Goal: Information Seeking & Learning: Learn about a topic

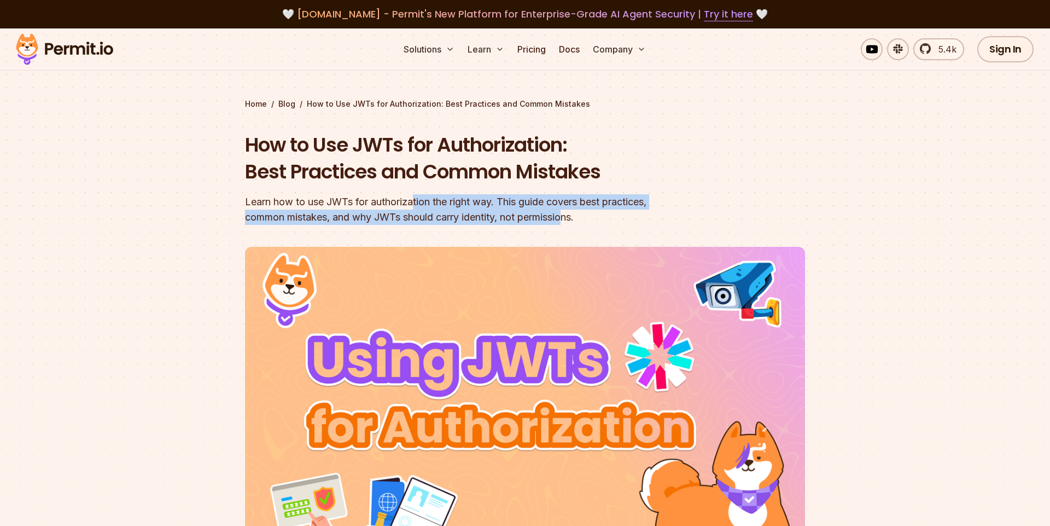
drag, startPoint x: 484, startPoint y: 197, endPoint x: 574, endPoint y: 216, distance: 91.6
click at [574, 216] on div "Learn how to use JWTs for authorization the right way. This guide covers best p…" at bounding box center [455, 209] width 420 height 31
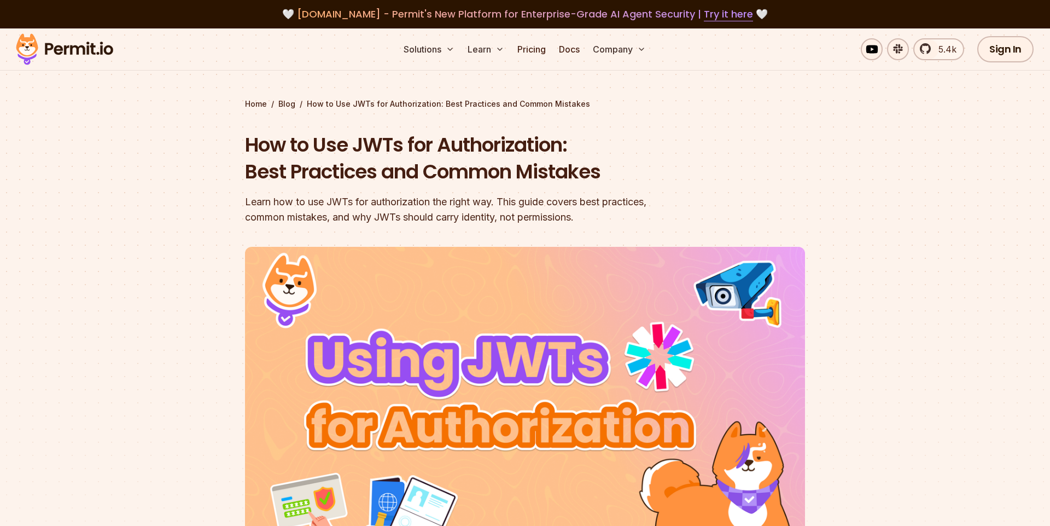
click at [626, 213] on div "Learn how to use JWTs for authorization the right way. This guide covers best p…" at bounding box center [455, 209] width 420 height 31
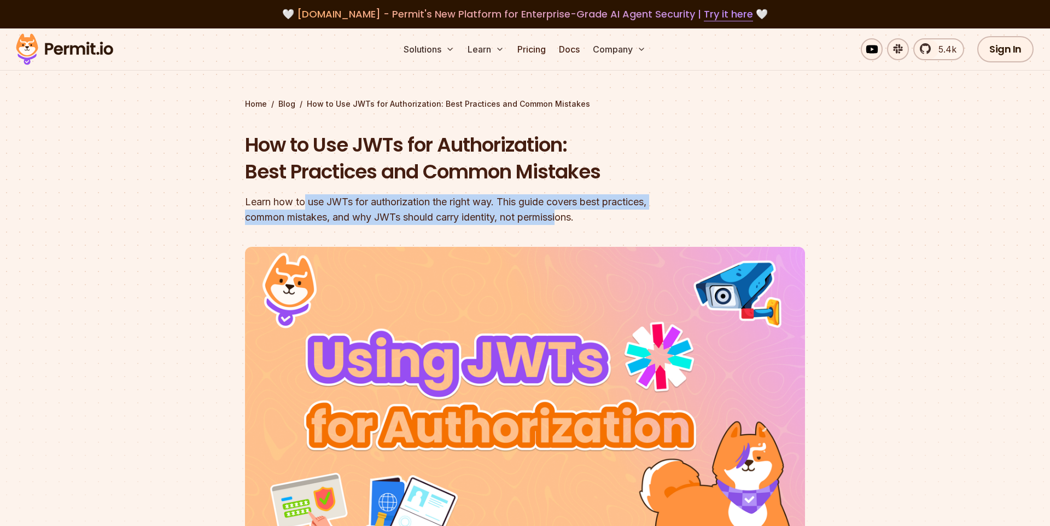
drag, startPoint x: 504, startPoint y: 211, endPoint x: 291, endPoint y: 206, distance: 214.0
click at [298, 206] on div "Learn how to use JWTs for authorization the right way. This guide covers best p…" at bounding box center [455, 209] width 420 height 31
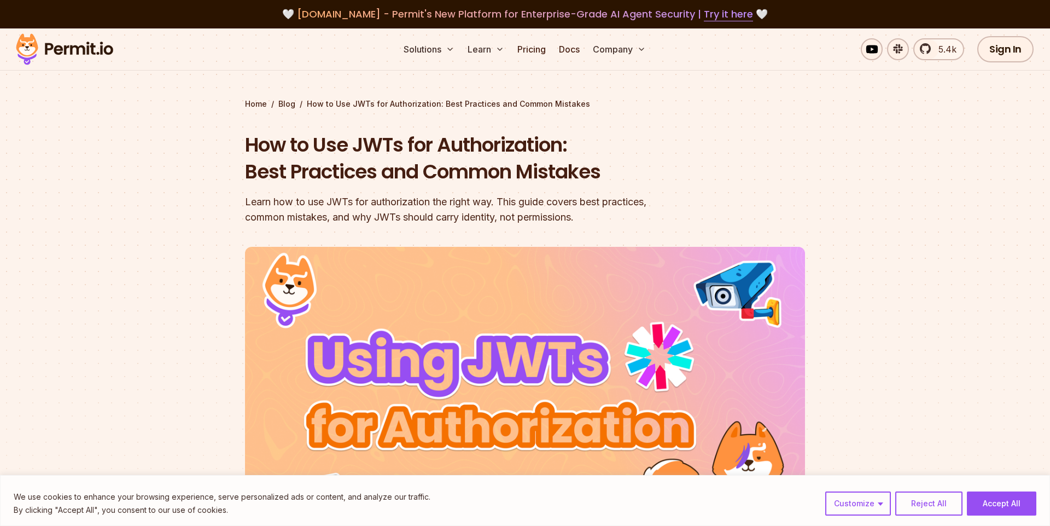
click at [284, 204] on div "Learn how to use JWTs for authorization the right way. This guide covers best p…" at bounding box center [455, 209] width 420 height 31
drag, startPoint x: 248, startPoint y: 200, endPoint x: 467, endPoint y: 209, distance: 219.6
click at [467, 209] on div "Learn how to use JWTs for authorization the right way. This guide covers best p…" at bounding box center [455, 209] width 420 height 31
drag, startPoint x: 467, startPoint y: 209, endPoint x: 563, endPoint y: 217, distance: 96.1
click at [468, 209] on div "Learn how to use JWTs for authorization the right way. This guide covers best p…" at bounding box center [455, 209] width 420 height 31
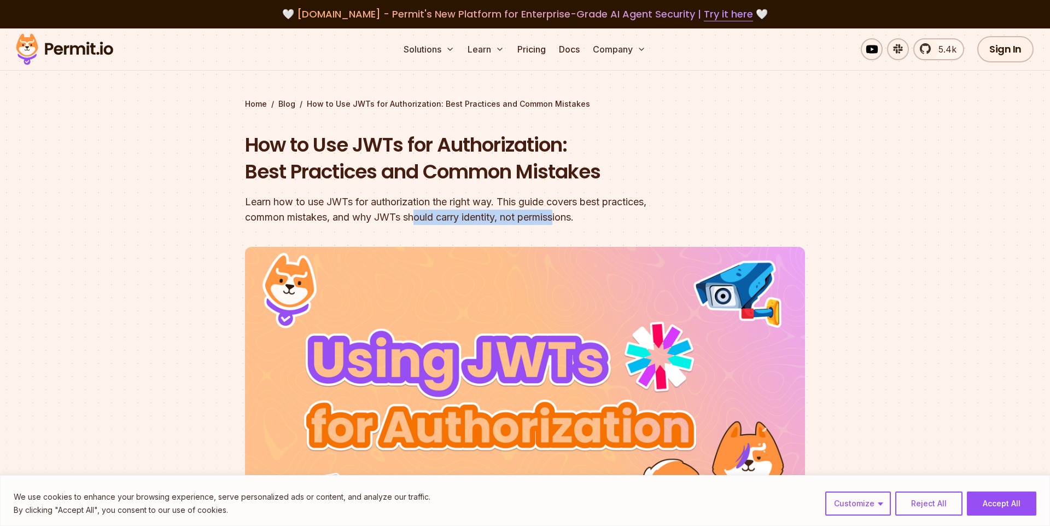
click at [370, 211] on div "Learn how to use JWTs for authorization the right way. This guide covers best p…" at bounding box center [455, 209] width 420 height 31
click at [364, 211] on div "Learn how to use JWTs for authorization the right way. This guide covers best p…" at bounding box center [455, 209] width 420 height 31
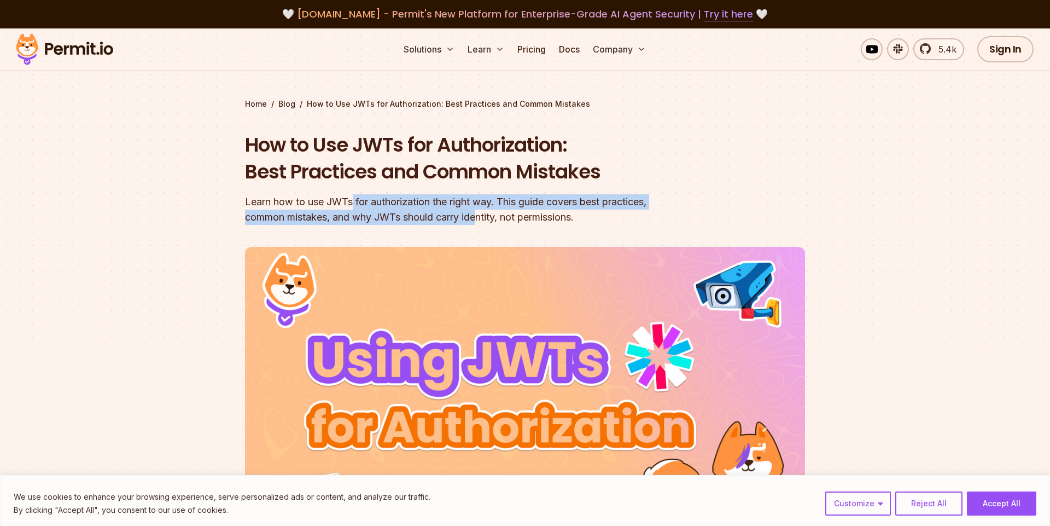
drag, startPoint x: 360, startPoint y: 195, endPoint x: 517, endPoint y: 217, distance: 158.5
click at [517, 217] on div "Learn how to use JWTs for authorization the right way. This guide covers best p…" at bounding box center [455, 209] width 420 height 31
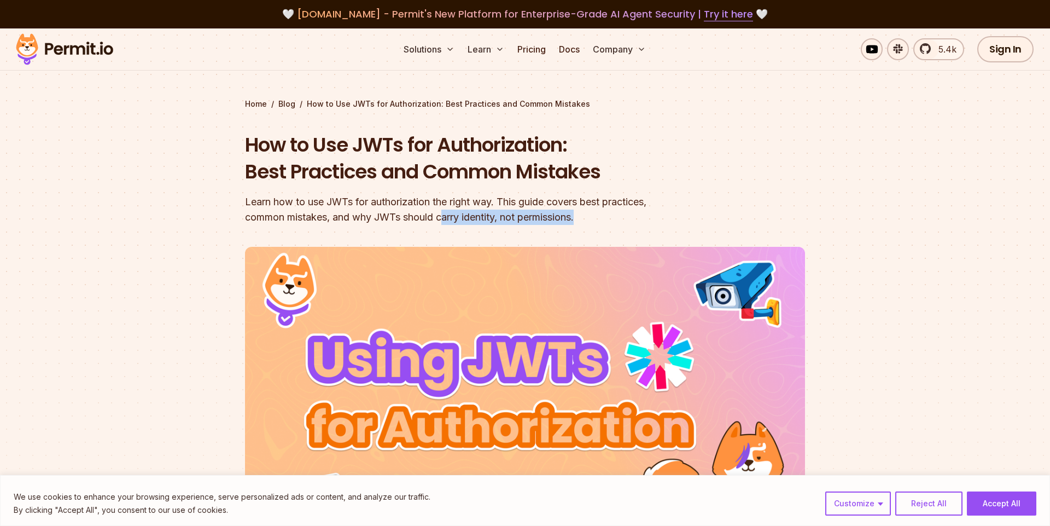
drag, startPoint x: 409, startPoint y: 213, endPoint x: 394, endPoint y: 213, distance: 14.8
click at [396, 213] on div "Learn how to use JWTs for authorization the right way. This guide covers best p…" at bounding box center [455, 209] width 420 height 31
click at [392, 213] on div "Learn how to use JWTs for authorization the right way. This guide covers best p…" at bounding box center [455, 209] width 420 height 31
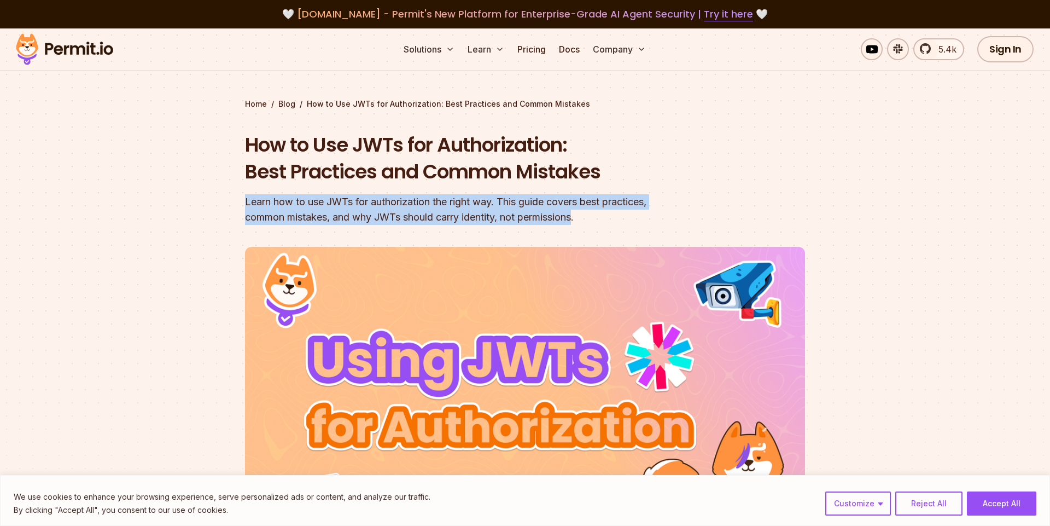
drag, startPoint x: 398, startPoint y: 192, endPoint x: 599, endPoint y: 217, distance: 202.4
click at [596, 217] on div "How to Use JWTs for Authorization: Best Practices and Common Mistakes Learn how…" at bounding box center [455, 178] width 420 height 94
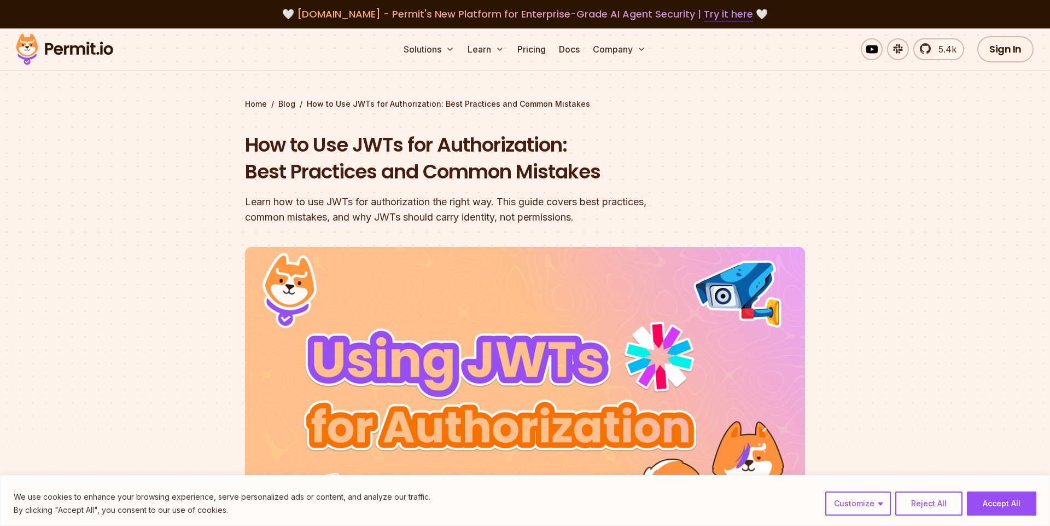
click at [599, 217] on div "Learn how to use JWTs for authorization the right way. This guide covers best p…" at bounding box center [455, 209] width 420 height 31
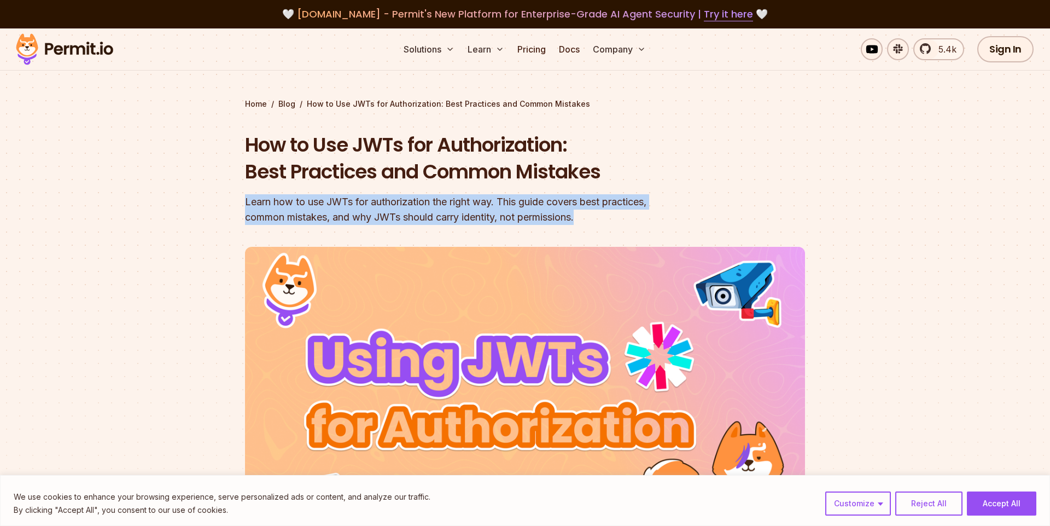
drag, startPoint x: 439, startPoint y: 213, endPoint x: 193, endPoint y: 201, distance: 247.0
click at [193, 201] on section "Home / Blog / How to Use JWTs for Authorization: Best Practices and Common Mist…" at bounding box center [525, 337] width 1050 height 618
click at [262, 202] on div "Learn how to use JWTs for authorization the right way. This guide covers best p…" at bounding box center [455, 209] width 420 height 31
drag, startPoint x: 226, startPoint y: 202, endPoint x: 626, endPoint y: 221, distance: 400.9
click at [623, 222] on section "Home / Blog / How to Use JWTs for Authorization: Best Practices and Common Mist…" at bounding box center [525, 337] width 1050 height 618
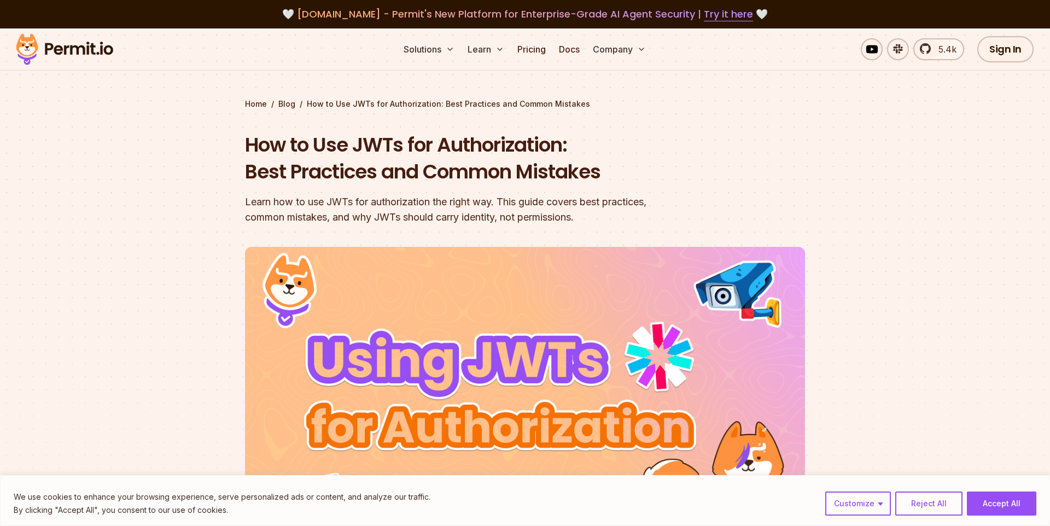
click at [626, 221] on div "Learn how to use JWTs for authorization the right way. This guide covers best p…" at bounding box center [455, 209] width 420 height 31
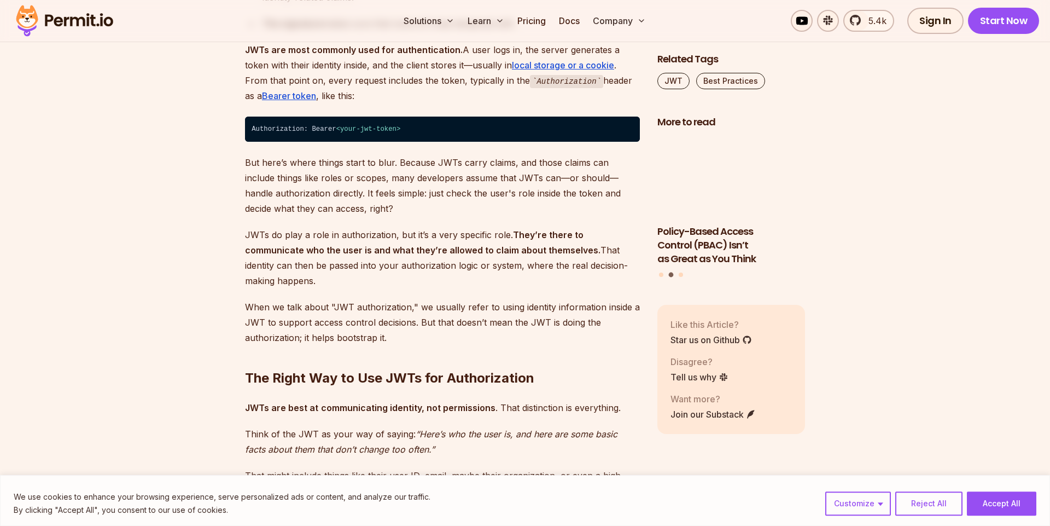
scroll to position [1132, 0]
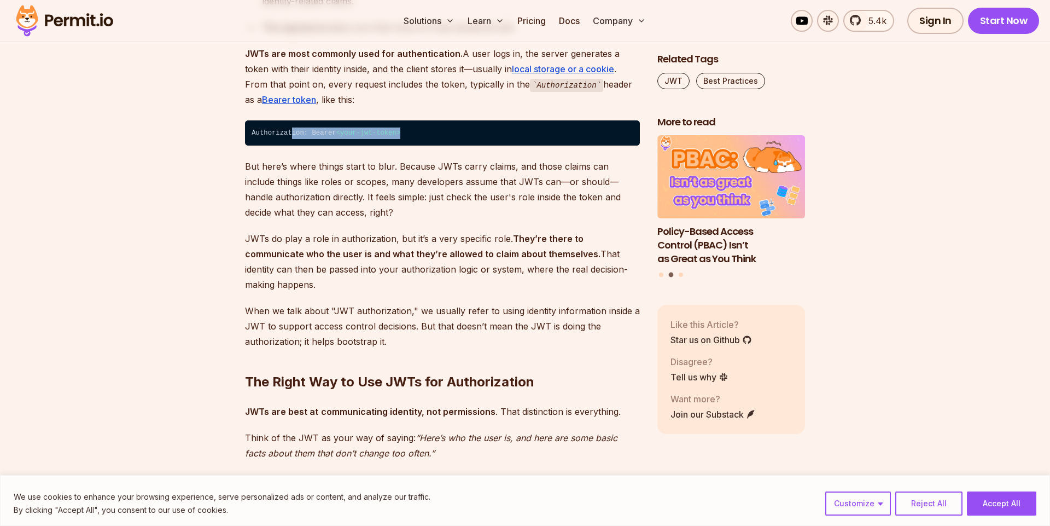
drag, startPoint x: 291, startPoint y: 137, endPoint x: 439, endPoint y: 138, distance: 147.7
click at [437, 138] on code "Authorization: Bearer < your-jwt-token >" at bounding box center [442, 132] width 395 height 25
click at [441, 138] on code "Authorization: Bearer < your-jwt-token >" at bounding box center [442, 132] width 395 height 25
click at [397, 172] on p "But here’s where things start to blur. Because JWTs carry claims, and those cla…" at bounding box center [442, 189] width 395 height 61
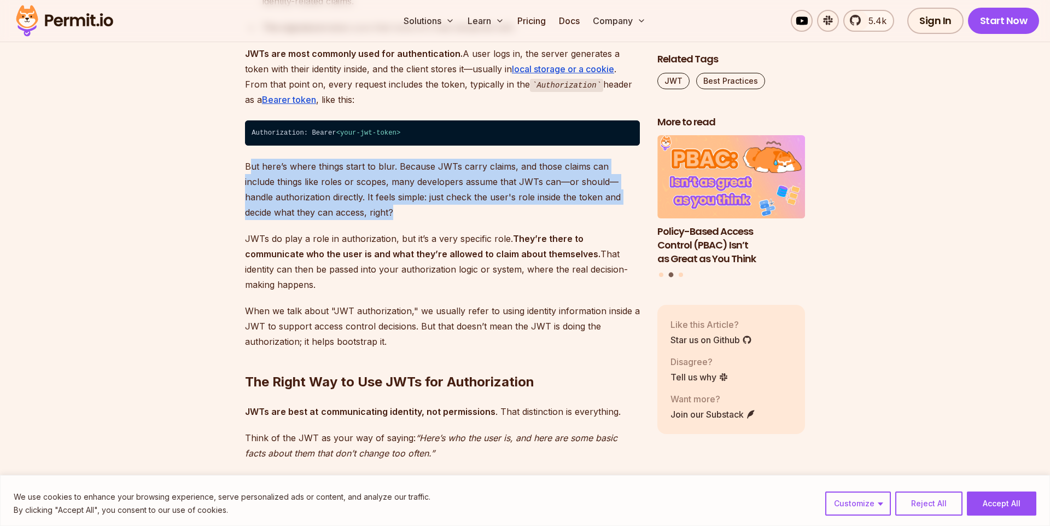
drag, startPoint x: 291, startPoint y: 169, endPoint x: 401, endPoint y: 208, distance: 117.5
click at [401, 208] on p "But here’s where things start to blur. Because JWTs carry claims, and those cla…" at bounding box center [442, 189] width 395 height 61
click at [403, 196] on p "But here’s where things start to blur. Because JWTs carry claims, and those cla…" at bounding box center [442, 189] width 395 height 61
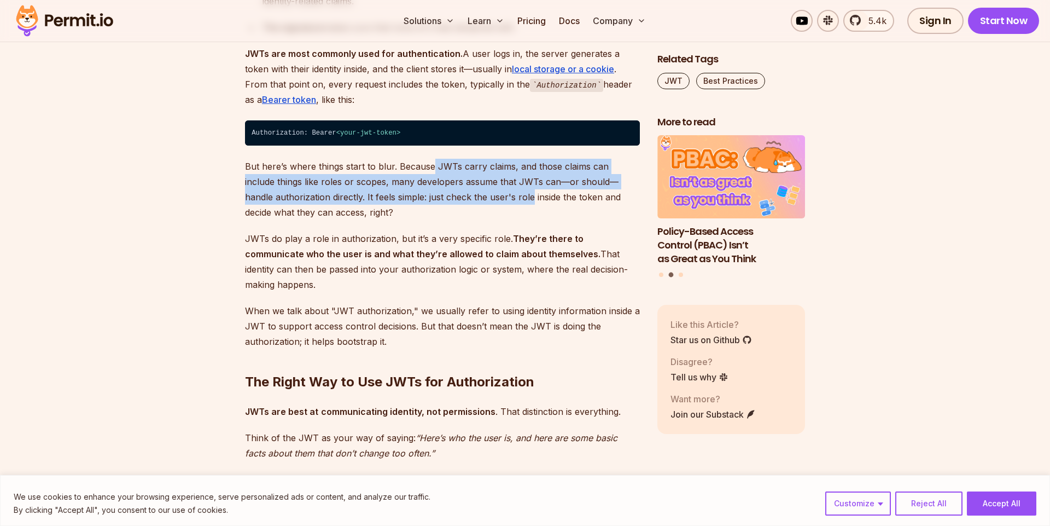
drag, startPoint x: 470, startPoint y: 171, endPoint x: 505, endPoint y: 205, distance: 48.7
click at [504, 203] on p "But here’s where things start to blur. Because JWTs carry claims, and those cla…" at bounding box center [442, 189] width 395 height 61
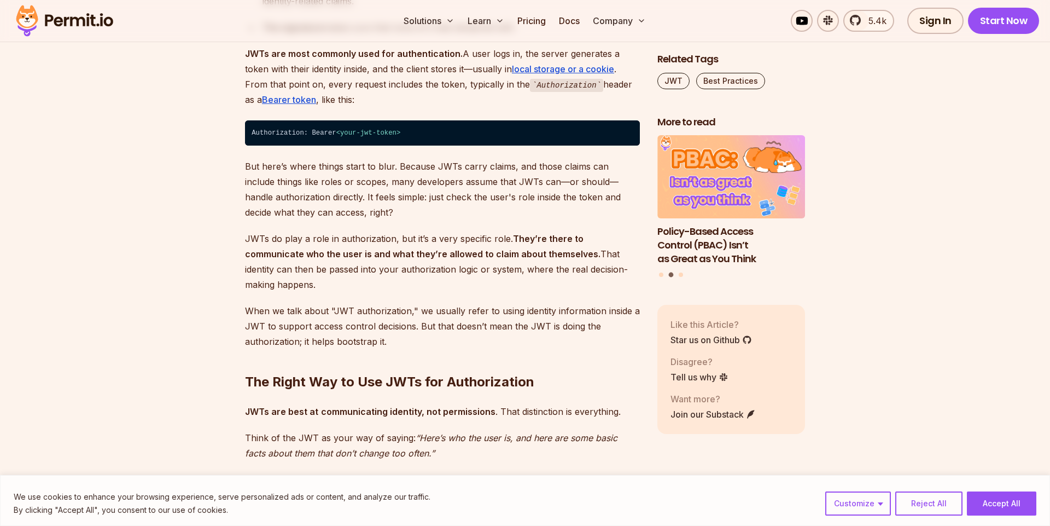
click at [505, 205] on p "But here’s where things start to blur. Because JWTs carry claims, and those cla…" at bounding box center [442, 189] width 395 height 61
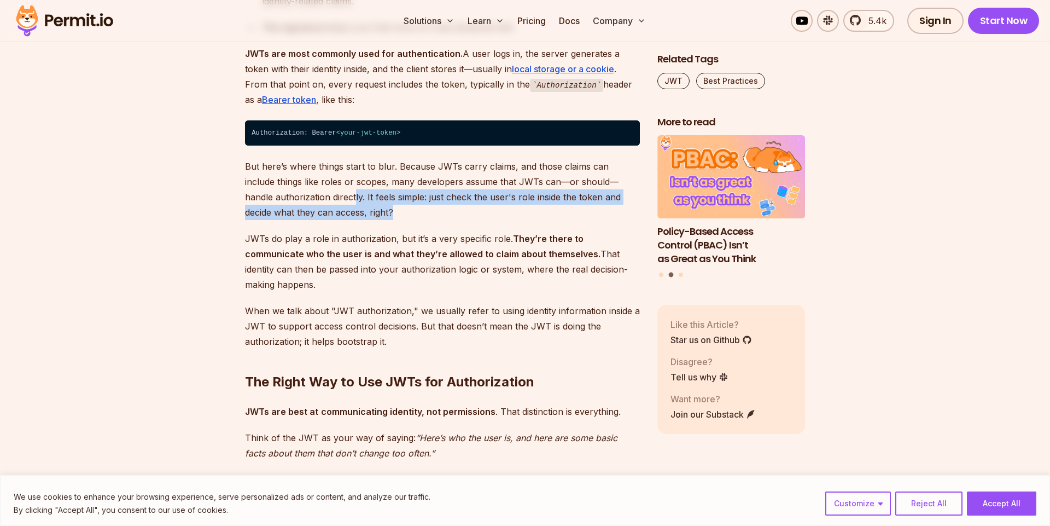
drag, startPoint x: 427, startPoint y: 212, endPoint x: 291, endPoint y: 194, distance: 137.5
click at [291, 194] on p "But here’s where things start to blur. Because JWTs carry claims, and those cla…" at bounding box center [442, 189] width 395 height 61
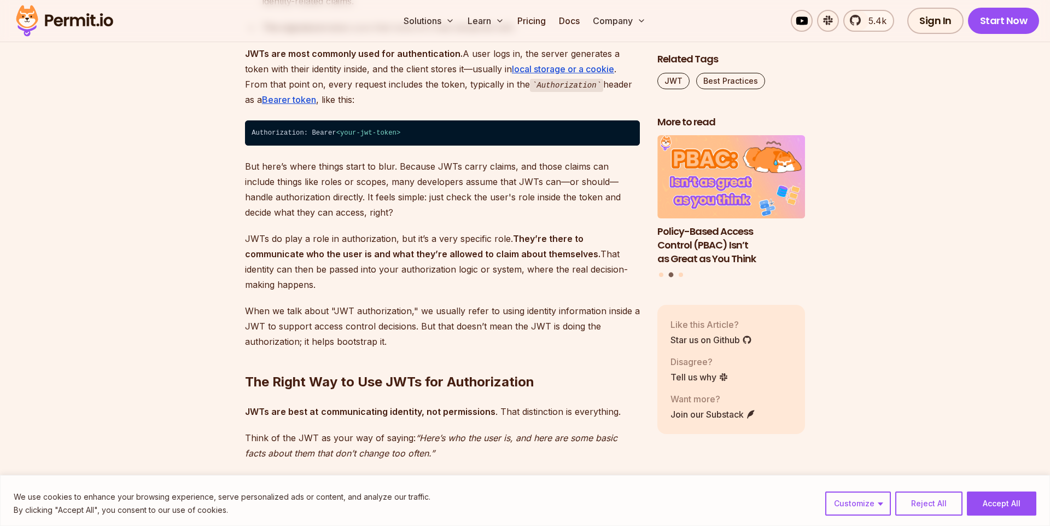
click at [291, 194] on p "But here’s where things start to blur. Because JWTs carry claims, and those cla…" at bounding box center [442, 189] width 395 height 61
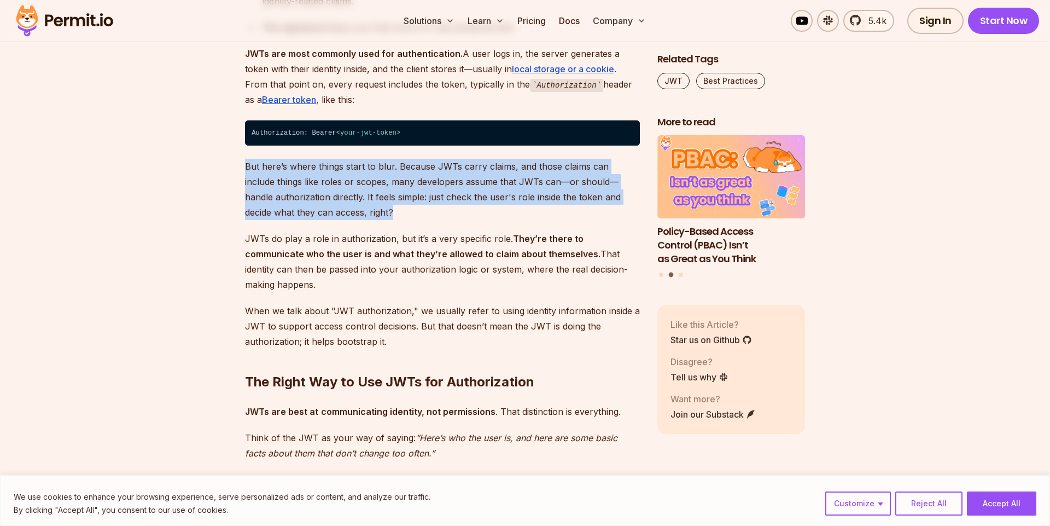
drag, startPoint x: 395, startPoint y: 153, endPoint x: 468, endPoint y: 225, distance: 102.9
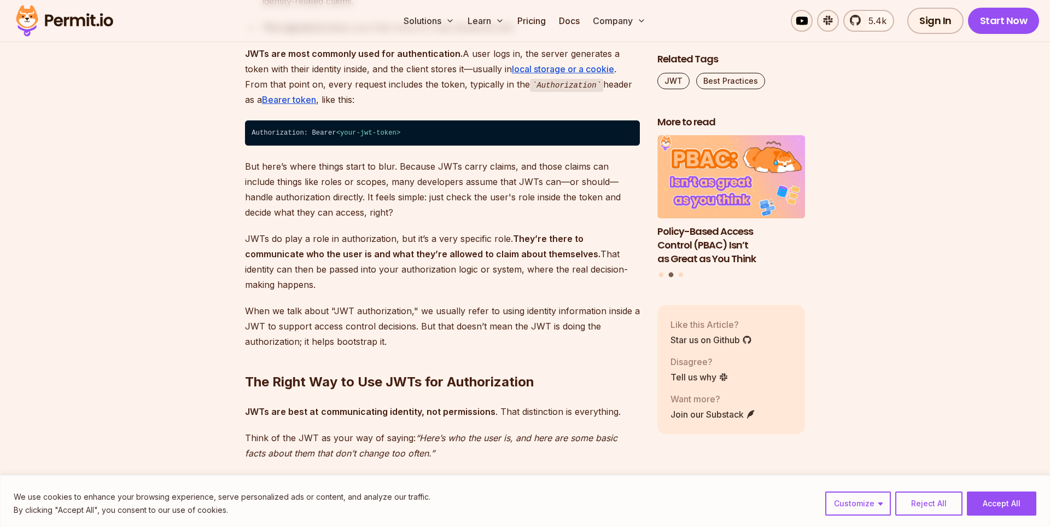
click at [412, 219] on p "But here’s where things start to blur. Because JWTs carry claims, and those cla…" at bounding box center [442, 189] width 395 height 61
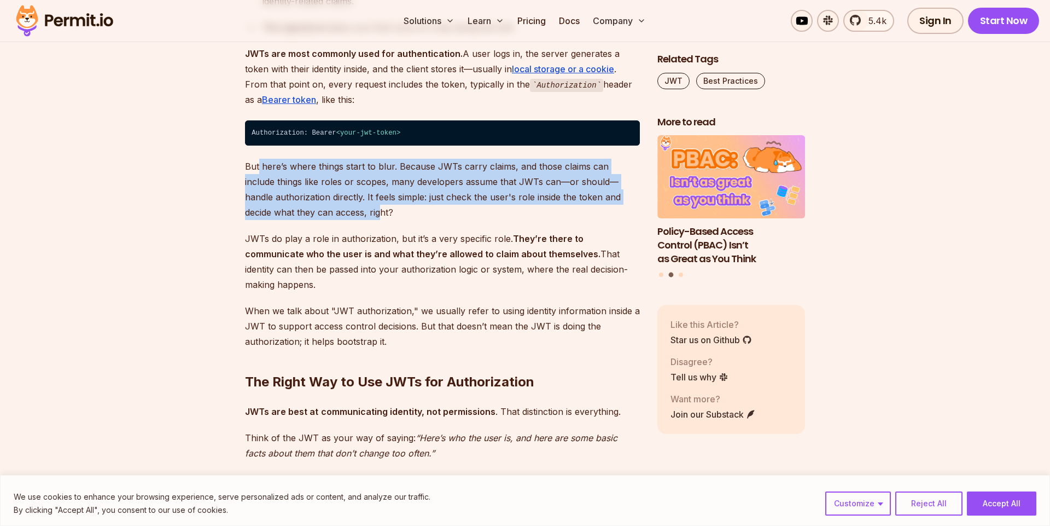
drag, startPoint x: 259, startPoint y: 167, endPoint x: 355, endPoint y: 216, distance: 107.2
click at [355, 216] on p "But here’s where things start to blur. Because JWTs carry claims, and those cla…" at bounding box center [442, 189] width 395 height 61
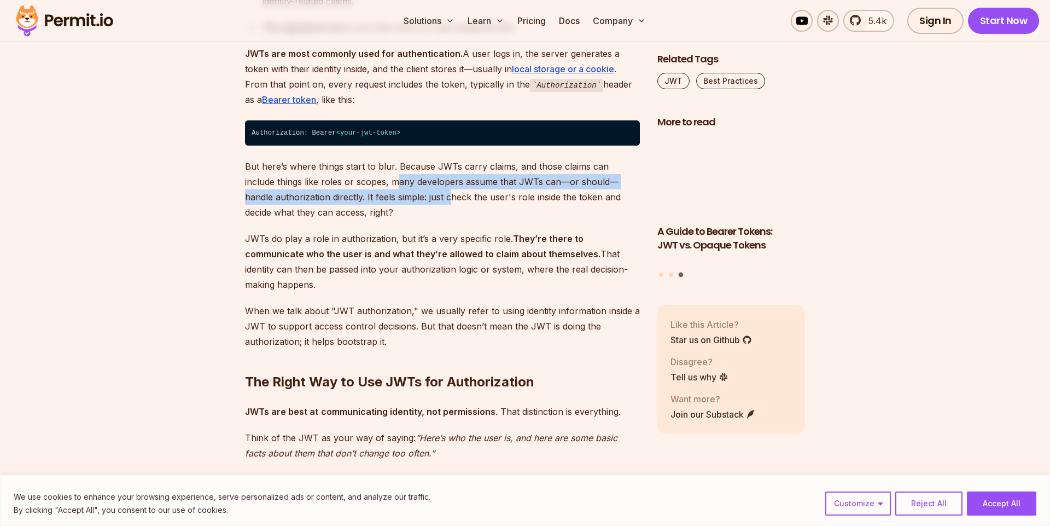
drag, startPoint x: 396, startPoint y: 190, endPoint x: 436, endPoint y: 201, distance: 41.9
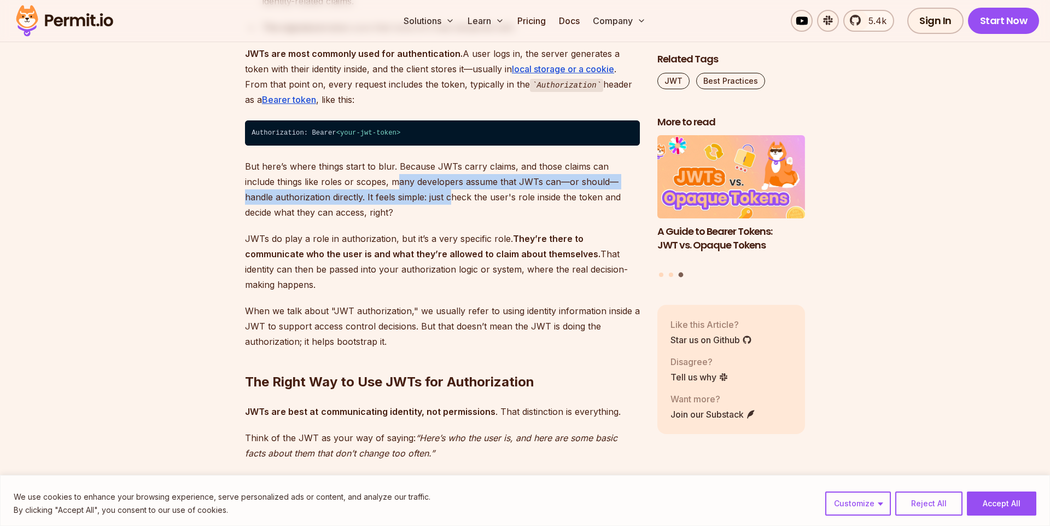
click at [435, 201] on p "But here’s where things start to blur. Because JWTs carry claims, and those cla…" at bounding box center [442, 189] width 395 height 61
click at [436, 201] on p "But here’s where things start to blur. Because JWTs carry claims, and those cla…" at bounding box center [442, 189] width 395 height 61
drag, startPoint x: 459, startPoint y: 181, endPoint x: 544, endPoint y: 201, distance: 87.3
click at [544, 201] on p "But here’s where things start to blur. Because JWTs carry claims, and those cla…" at bounding box center [442, 189] width 395 height 61
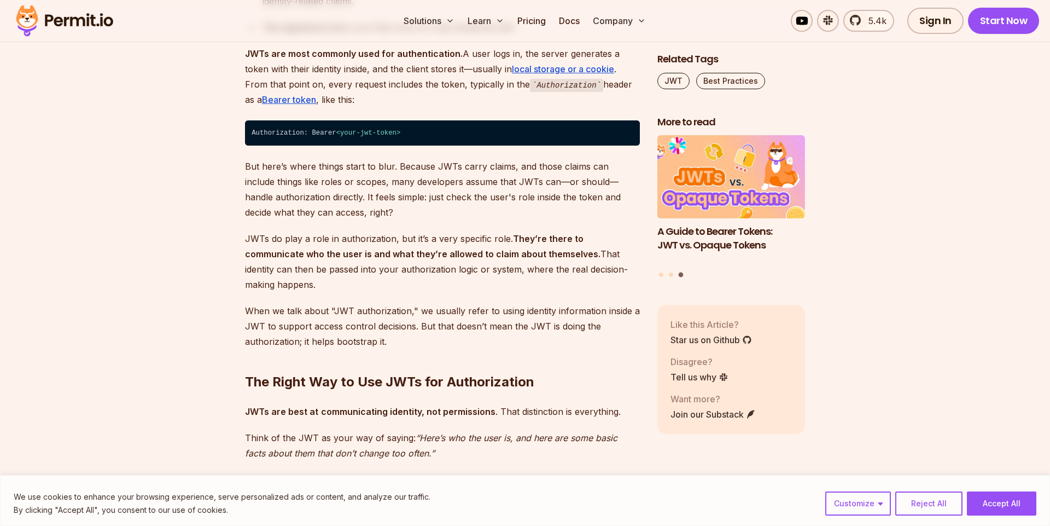
drag, startPoint x: 410, startPoint y: 202, endPoint x: 403, endPoint y: 203, distance: 7.2
click at [409, 202] on p "But here’s where things start to blur. Because JWTs carry claims, and those cla…" at bounding box center [442, 189] width 395 height 61
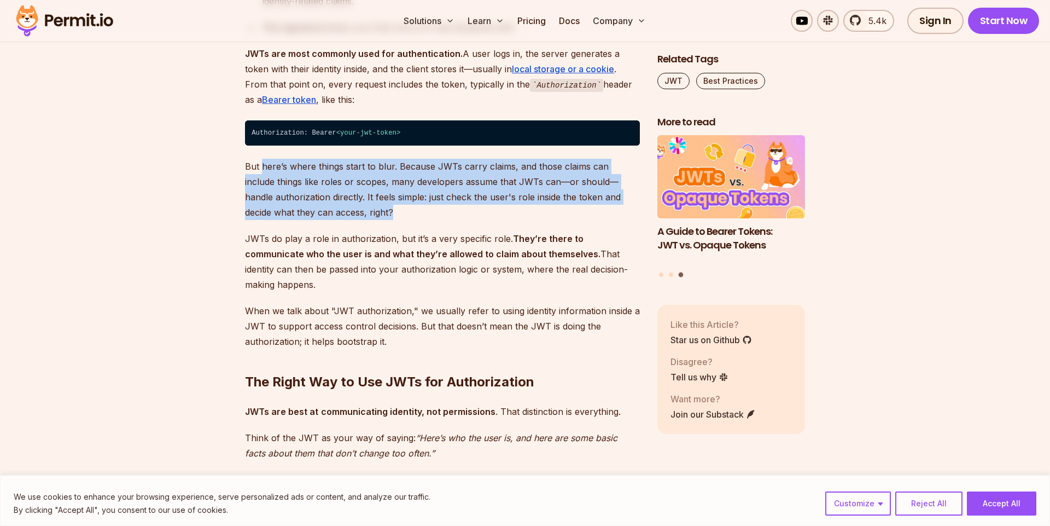
drag, startPoint x: 268, startPoint y: 167, endPoint x: 369, endPoint y: 211, distance: 110.3
click at [369, 211] on p "But here’s where things start to blur. Because JWTs carry claims, and those cla…" at bounding box center [442, 189] width 395 height 61
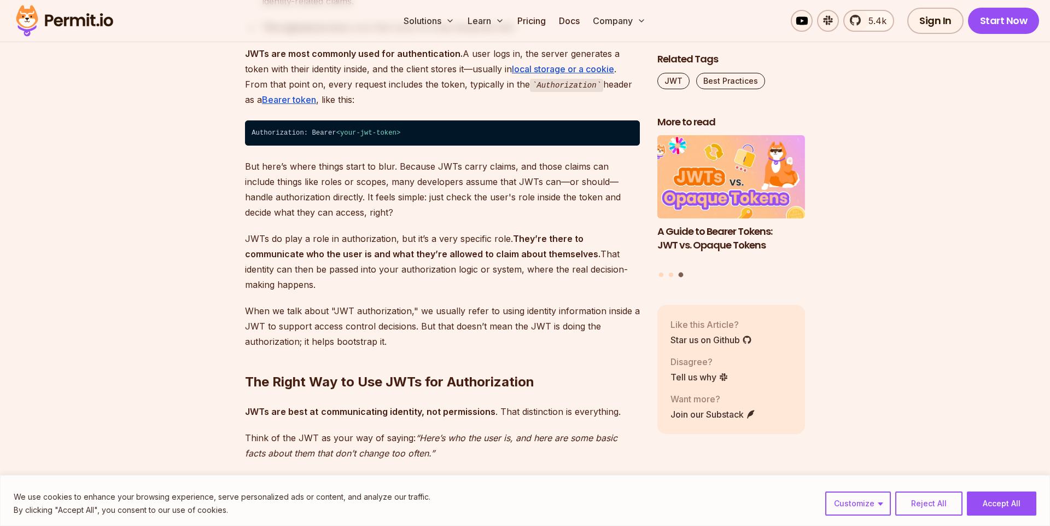
click at [369, 211] on p "But here’s where things start to blur. Because JWTs carry claims, and those cla…" at bounding box center [442, 189] width 395 height 61
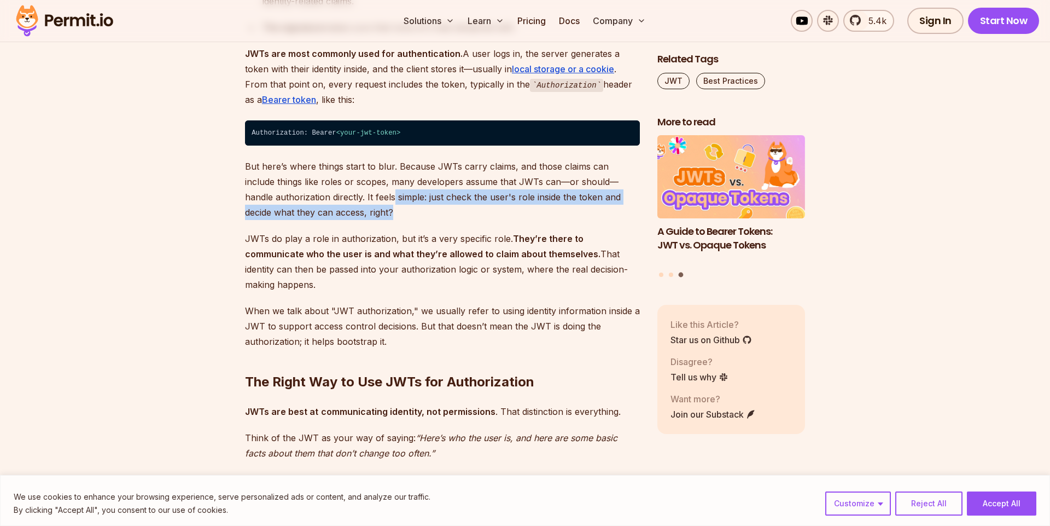
drag, startPoint x: 370, startPoint y: 195, endPoint x: 448, endPoint y: 209, distance: 79.4
click at [448, 209] on p "But here’s where things start to blur. Because JWTs carry claims, and those cla…" at bounding box center [442, 189] width 395 height 61
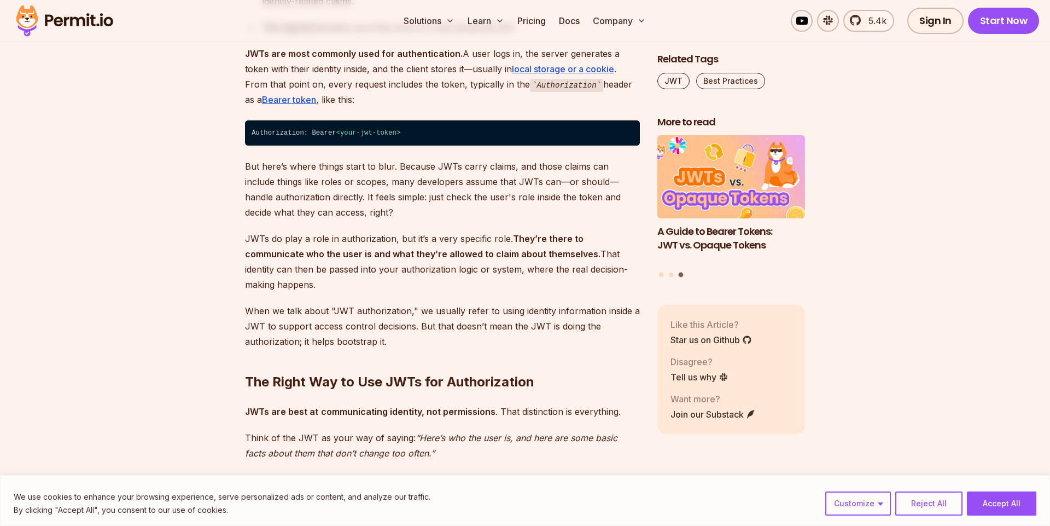
click at [448, 211] on p "But here’s where things start to blur. Because JWTs carry claims, and those cla…" at bounding box center [442, 189] width 395 height 61
drag, startPoint x: 446, startPoint y: 194, endPoint x: 553, endPoint y: 208, distance: 107.2
click at [548, 208] on p "But here’s where things start to blur. Because JWTs carry claims, and those cla…" at bounding box center [442, 189] width 395 height 61
click at [553, 208] on p "But here’s where things start to blur. Because JWTs carry claims, and those cla…" at bounding box center [442, 189] width 395 height 61
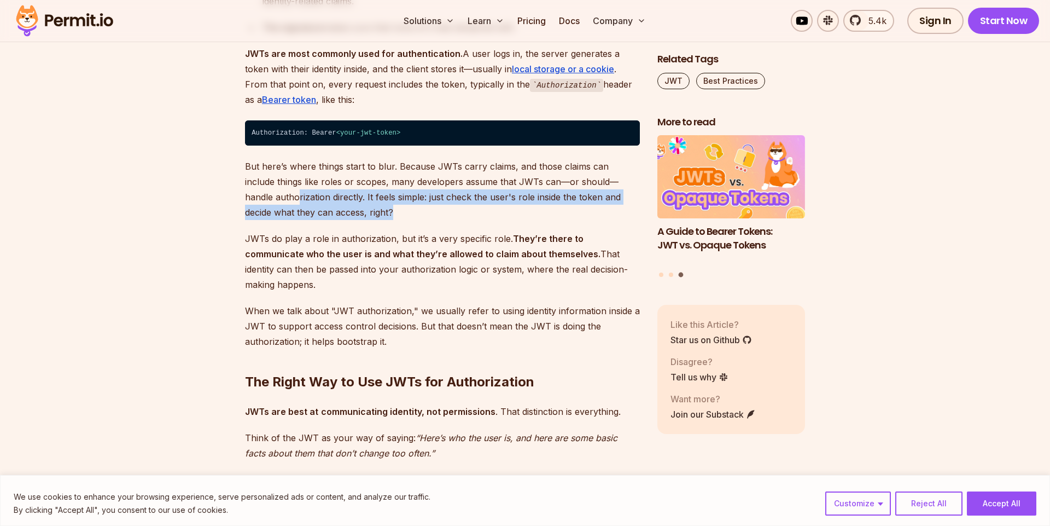
drag, startPoint x: 375, startPoint y: 212, endPoint x: 264, endPoint y: 189, distance: 113.5
click at [264, 189] on p "But here’s where things start to blur. Because JWTs carry claims, and those cla…" at bounding box center [442, 189] width 395 height 61
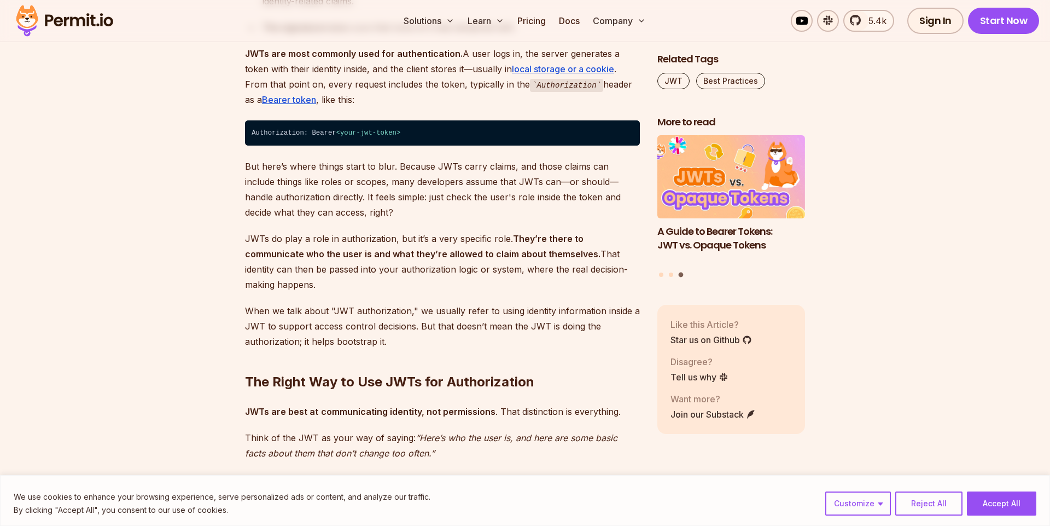
drag, startPoint x: 264, startPoint y: 189, endPoint x: 269, endPoint y: 159, distance: 30.6
click at [264, 188] on p "But here’s where things start to blur. Because JWTs carry claims, and those cla…" at bounding box center [442, 189] width 395 height 61
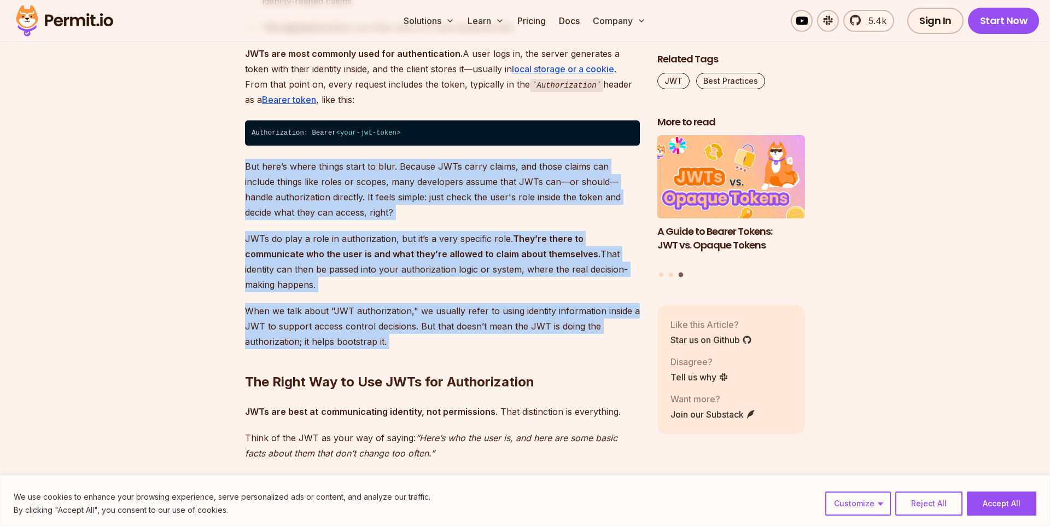
drag, startPoint x: 269, startPoint y: 159, endPoint x: 542, endPoint y: 269, distance: 294.3
click at [478, 329] on h2 "The Right Way to Use JWTs for Authorization" at bounding box center [442, 359] width 395 height 61
click at [539, 245] on p "JWTs do play a role in authorization, but it’s a very specific role. They’re th…" at bounding box center [442, 261] width 395 height 61
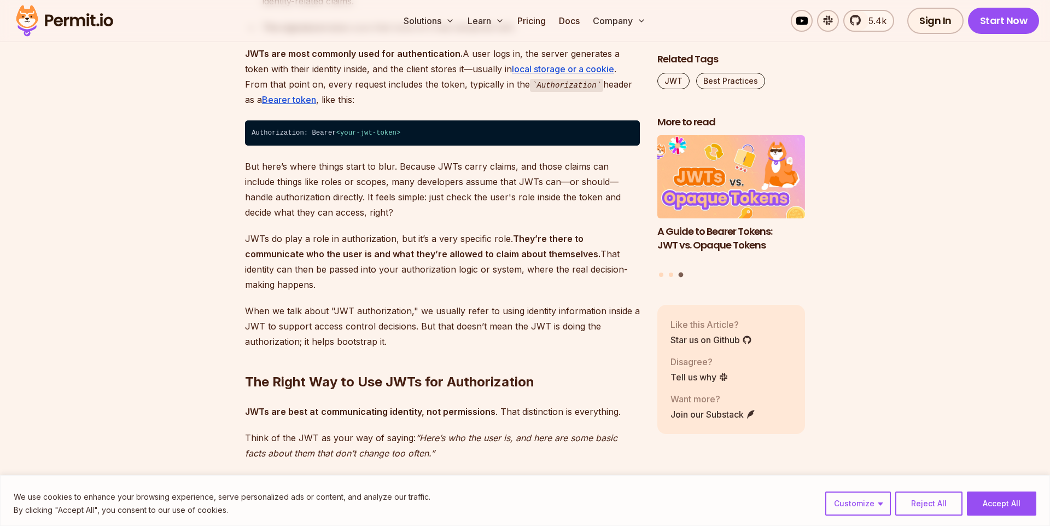
click at [542, 270] on p "JWTs do play a role in authorization, but it’s a very specific role. They’re th…" at bounding box center [442, 261] width 395 height 61
click at [365, 276] on p "JWTs do play a role in authorization, but it’s a very specific role. They’re th…" at bounding box center [442, 261] width 395 height 61
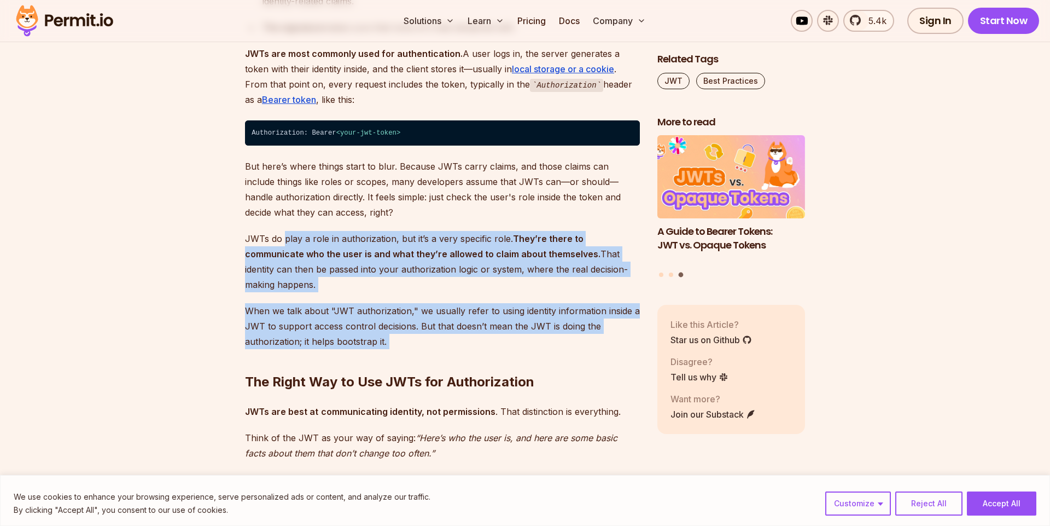
drag, startPoint x: 376, startPoint y: 273, endPoint x: 431, endPoint y: 323, distance: 74.7
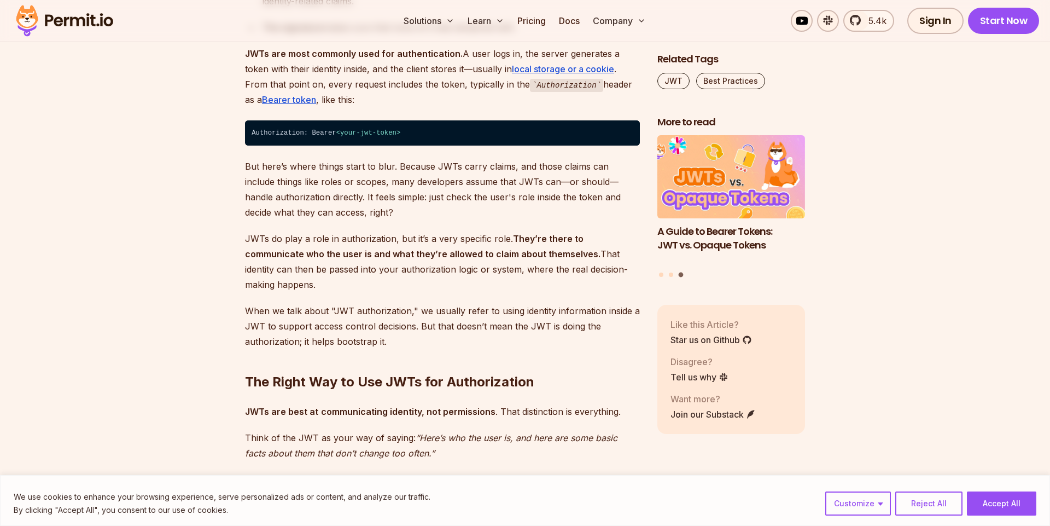
click at [431, 329] on h2 "The Right Way to Use JWTs for Authorization" at bounding box center [442, 359] width 395 height 61
drag, startPoint x: 510, startPoint y: 272, endPoint x: 515, endPoint y: 281, distance: 10.3
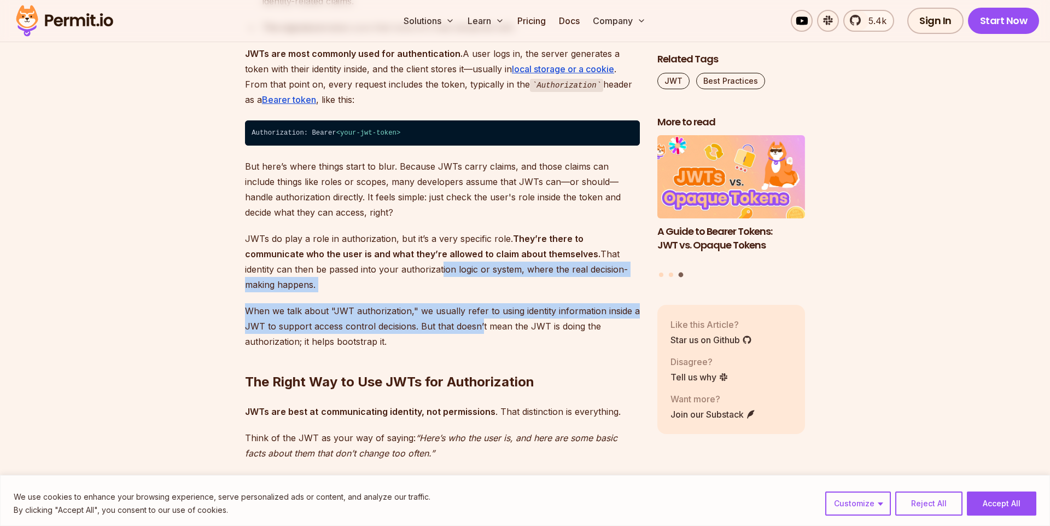
drag, startPoint x: 481, startPoint y: 309, endPoint x: 356, endPoint y: 275, distance: 130.3
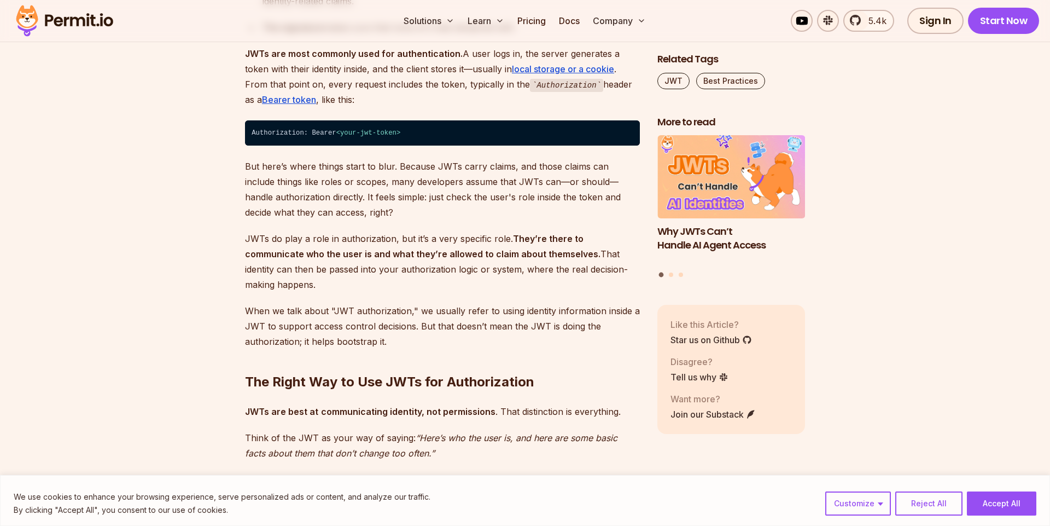
drag, startPoint x: 356, startPoint y: 275, endPoint x: 379, endPoint y: 233, distance: 48.0
click at [356, 275] on p "JWTs do play a role in authorization, but it’s a very specific role. They’re th…" at bounding box center [442, 261] width 395 height 61
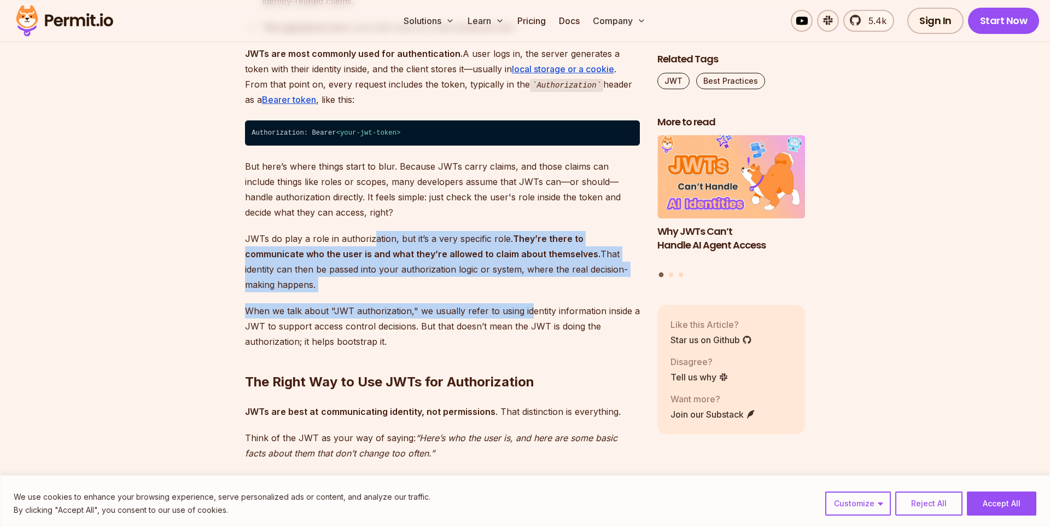
drag, startPoint x: 379, startPoint y: 233, endPoint x: 527, endPoint y: 305, distance: 165.6
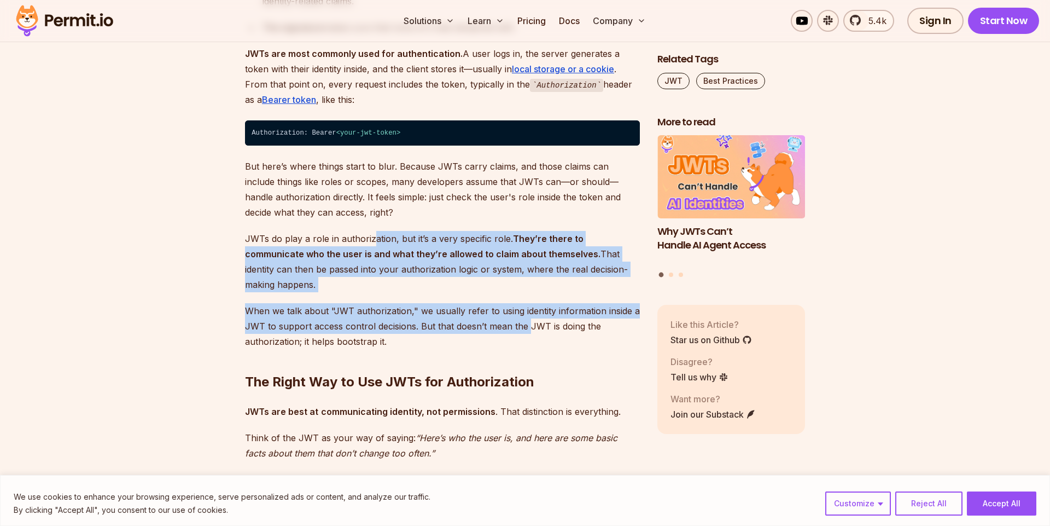
click at [527, 305] on p "When we talk about "JWT authorization," we usually refer to using identity info…" at bounding box center [442, 326] width 395 height 46
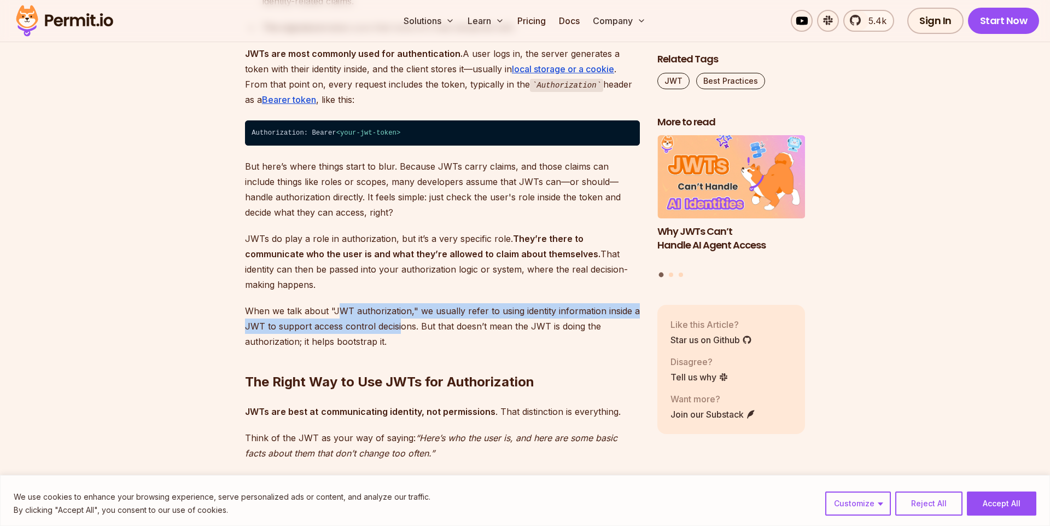
drag, startPoint x: 383, startPoint y: 311, endPoint x: 312, endPoint y: 284, distance: 75.5
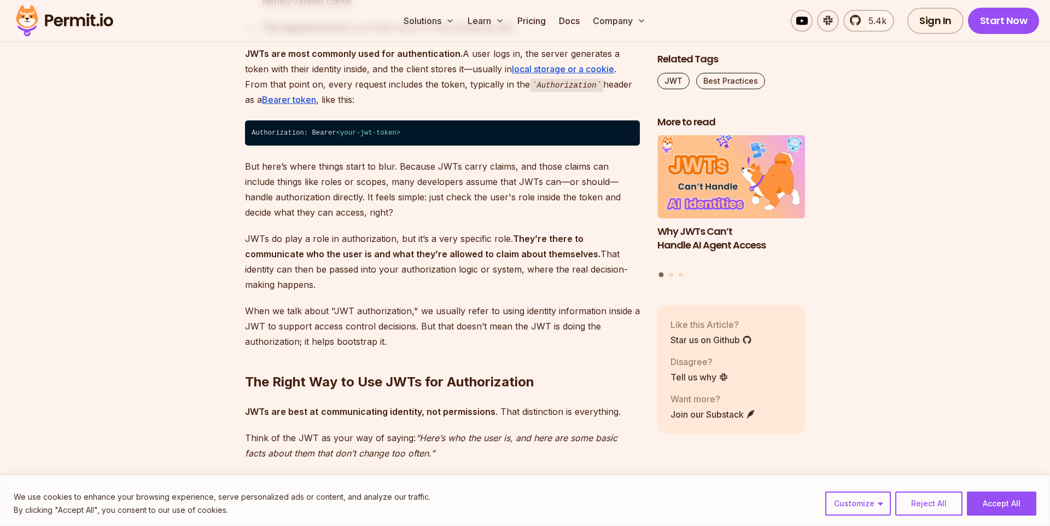
drag
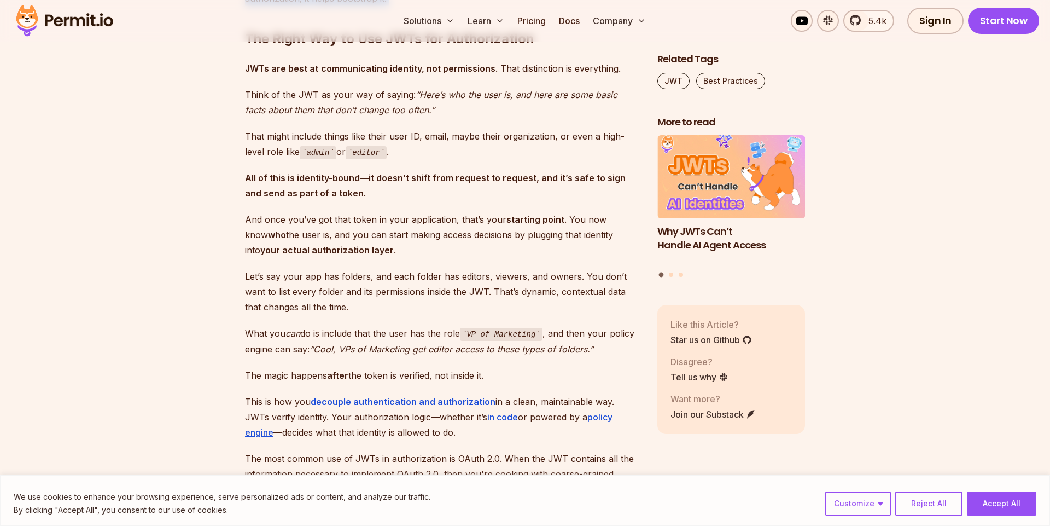
scroll to position [1510, 0]
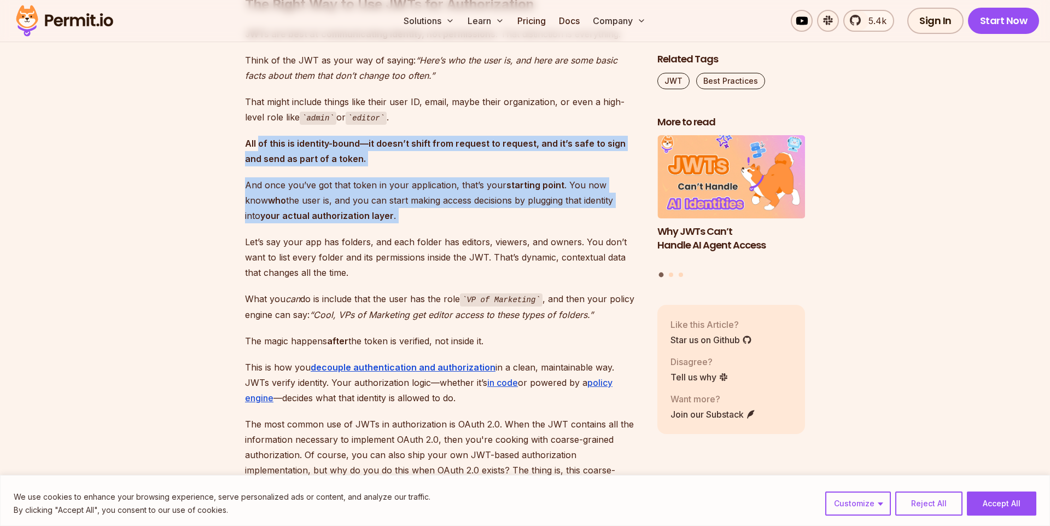
click at [439, 202] on p "And once you’ve got that token in your application, that’s your starting point …" at bounding box center [442, 200] width 395 height 46
click at [421, 204] on p "And once you’ve got that token in your application, that’s your starting point …" at bounding box center [442, 200] width 395 height 46
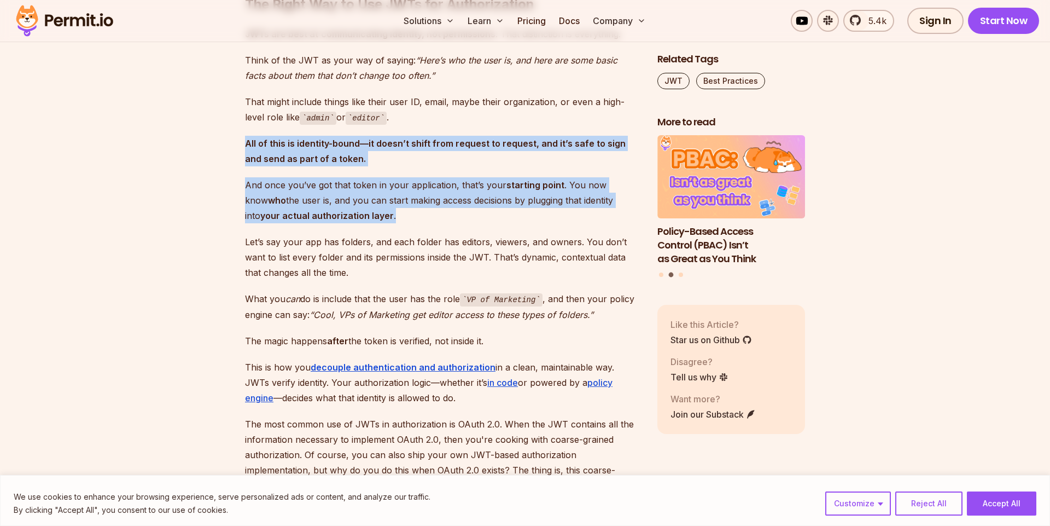
click at [367, 205] on p "And once you’ve got that token in your application, that’s your starting point …" at bounding box center [442, 200] width 395 height 46
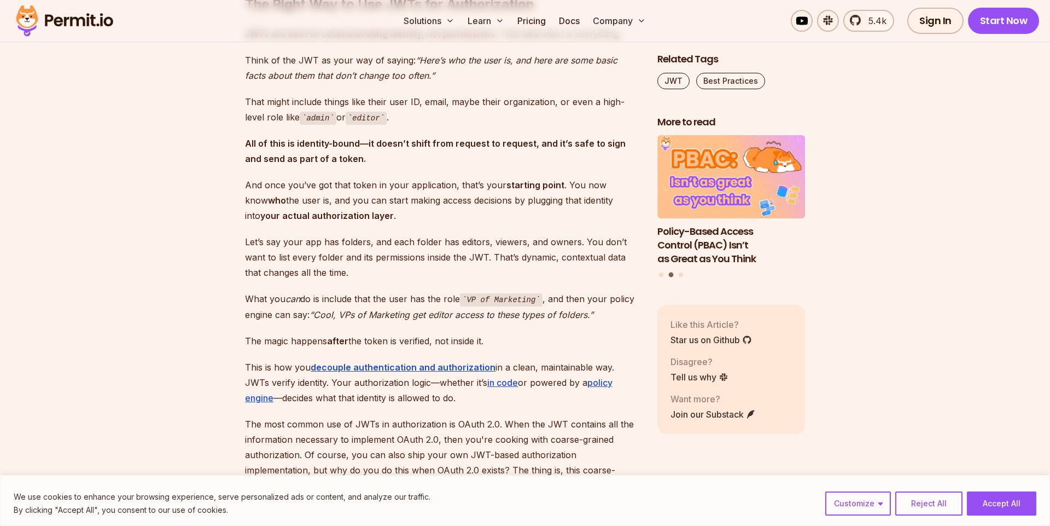
click at [313, 194] on p "And once you’ve got that token in your application, that’s your starting point …" at bounding box center [442, 200] width 395 height 46
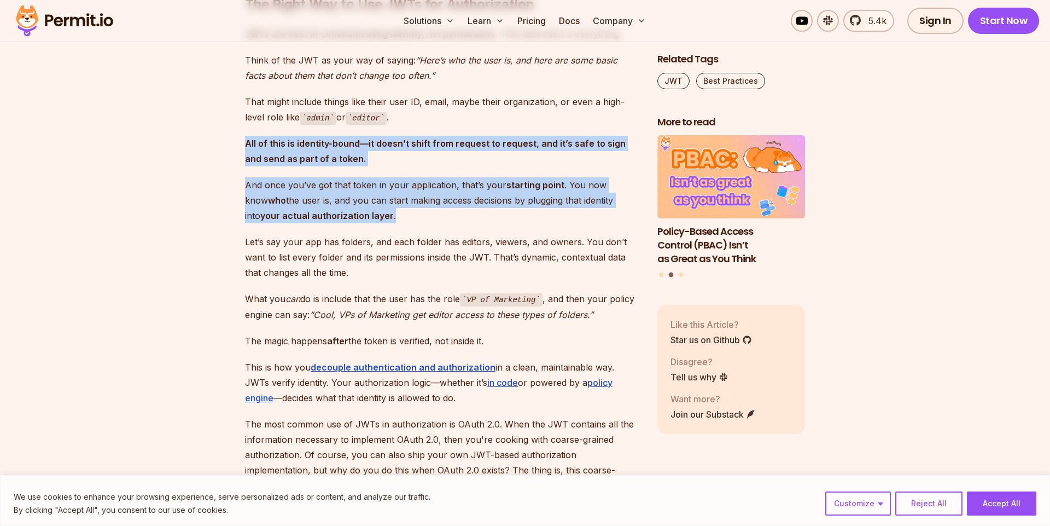
click at [399, 208] on p "And once you’ve got that token in your application, that’s your starting point …" at bounding box center [442, 200] width 395 height 46
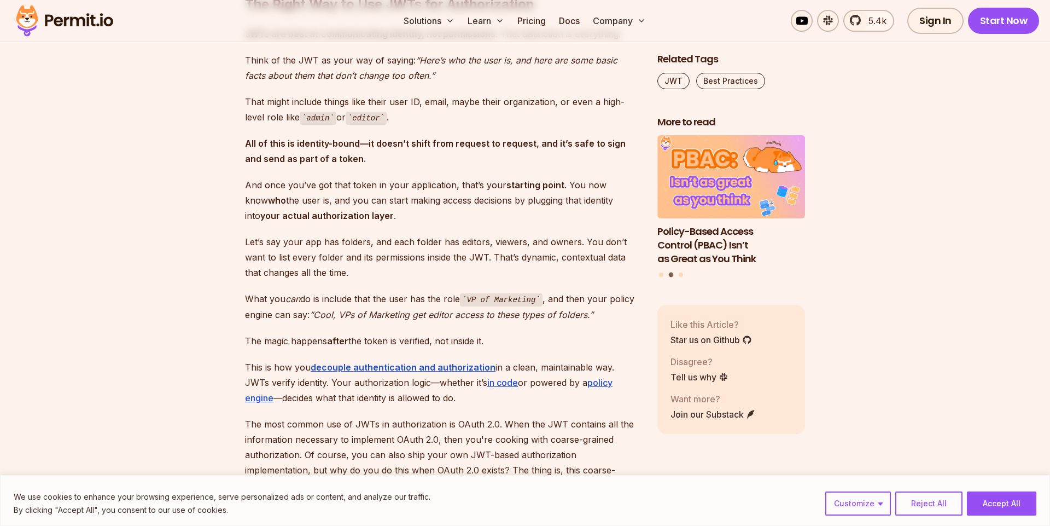
click at [268, 183] on p "And once you’ve got that token in your application, that’s your starting point …" at bounding box center [442, 200] width 395 height 46
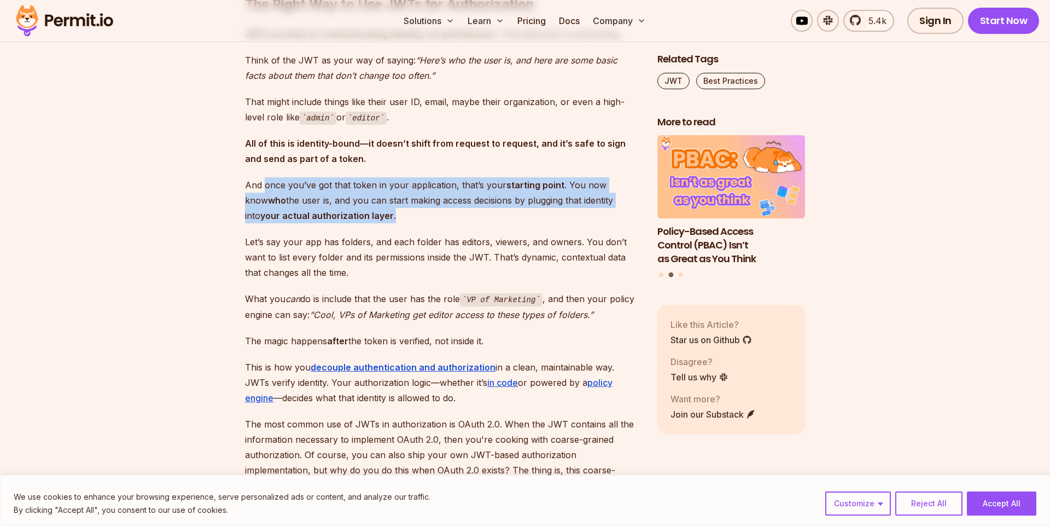
click at [412, 196] on p "And once you’ve got that token in your application, that’s your starting point …" at bounding box center [442, 200] width 395 height 46
click at [413, 196] on p "And once you’ve got that token in your application, that’s your starting point …" at bounding box center [442, 200] width 395 height 46
click at [514, 200] on p "And once you’ve got that token in your application, that’s your starting point …" at bounding box center [442, 200] width 395 height 46
click at [514, 201] on p "And once you’ve got that token in your application, that’s your starting point …" at bounding box center [442, 200] width 395 height 46
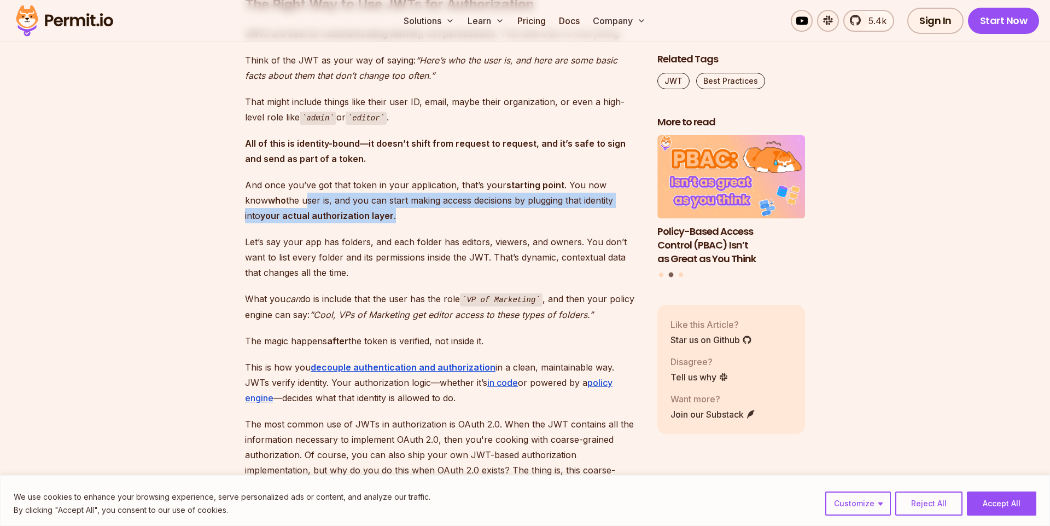
click at [259, 177] on p "And once you’ve got that token in your application, that’s your starting point …" at bounding box center [442, 200] width 395 height 46
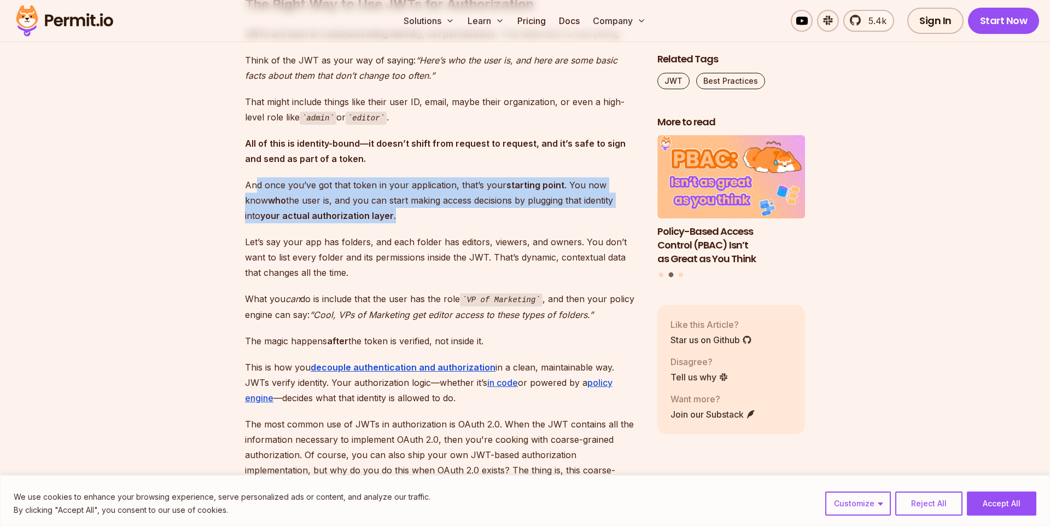
click at [380, 177] on p "And once you’ve got that token in your application, that’s your starting point …" at bounding box center [442, 200] width 395 height 46
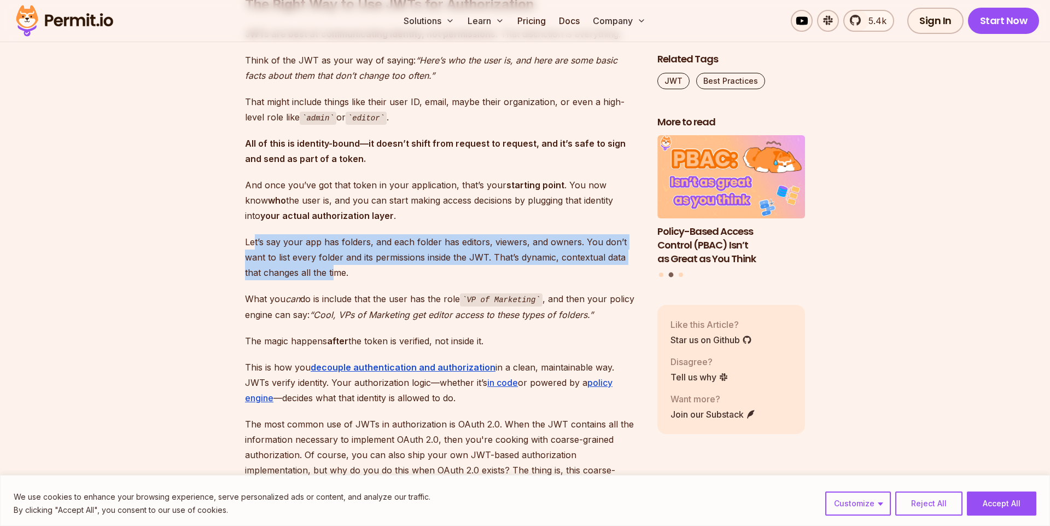
click at [334, 257] on p "Let’s say your app has folders, and each folder has editors, viewers, and owner…" at bounding box center [442, 257] width 395 height 46
click at [431, 254] on p "Let’s say your app has folders, and each folder has editors, viewers, and owner…" at bounding box center [442, 257] width 395 height 46
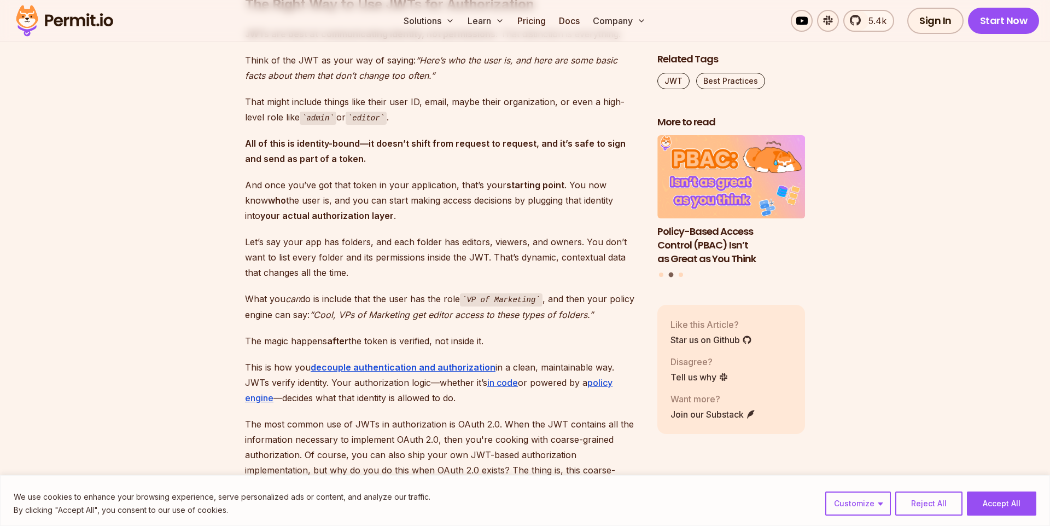
click at [431, 254] on p "Let’s say your app has folders, and each folder has editors, viewers, and owner…" at bounding box center [442, 257] width 395 height 46
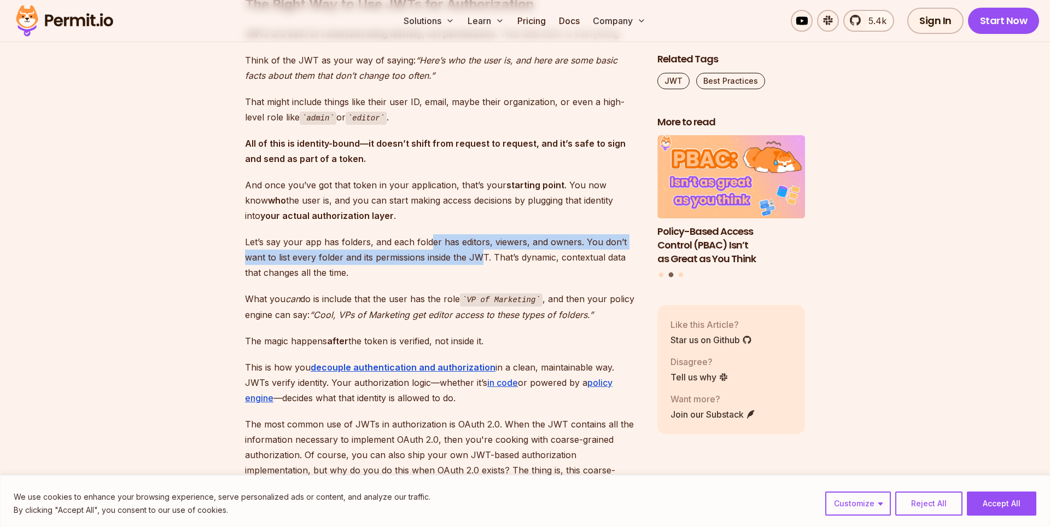
click at [486, 239] on p "Let’s say your app has folders, and each folder has editors, viewers, and owner…" at bounding box center [442, 257] width 395 height 46
click at [485, 242] on p "Let’s say your app has folders, and each folder has editors, viewers, and owner…" at bounding box center [442, 257] width 395 height 46
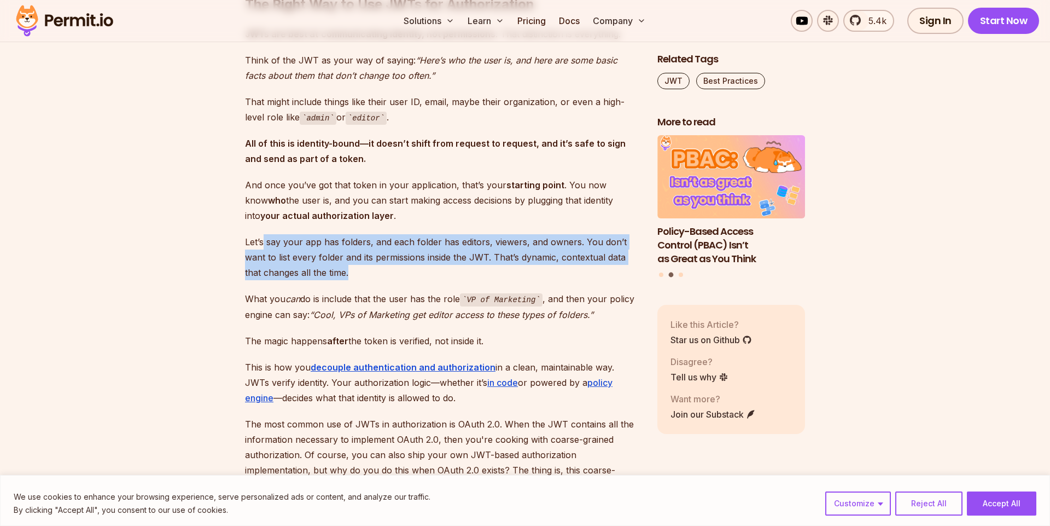
click at [264, 234] on p "Let’s say your app has folders, and each folder has editors, viewers, and owner…" at bounding box center [442, 257] width 395 height 46
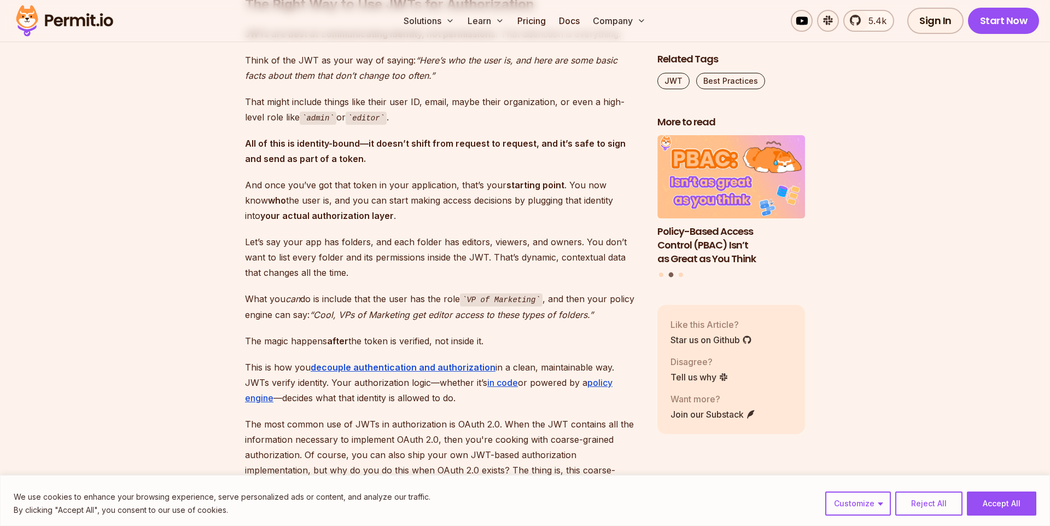
click at [264, 234] on p "Let’s say your app has folders, and each folder has editors, viewers, and owner…" at bounding box center [442, 257] width 395 height 46
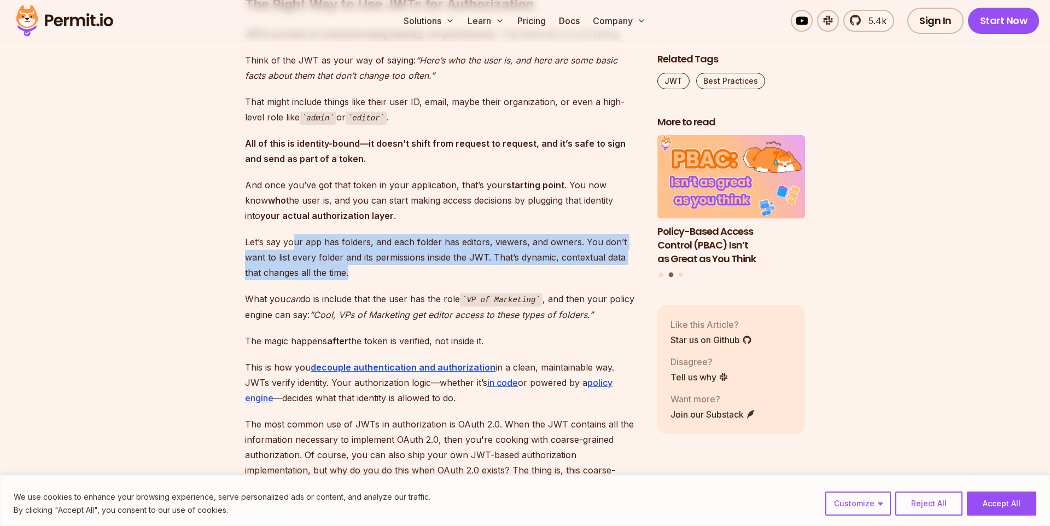
click at [456, 257] on p "Let’s say your app has folders, and each folder has editors, viewers, and owner…" at bounding box center [442, 257] width 395 height 46
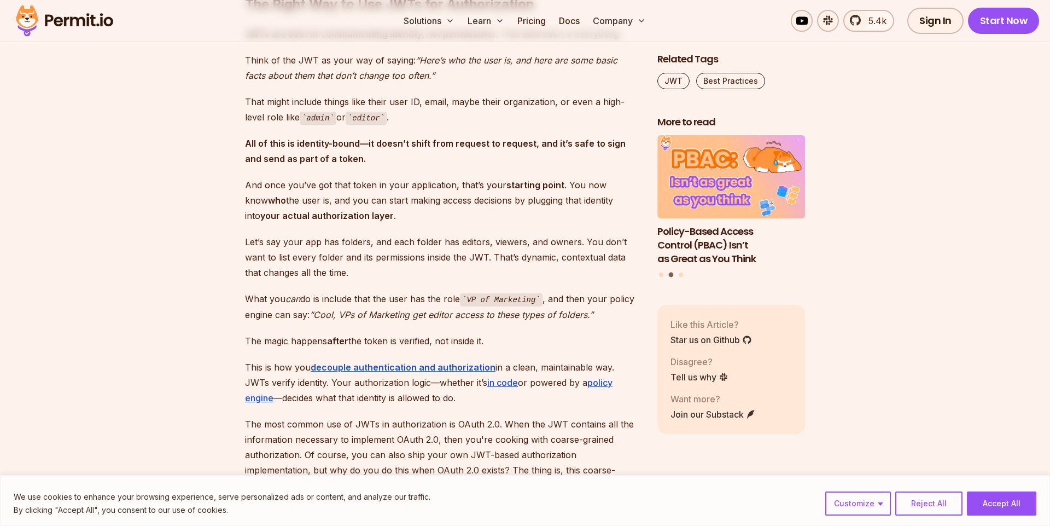
click at [456, 257] on p "Let’s say your app has folders, and each folder has editors, viewers, and owner…" at bounding box center [442, 257] width 395 height 46
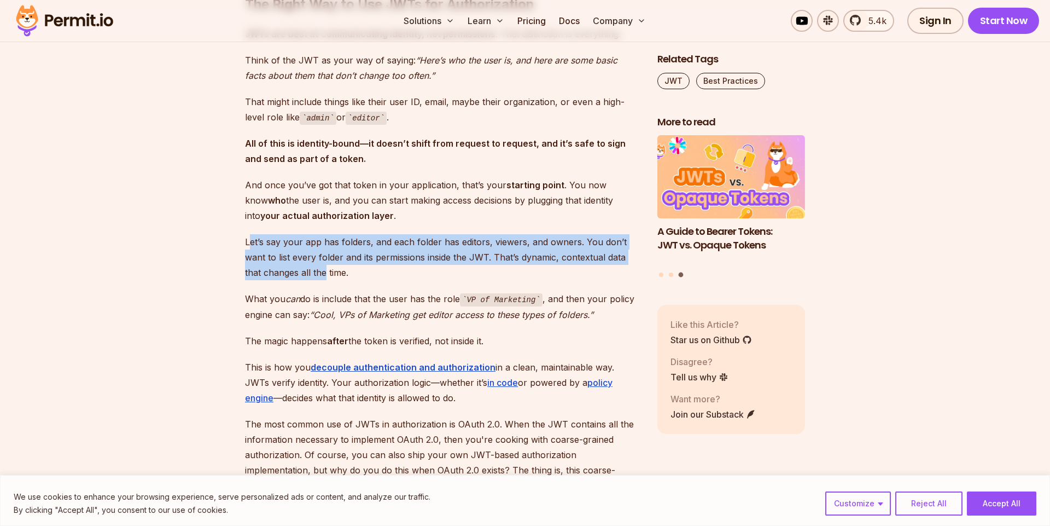
click at [330, 257] on p "Let’s say your app has folders, and each folder has editors, viewers, and owner…" at bounding box center [442, 257] width 395 height 46
click at [445, 253] on p "Let’s say your app has folders, and each folder has editors, viewers, and owner…" at bounding box center [442, 257] width 395 height 46
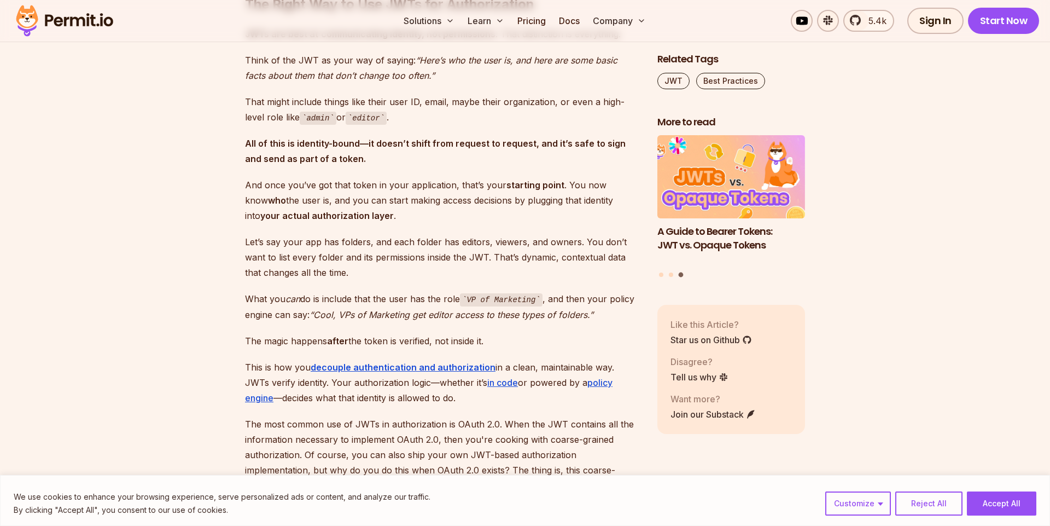
click at [445, 253] on p "Let’s say your app has folders, and each folder has editors, viewers, and owner…" at bounding box center [442, 257] width 395 height 46
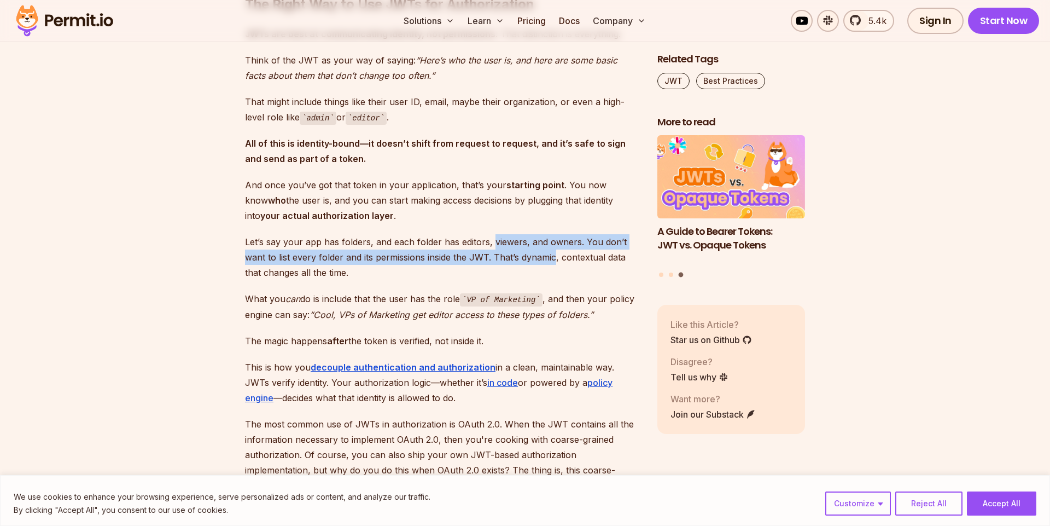
click at [561, 249] on p "Let’s say your app has folders, and each folder has editors, viewers, and owner…" at bounding box center [442, 257] width 395 height 46
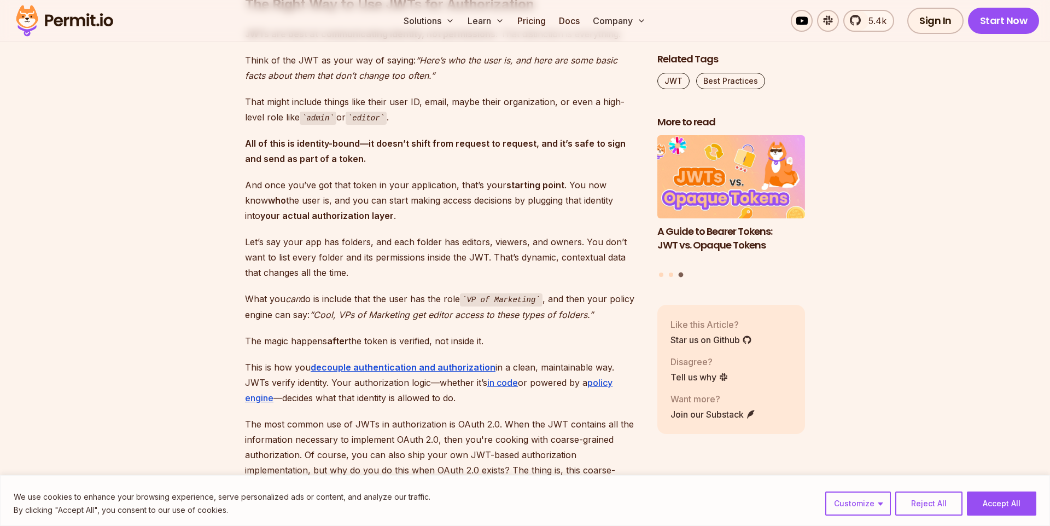
click at [562, 249] on p "Let’s say your app has folders, and each folder has editors, viewers, and owner…" at bounding box center [442, 257] width 395 height 46
click at [255, 247] on p "Let’s say your app has folders, and each folder has editors, viewers, and owner…" at bounding box center [442, 257] width 395 height 46
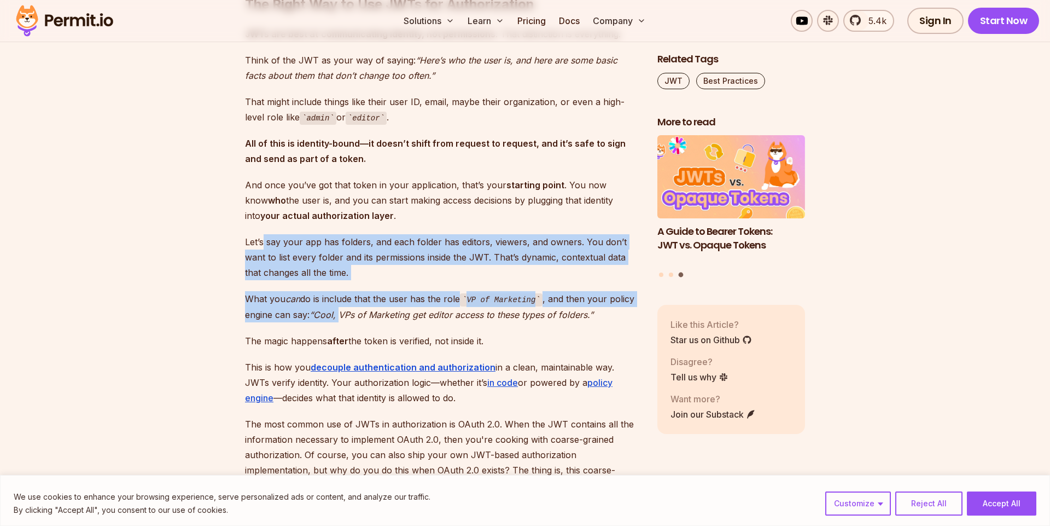
click at [342, 309] on em "“Cool, VPs of Marketing get editor access to these types of folders.”" at bounding box center [452, 314] width 284 height 11
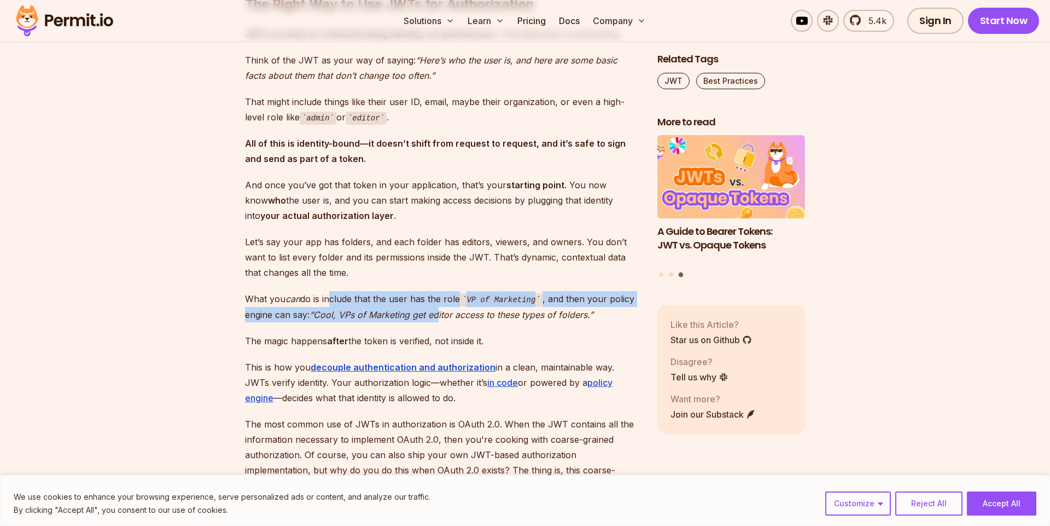
click at [439, 302] on p "What you can do is include that the user has the role VP of Marketing , and the…" at bounding box center [442, 306] width 395 height 31
click at [439, 309] on em "“Cool, VPs of Marketing get editor access to these types of folders.”" at bounding box center [452, 314] width 284 height 11
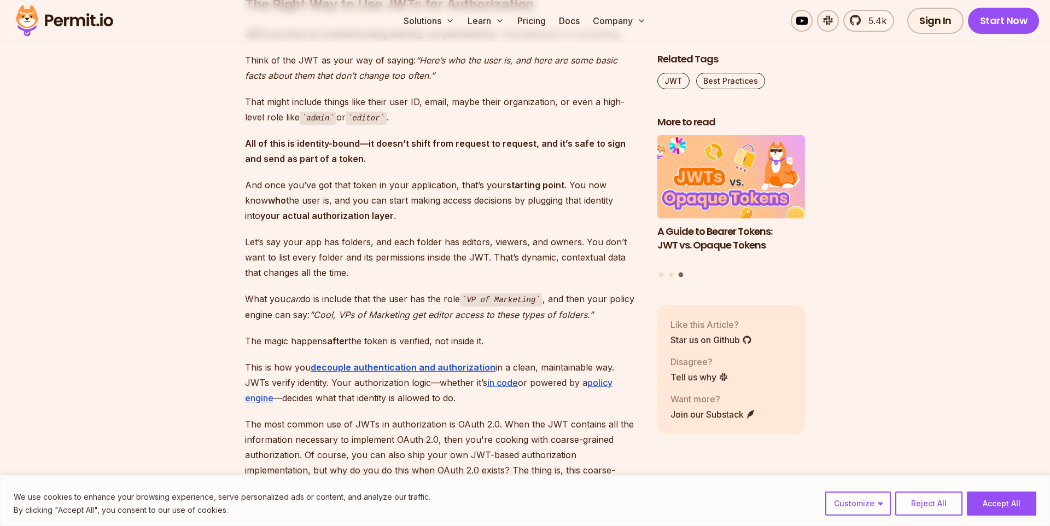
click at [368, 293] on p "What you can do is include that the user has the role VP of Marketing , and the…" at bounding box center [442, 306] width 395 height 31
click at [349, 291] on p "What you can do is include that the user has the role VP of Marketing , and the…" at bounding box center [442, 306] width 395 height 31
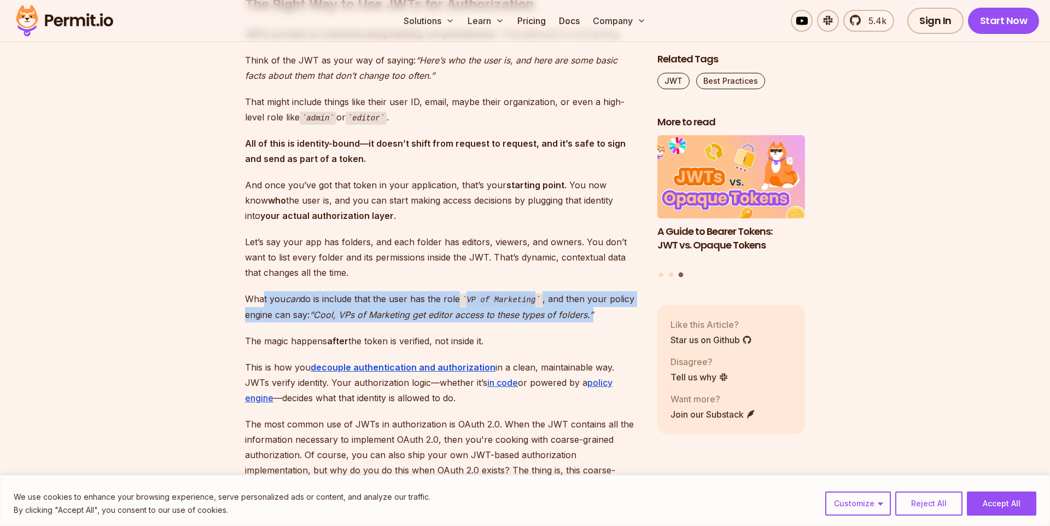
click at [262, 291] on p "What you can do is include that the user has the role VP of Marketing , and the…" at bounding box center [442, 306] width 395 height 31
click at [279, 291] on p "What you can do is include that the user has the role VP of Marketing , and the…" at bounding box center [442, 306] width 395 height 31
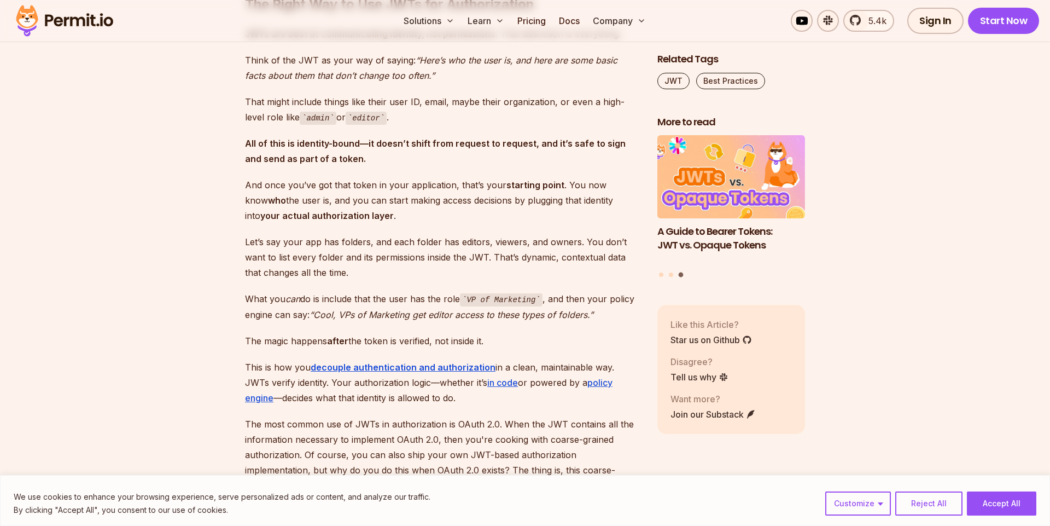
click at [334, 292] on p "What you can do is include that the user has the role VP of Marketing , and the…" at bounding box center [442, 306] width 395 height 31
click at [333, 292] on p "What you can do is include that the user has the role VP of Marketing , and the…" at bounding box center [442, 306] width 395 height 31
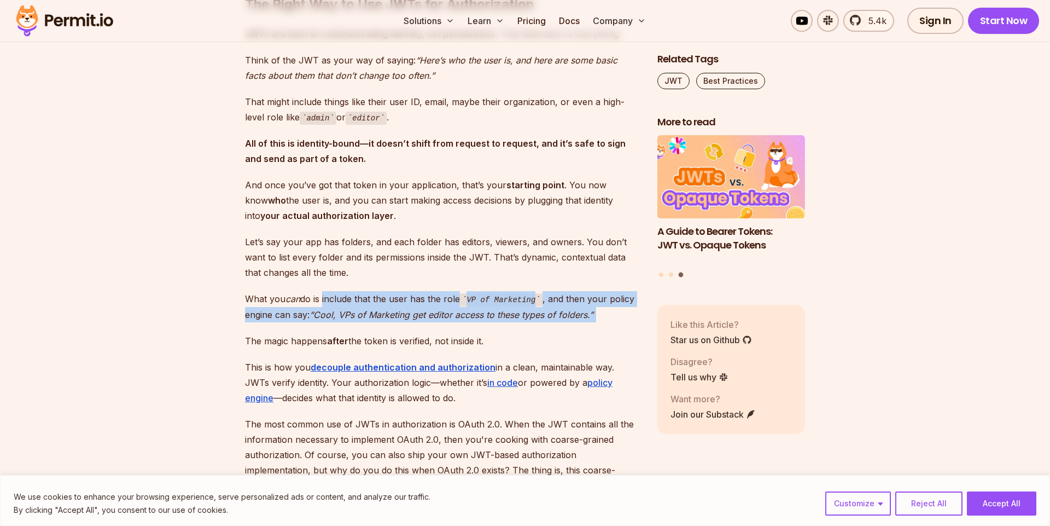
click at [317, 333] on p "The magic happens after the token is verified, not inside it." at bounding box center [442, 340] width 395 height 15
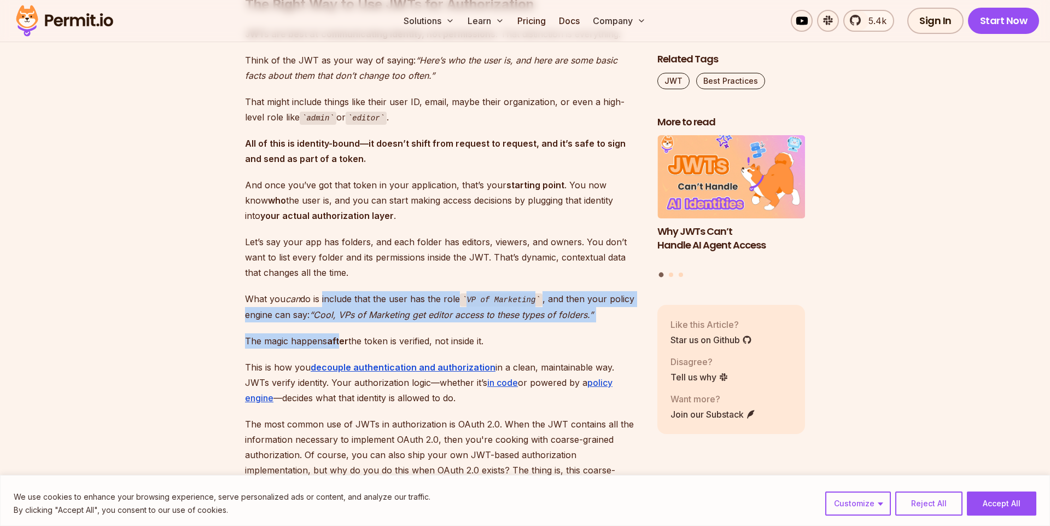
click at [501, 333] on p "The magic happens after the token is verified, not inside it." at bounding box center [442, 340] width 395 height 15
click at [502, 333] on p "The magic happens after the token is verified, not inside it." at bounding box center [442, 340] width 395 height 15
click at [346, 291] on p "What you can do is include that the user has the role VP of Marketing , and the…" at bounding box center [442, 306] width 395 height 31
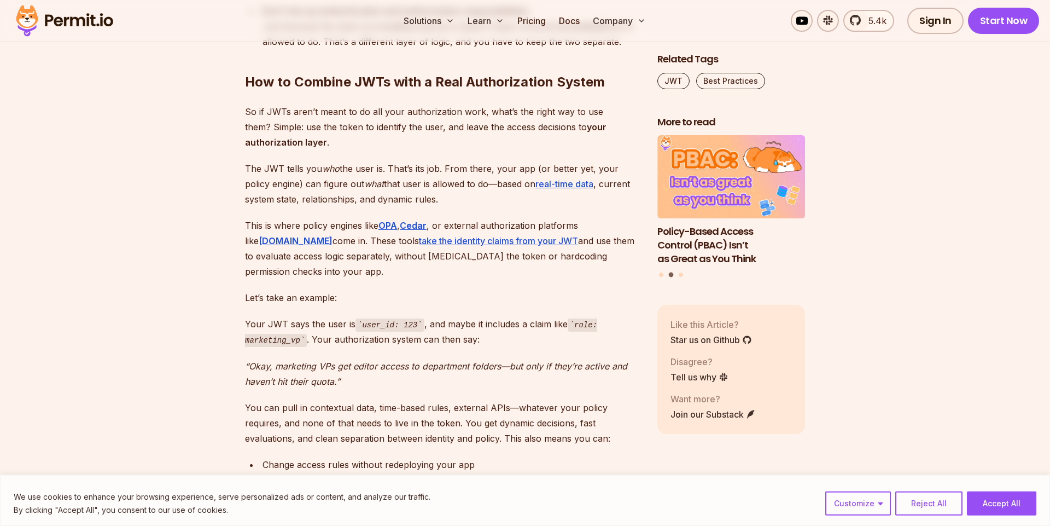
scroll to position [3397, 0]
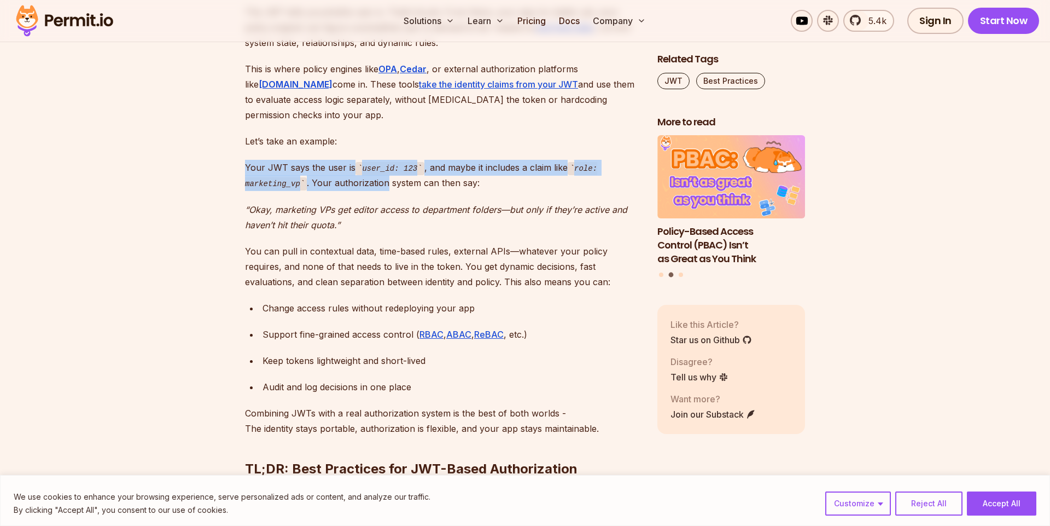
drag, startPoint x: 247, startPoint y: 153, endPoint x: 386, endPoint y: 172, distance: 140.3
click at [386, 172] on p "Your JWT says the user is user_id: 123 , and maybe it includes a claim like rol…" at bounding box center [442, 175] width 395 height 31
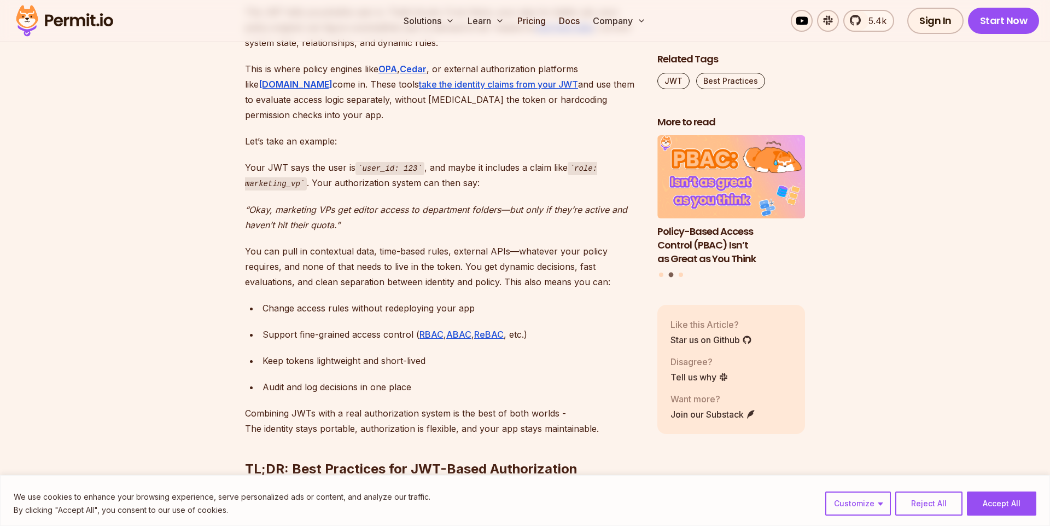
click at [391, 172] on p "Your JWT says the user is user_id: 123 , and maybe it includes a claim like rol…" at bounding box center [442, 175] width 395 height 31
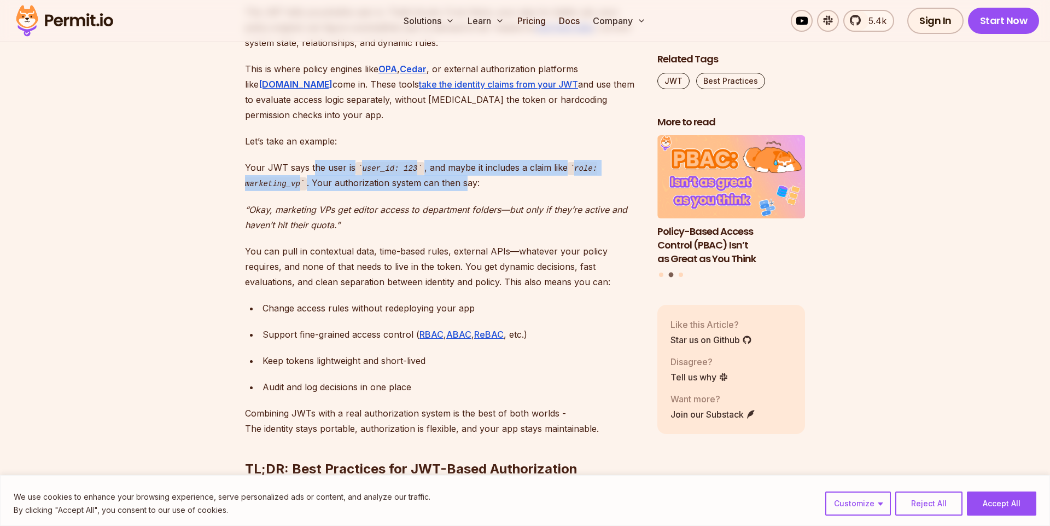
drag, startPoint x: 313, startPoint y: 146, endPoint x: 466, endPoint y: 169, distance: 154.4
click at [466, 169] on p "Your JWT says the user is user_id: 123 , and maybe it includes a claim like rol…" at bounding box center [442, 175] width 395 height 31
drag, startPoint x: 451, startPoint y: 158, endPoint x: 510, endPoint y: 177, distance: 62.8
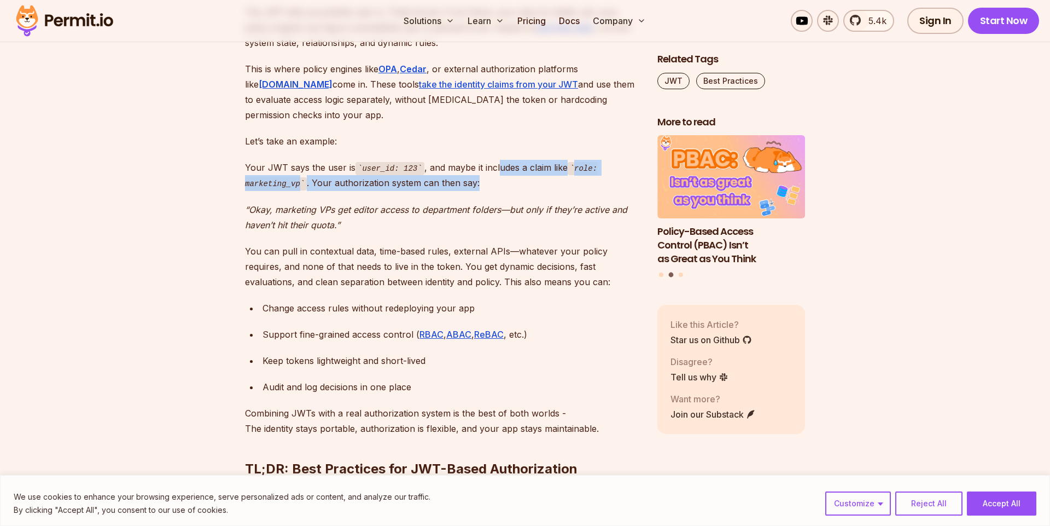
drag, startPoint x: 500, startPoint y: 150, endPoint x: 562, endPoint y: 183, distance: 70.0
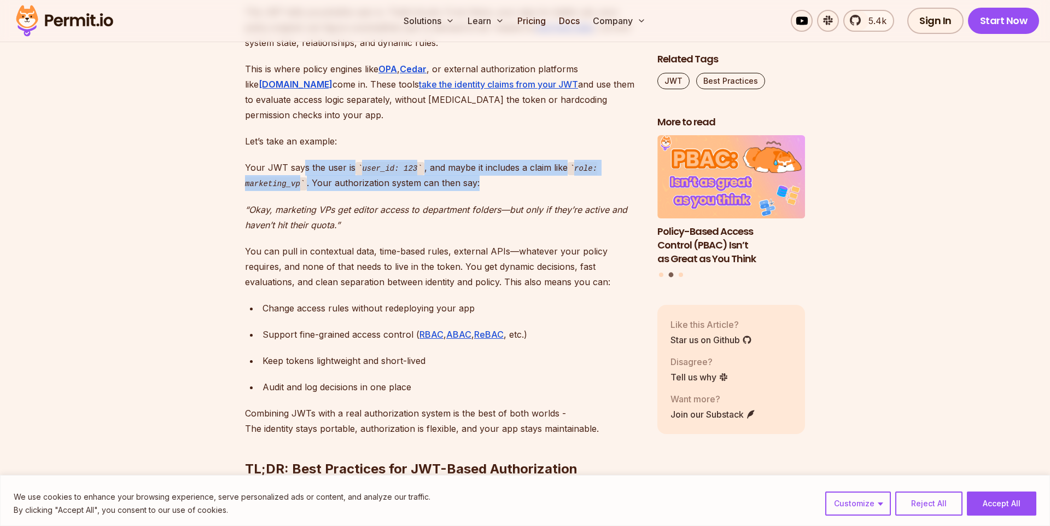
drag, startPoint x: 311, startPoint y: 150, endPoint x: 396, endPoint y: 181, distance: 89.6
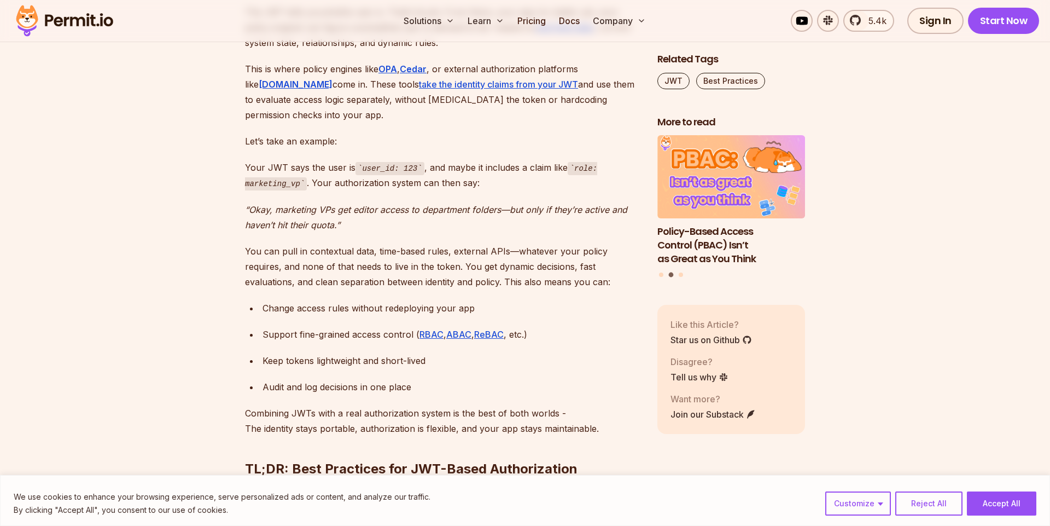
drag, startPoint x: 335, startPoint y: 168, endPoint x: 490, endPoint y: 177, distance: 154.6
click at [492, 176] on p "Your JWT says the user is user_id: 123 , and maybe it includes a claim like rol…" at bounding box center [442, 175] width 395 height 31
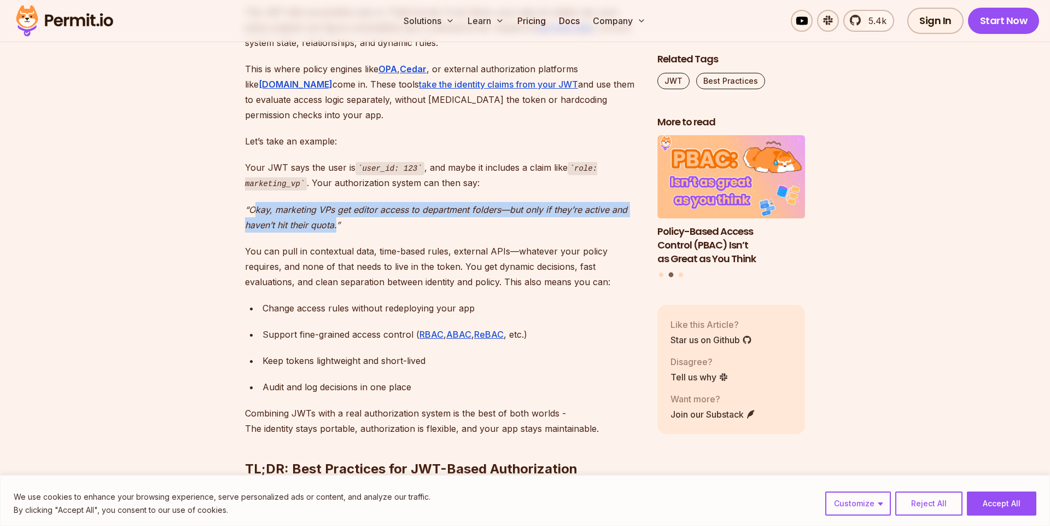
drag, startPoint x: 254, startPoint y: 194, endPoint x: 336, endPoint y: 213, distance: 84.3
click at [336, 213] on em "“Okay, marketing VPs get editor access to department folders—but only if they’r…" at bounding box center [436, 217] width 382 height 26
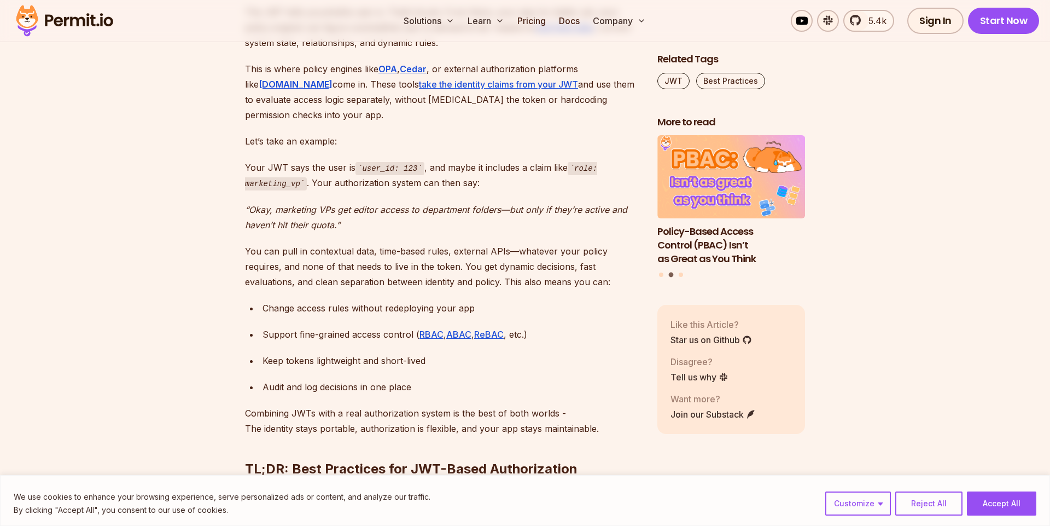
click at [368, 211] on p "“Okay, marketing VPs get editor access to department folders—but only if they’r…" at bounding box center [442, 217] width 395 height 31
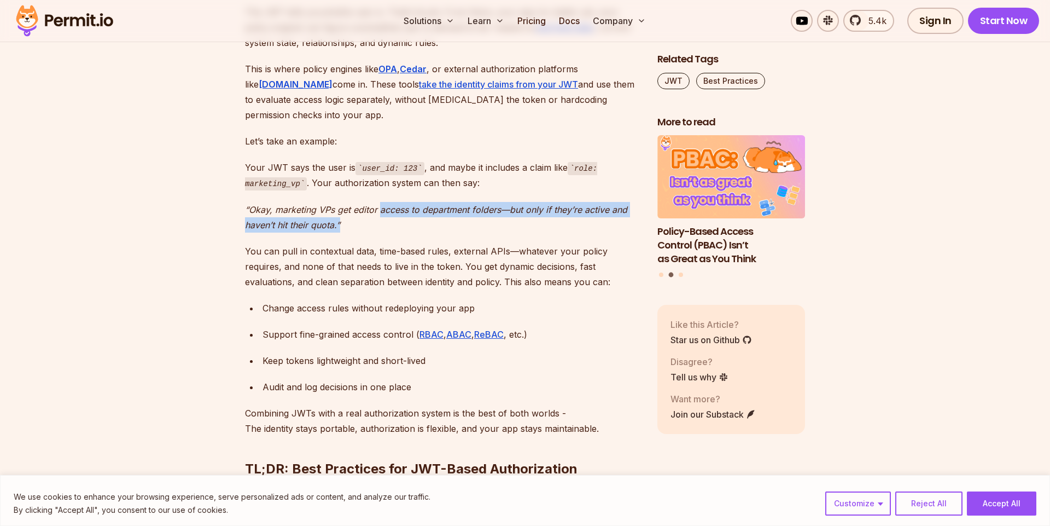
drag, startPoint x: 380, startPoint y: 191, endPoint x: 480, endPoint y: 213, distance: 102.4
click at [480, 212] on p "“Okay, marketing VPs get editor access to department folders—but only if they’r…" at bounding box center [442, 217] width 395 height 31
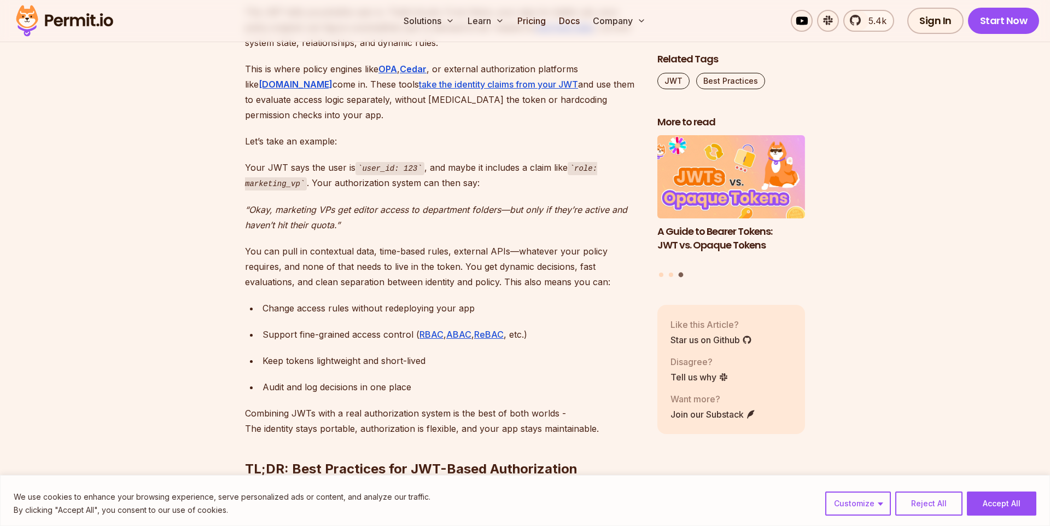
click at [480, 213] on p "“Okay, marketing VPs get editor access to department folders—but only if they’r…" at bounding box center [442, 217] width 395 height 31
drag, startPoint x: 525, startPoint y: 199, endPoint x: 567, endPoint y: 214, distance: 44.5
click at [566, 213] on p "“Okay, marketing VPs get editor access to department folders—but only if they’r…" at bounding box center [442, 217] width 395 height 31
click at [567, 214] on p "“Okay, marketing VPs get editor access to department folders—but only if they’r…" at bounding box center [442, 217] width 395 height 31
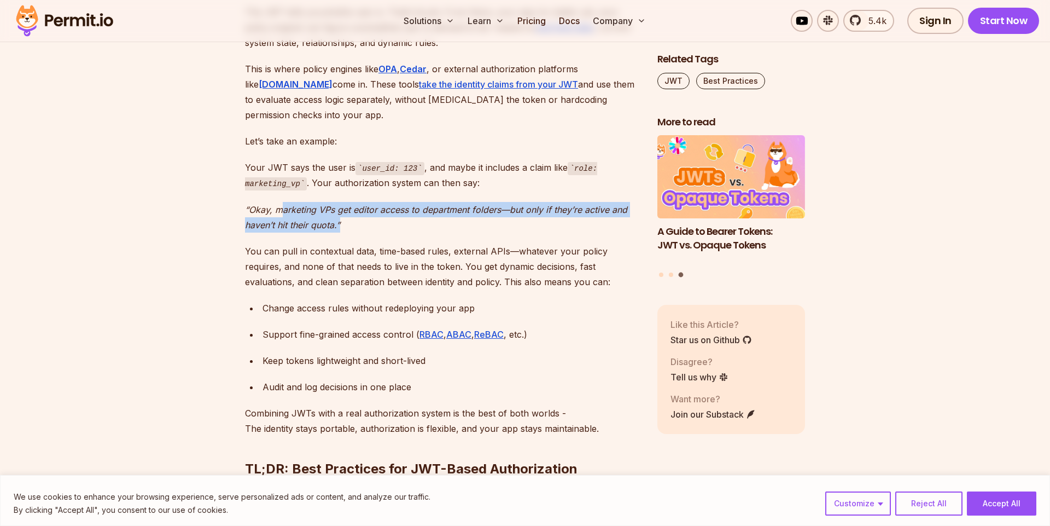
drag, startPoint x: 326, startPoint y: 206, endPoint x: 346, endPoint y: 267, distance: 63.8
click at [257, 202] on p "“Okay, marketing VPs get editor access to department folders—but only if they’r…" at bounding box center [442, 217] width 395 height 31
click at [295, 204] on em "“Okay, marketing VPs get editor access to department folders—but only if they’r…" at bounding box center [436, 217] width 382 height 26
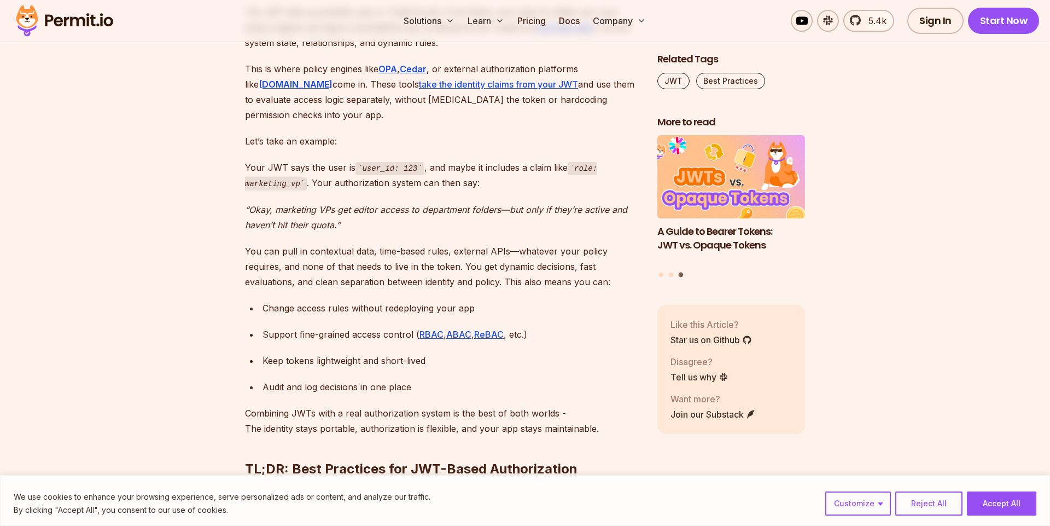
click at [346, 267] on p "You can pull in contextual data, time-based rules, external APIs—whatever your …" at bounding box center [442, 266] width 395 height 46
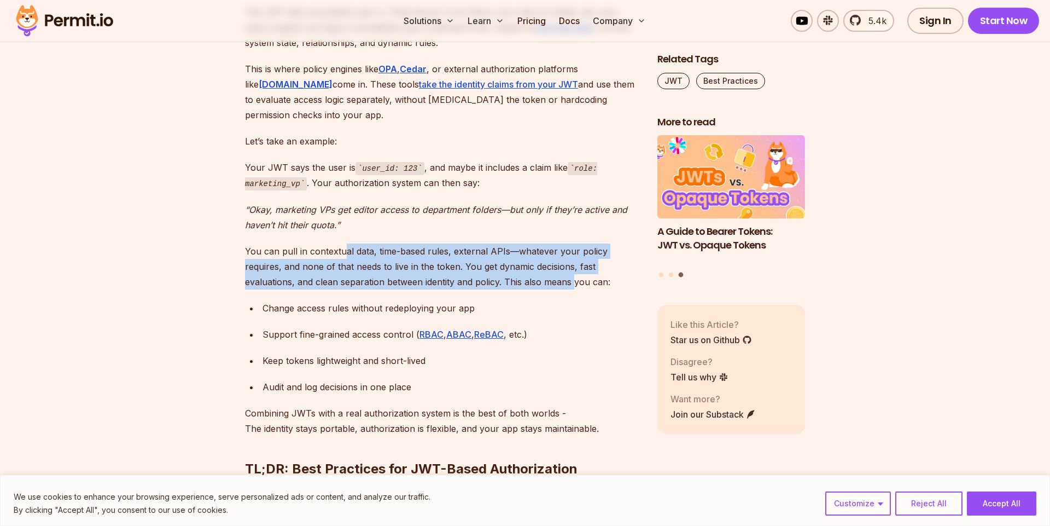
drag, startPoint x: 504, startPoint y: 266, endPoint x: 529, endPoint y: 276, distance: 26.5
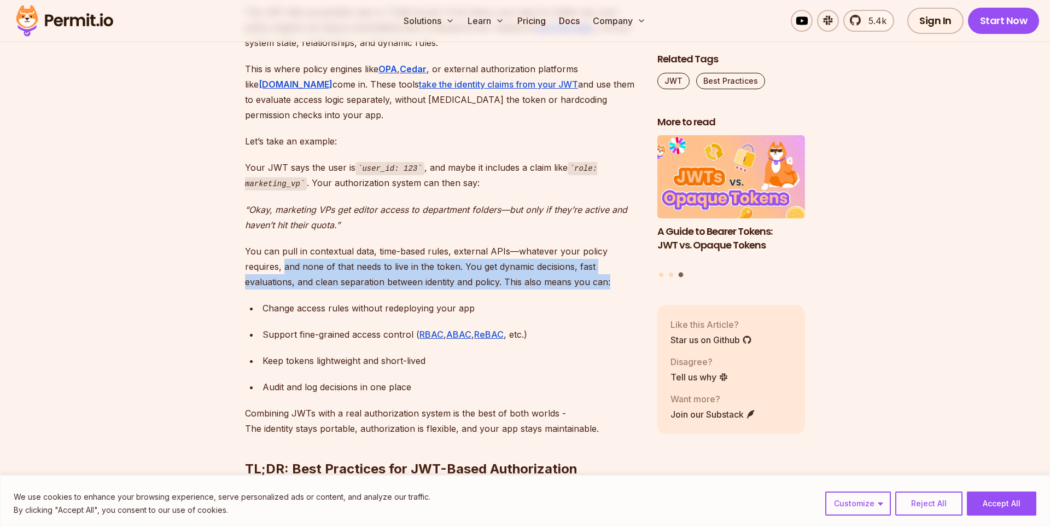
drag, startPoint x: 553, startPoint y: 267, endPoint x: 255, endPoint y: 246, distance: 298.9
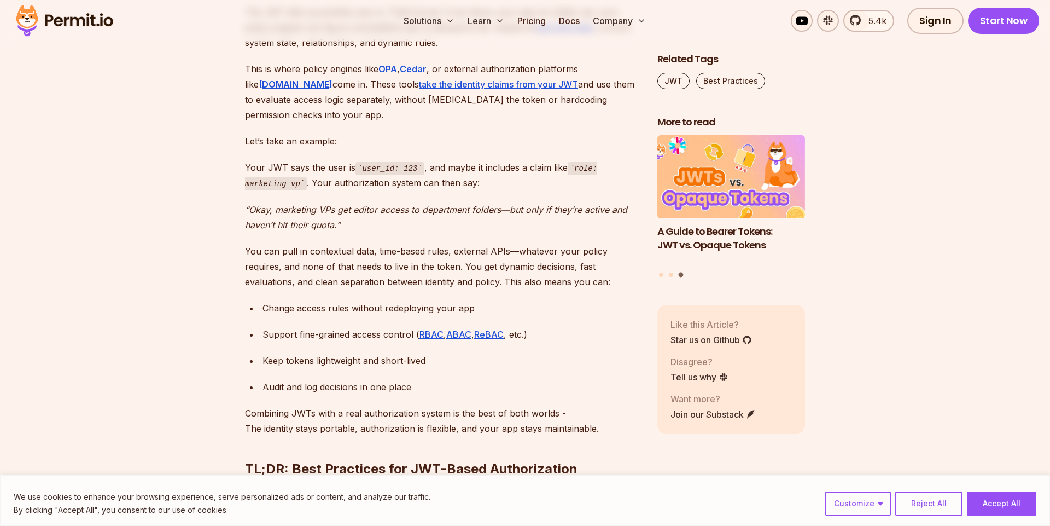
click at [280, 246] on p "You can pull in contextual data, time-based rules, external APIs—whatever your …" at bounding box center [442, 266] width 395 height 46
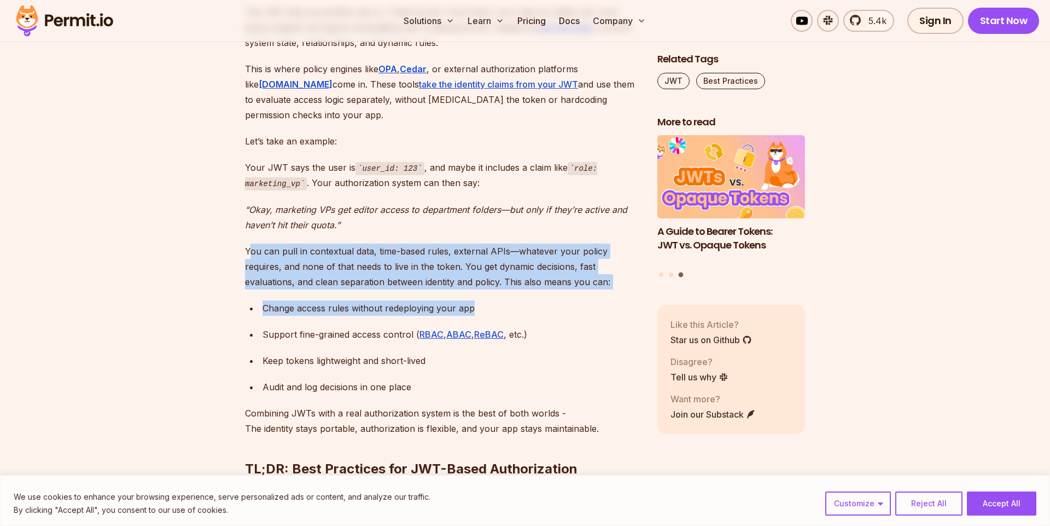
drag, startPoint x: 251, startPoint y: 233, endPoint x: 516, endPoint y: 299, distance: 274.0
click at [521, 300] on div "Change access rules without redeploying your app" at bounding box center [451, 307] width 377 height 15
drag, startPoint x: 475, startPoint y: 295, endPoint x: 255, endPoint y: 232, distance: 229.3
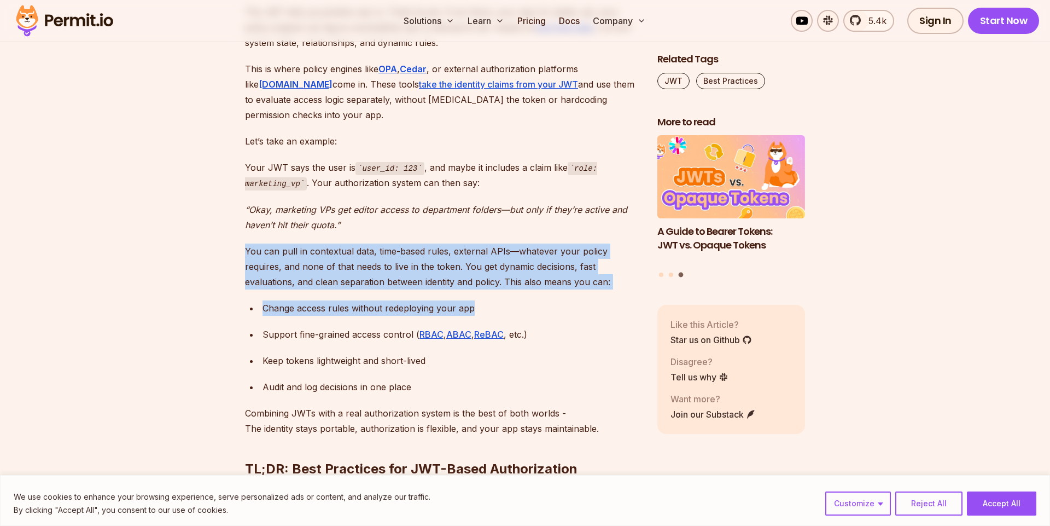
click at [255, 243] on p "You can pull in contextual data, time-based rules, external APIs—whatever your …" at bounding box center [442, 266] width 395 height 46
drag, startPoint x: 269, startPoint y: 240, endPoint x: 496, endPoint y: 295, distance: 233.7
click at [496, 300] on div "Change access rules without redeploying your app" at bounding box center [451, 307] width 377 height 15
drag, startPoint x: 254, startPoint y: 238, endPoint x: 515, endPoint y: 293, distance: 266.7
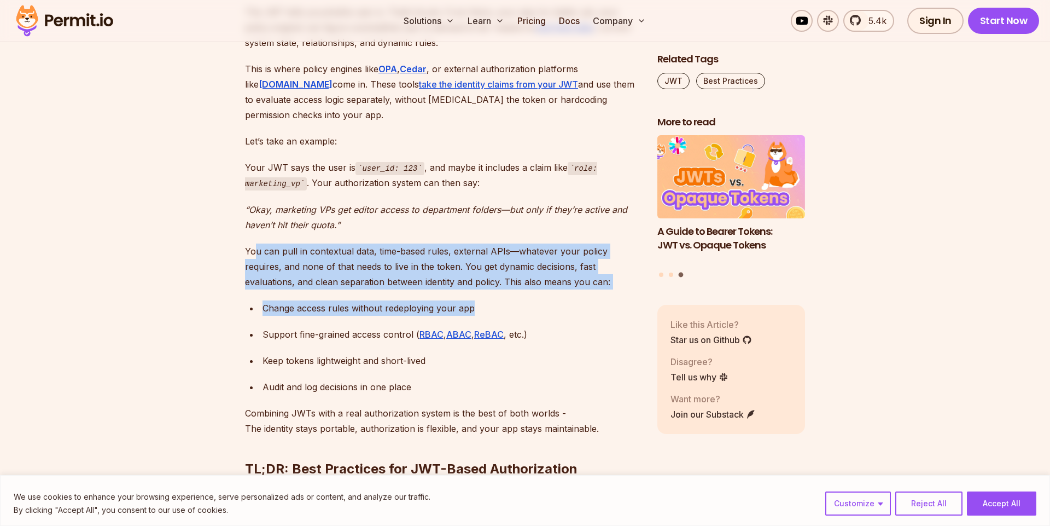
click at [515, 300] on div "Change access rules without redeploying your app" at bounding box center [451, 307] width 377 height 15
drag, startPoint x: 487, startPoint y: 294, endPoint x: 211, endPoint y: 239, distance: 281.6
click at [324, 248] on p "You can pull in contextual data, time-based rules, external APIs—whatever your …" at bounding box center [442, 266] width 395 height 46
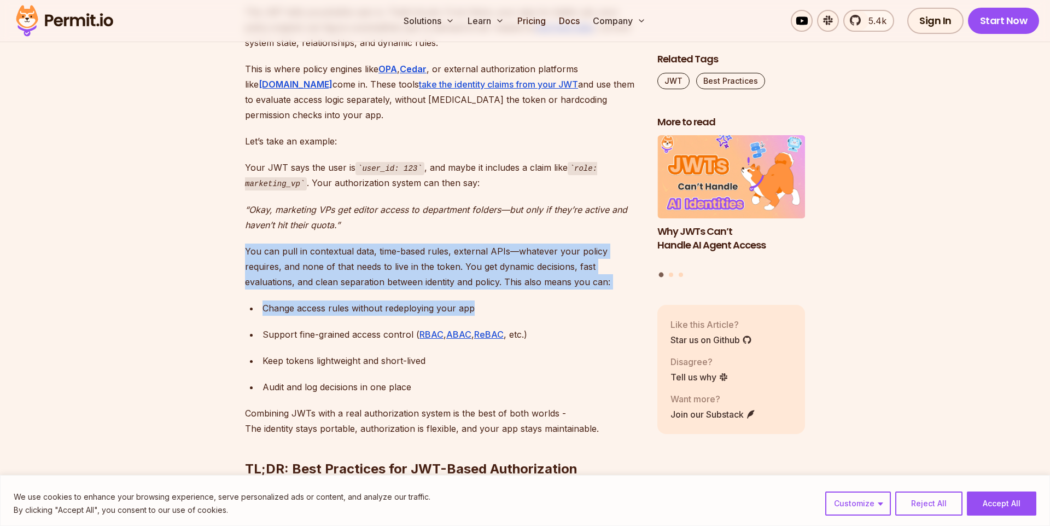
drag, startPoint x: 242, startPoint y: 237, endPoint x: 487, endPoint y: 289, distance: 250.5
click at [487, 300] on div "Change access rules without redeploying your app" at bounding box center [451, 307] width 377 height 15
drag, startPoint x: 481, startPoint y: 291, endPoint x: 240, endPoint y: 237, distance: 246.6
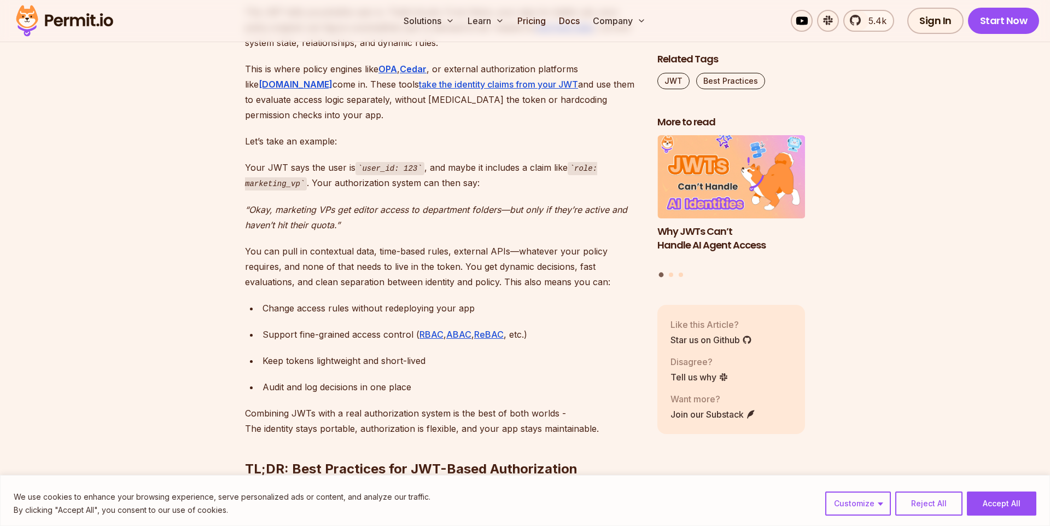
click at [246, 243] on p "You can pull in contextual data, time-based rules, external APIs—whatever your …" at bounding box center [442, 266] width 395 height 46
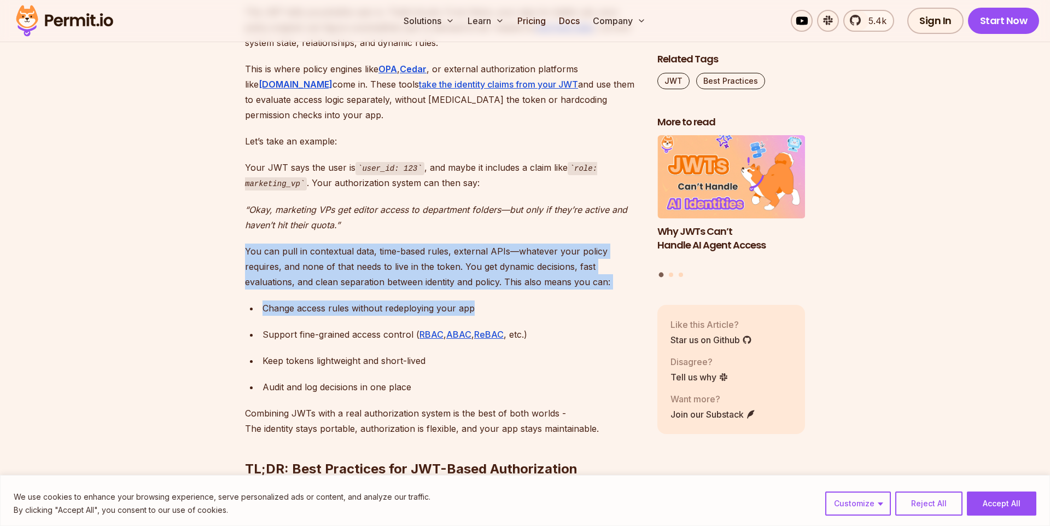
drag, startPoint x: 392, startPoint y: 274, endPoint x: 526, endPoint y: 297, distance: 136.5
click at [526, 300] on div "Change access rules without redeploying your app" at bounding box center [451, 307] width 377 height 15
drag, startPoint x: 400, startPoint y: 278, endPoint x: 226, endPoint y: 240, distance: 178.6
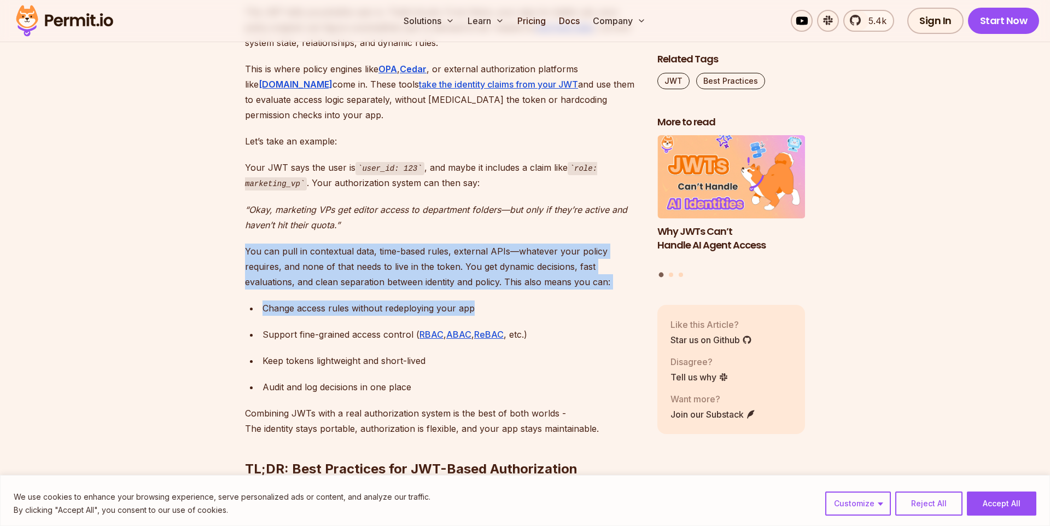
click at [302, 247] on p "You can pull in contextual data, time-based rules, external APIs—whatever your …" at bounding box center [442, 266] width 395 height 46
drag, startPoint x: 247, startPoint y: 237, endPoint x: 522, endPoint y: 304, distance: 282.5
click at [522, 304] on ul "Change access rules without redeploying your app Support fine-grained access co…" at bounding box center [442, 347] width 395 height 94
drag, startPoint x: 485, startPoint y: 295, endPoint x: 252, endPoint y: 239, distance: 239.6
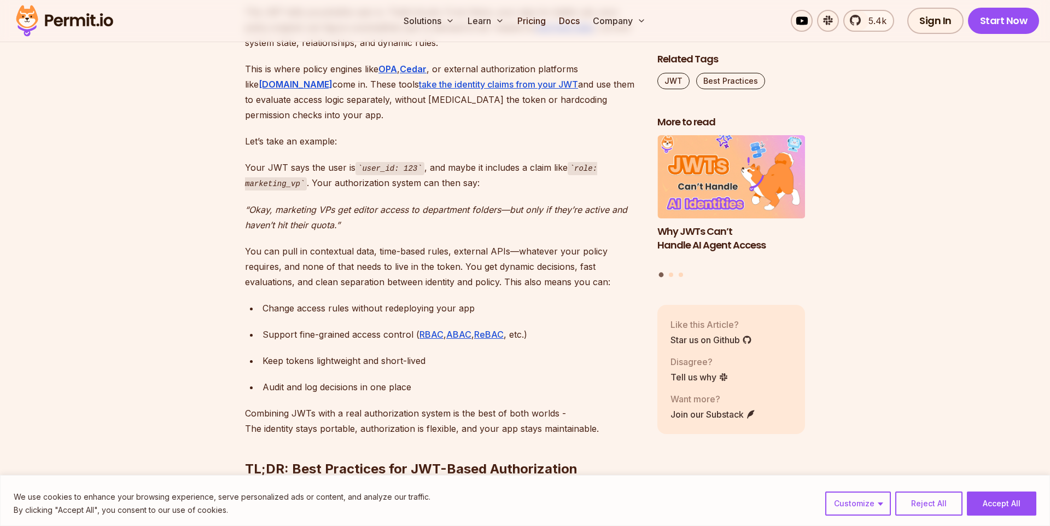
click at [252, 243] on p "You can pull in contextual data, time-based rules, external APIs—whatever your …" at bounding box center [442, 266] width 395 height 46
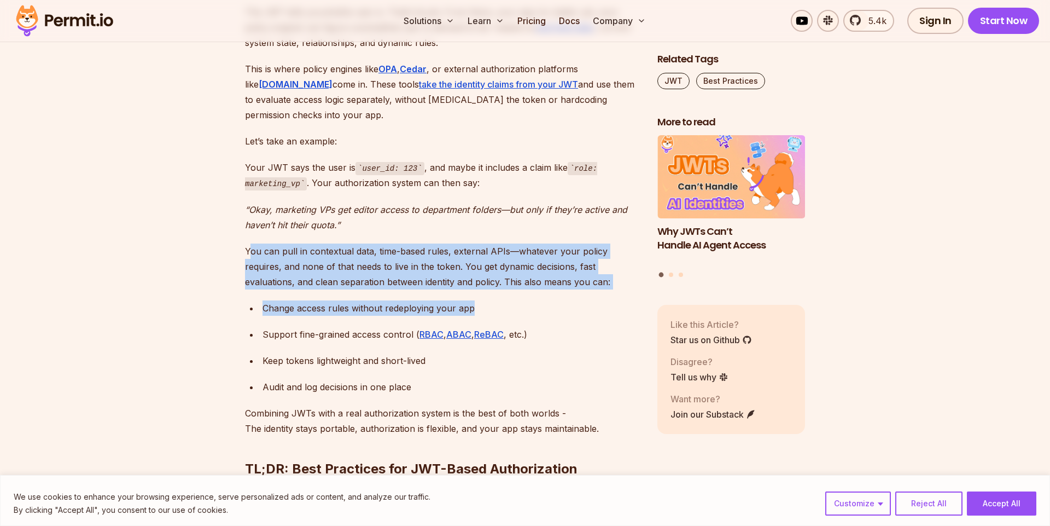
drag, startPoint x: 251, startPoint y: 239, endPoint x: 536, endPoint y: 312, distance: 293.6
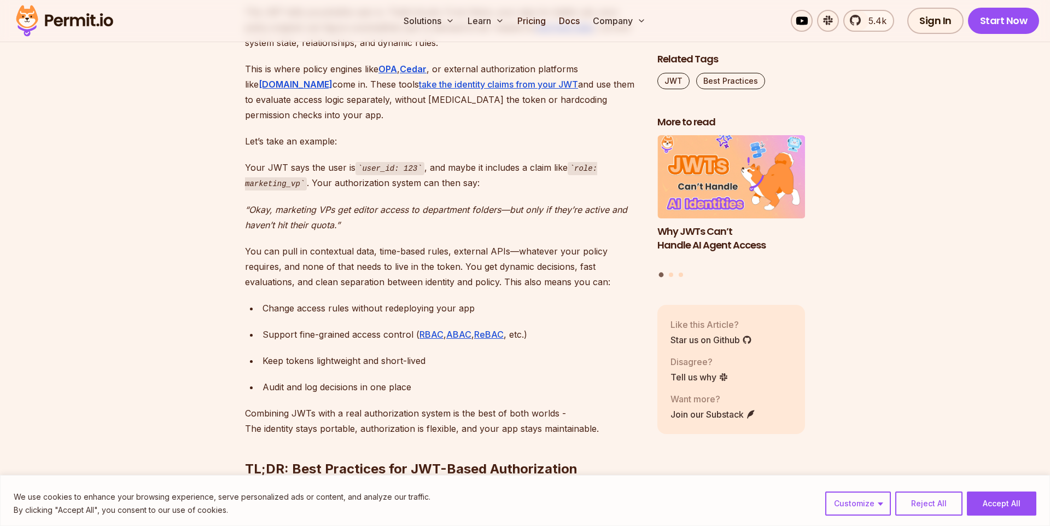
click at [536, 312] on ul "Change access rules without redeploying your app Support fine-grained access co…" at bounding box center [442, 347] width 395 height 94
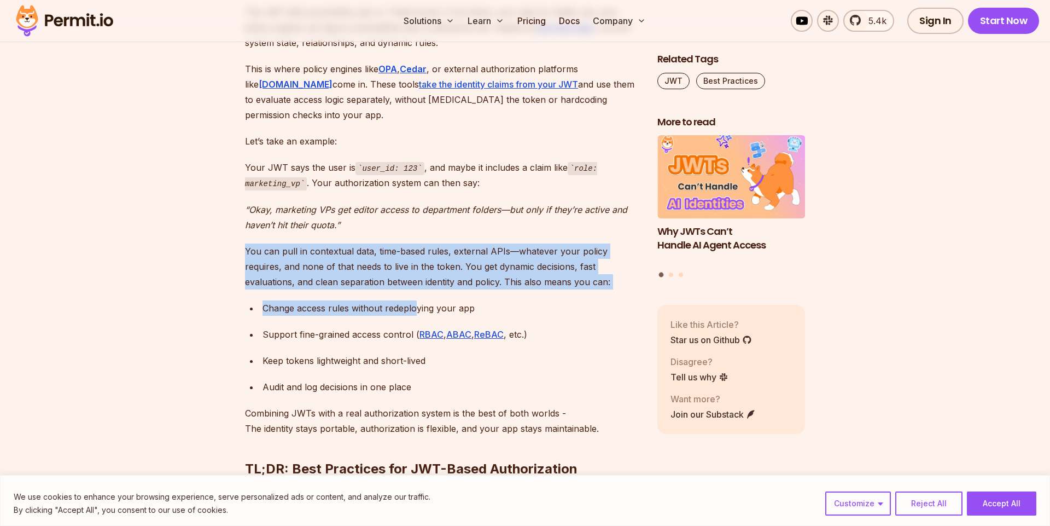
drag, startPoint x: 358, startPoint y: 274, endPoint x: 242, endPoint y: 241, distance: 120.4
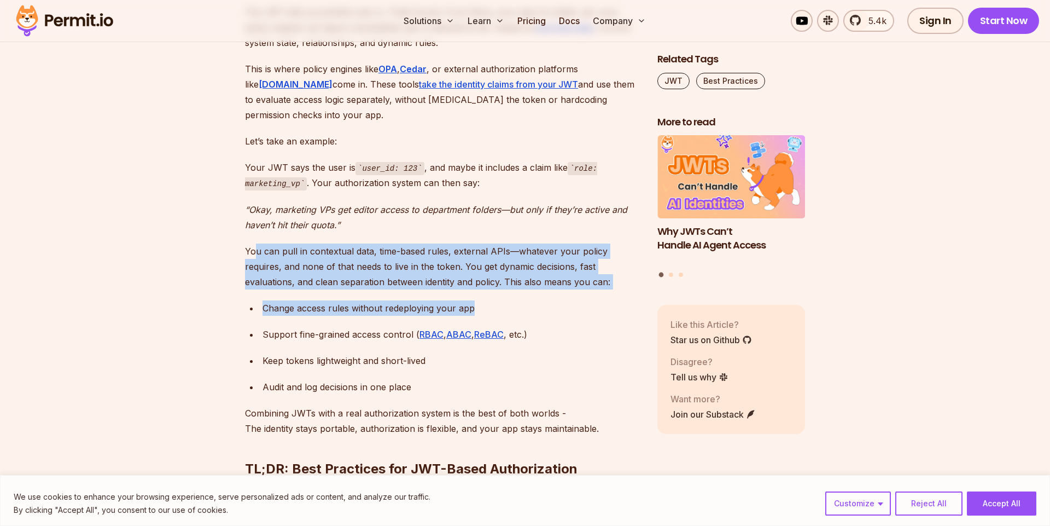
drag, startPoint x: 338, startPoint y: 257, endPoint x: 521, endPoint y: 291, distance: 186.5
drag, startPoint x: 521, startPoint y: 291, endPoint x: 498, endPoint y: 290, distance: 23.6
click at [521, 300] on div "Change access rules without redeploying your app" at bounding box center [451, 307] width 377 height 15
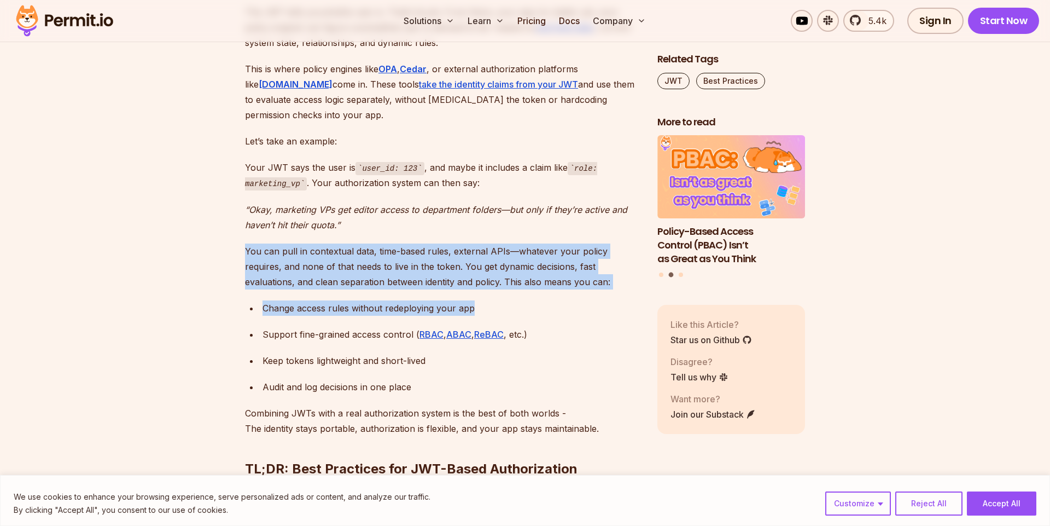
drag, startPoint x: 477, startPoint y: 288, endPoint x: 225, endPoint y: 237, distance: 256.9
click at [292, 243] on p "You can pull in contextual data, time-based rules, external APIs—whatever your …" at bounding box center [442, 266] width 395 height 46
drag, startPoint x: 409, startPoint y: 273, endPoint x: 520, endPoint y: 295, distance: 112.7
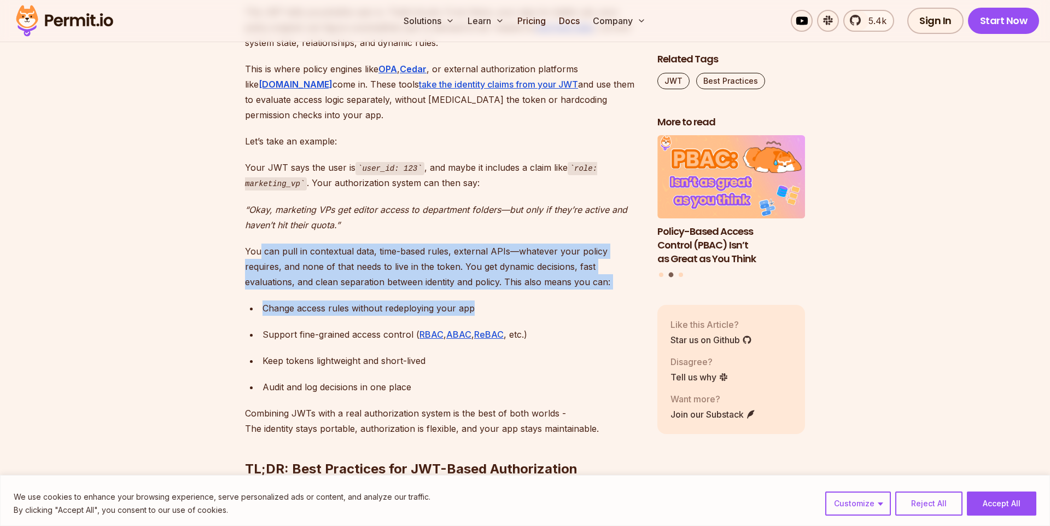
click at [520, 300] on div "Change access rules without redeploying your app" at bounding box center [451, 307] width 377 height 15
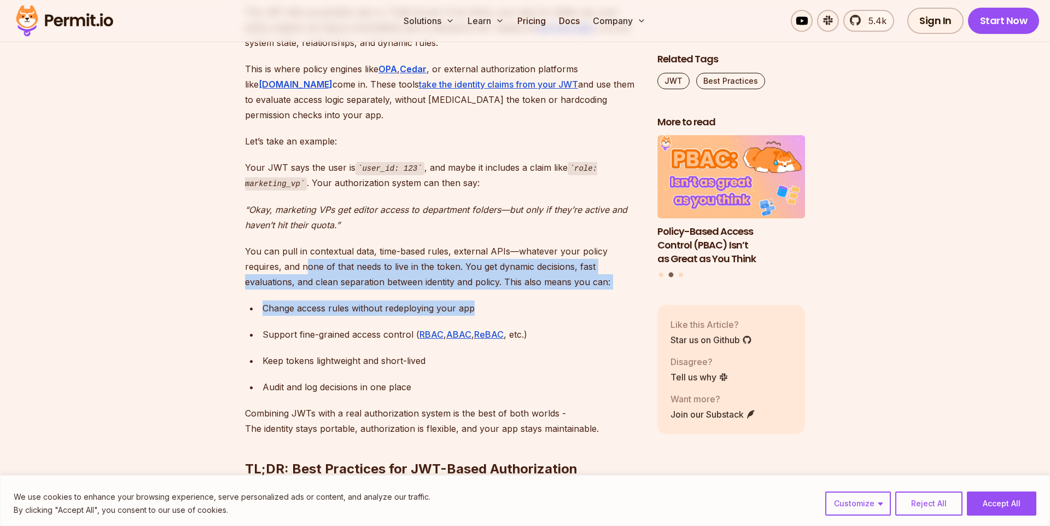
drag, startPoint x: 475, startPoint y: 292, endPoint x: 259, endPoint y: 248, distance: 220.5
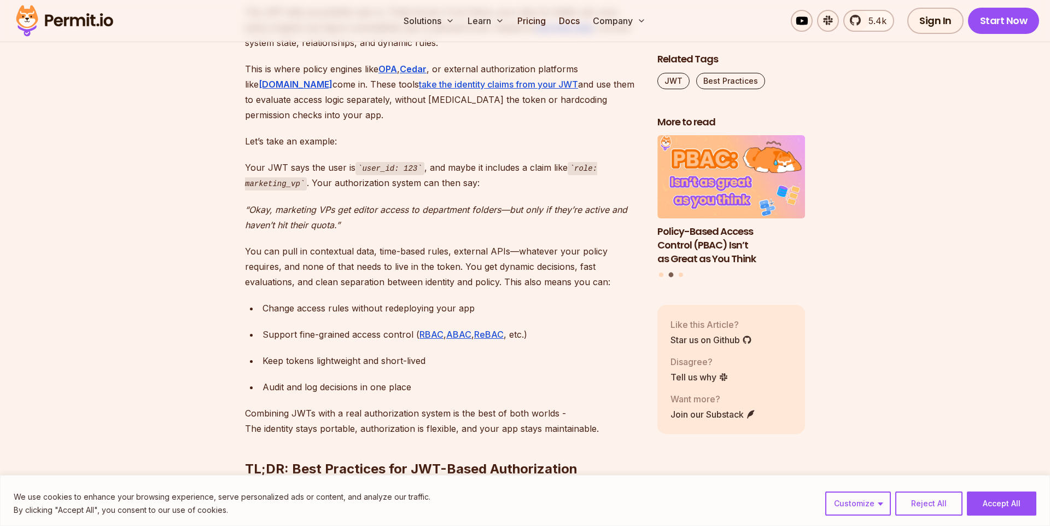
click at [259, 247] on p "You can pull in contextual data, time-based rules, external APIs—whatever your …" at bounding box center [442, 266] width 395 height 46
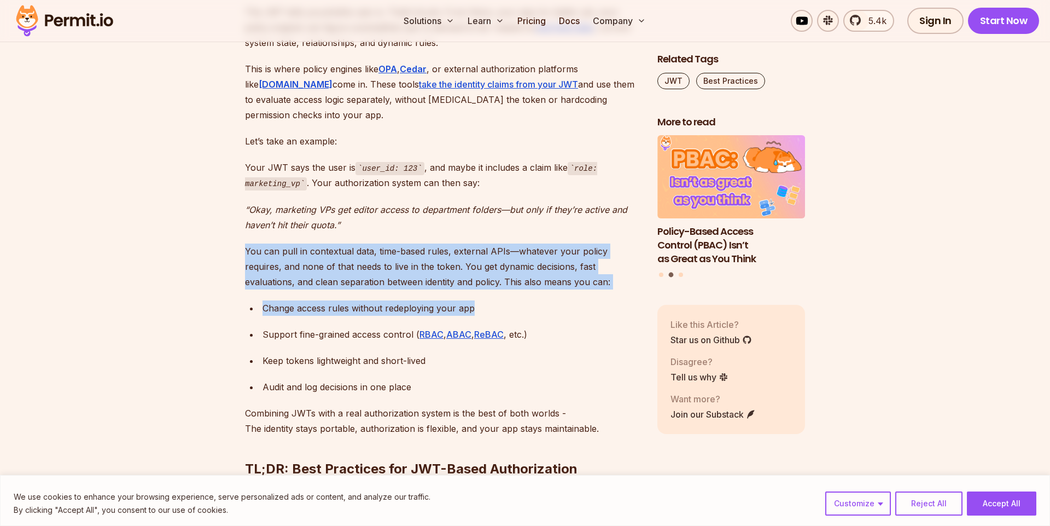
click at [507, 300] on div "Change access rules without redeploying your app" at bounding box center [451, 307] width 377 height 15
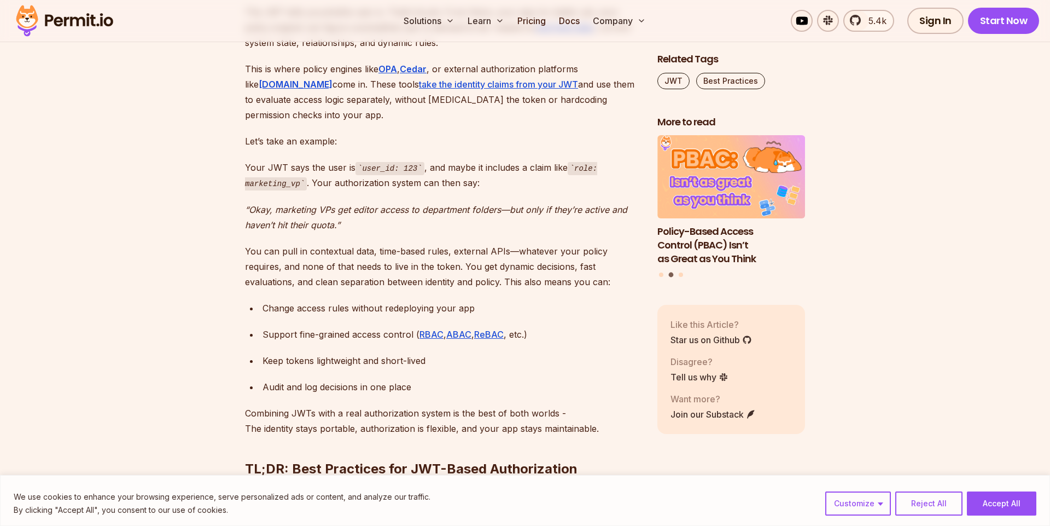
click at [516, 300] on div "Change access rules without redeploying your app" at bounding box center [451, 307] width 377 height 15
click at [440, 371] on ul "Change access rules without redeploying your app Support fine-grained access co…" at bounding box center [442, 347] width 395 height 94
click at [444, 379] on div "Audit and log decisions in one place" at bounding box center [451, 386] width 377 height 15
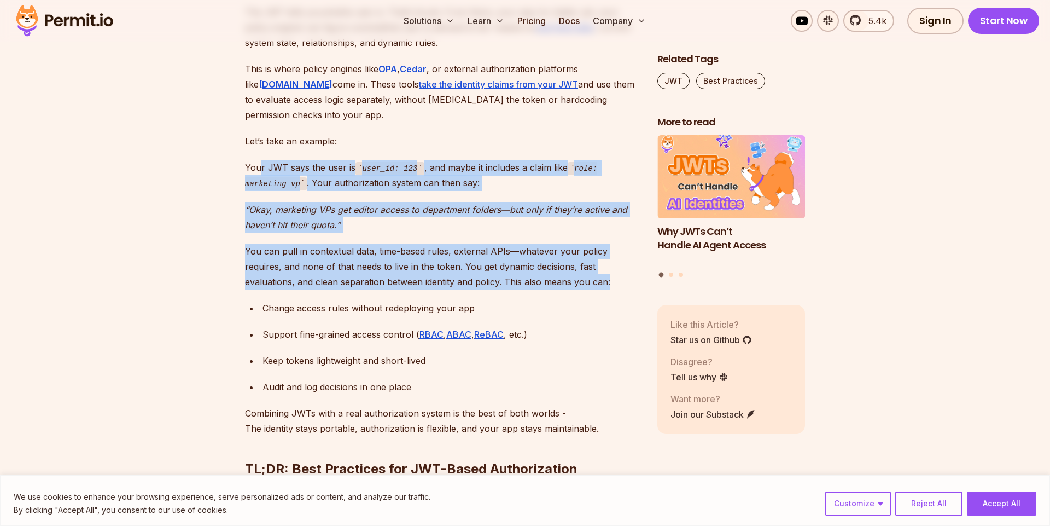
drag, startPoint x: 260, startPoint y: 149, endPoint x: 554, endPoint y: 272, distance: 318.3
click at [554, 272] on p "You can pull in contextual data, time-based rules, external APIs—whatever your …" at bounding box center [442, 266] width 395 height 46
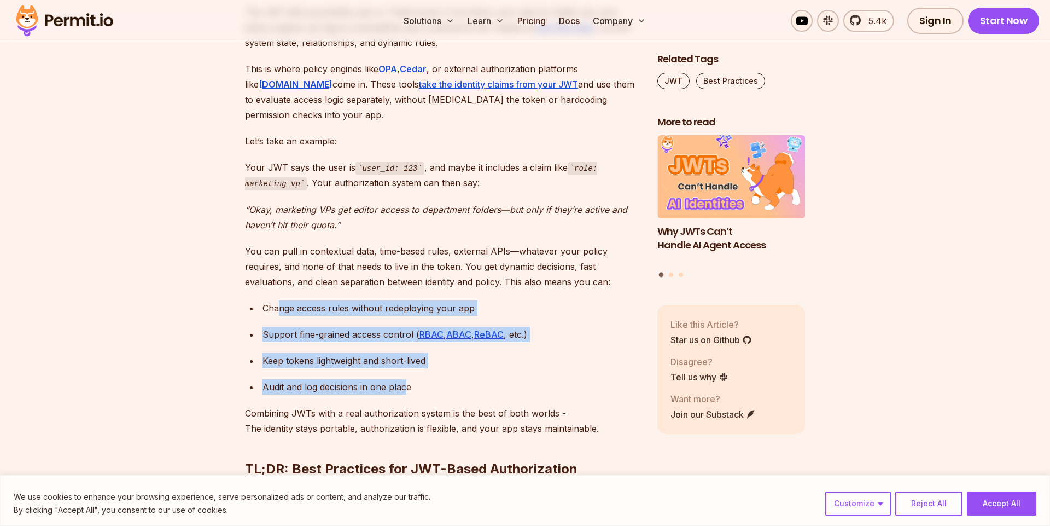
drag, startPoint x: 281, startPoint y: 290, endPoint x: 410, endPoint y: 378, distance: 156.7
click at [406, 379] on ul "Change access rules without redeploying your app Support fine-grained access co…" at bounding box center [442, 347] width 395 height 94
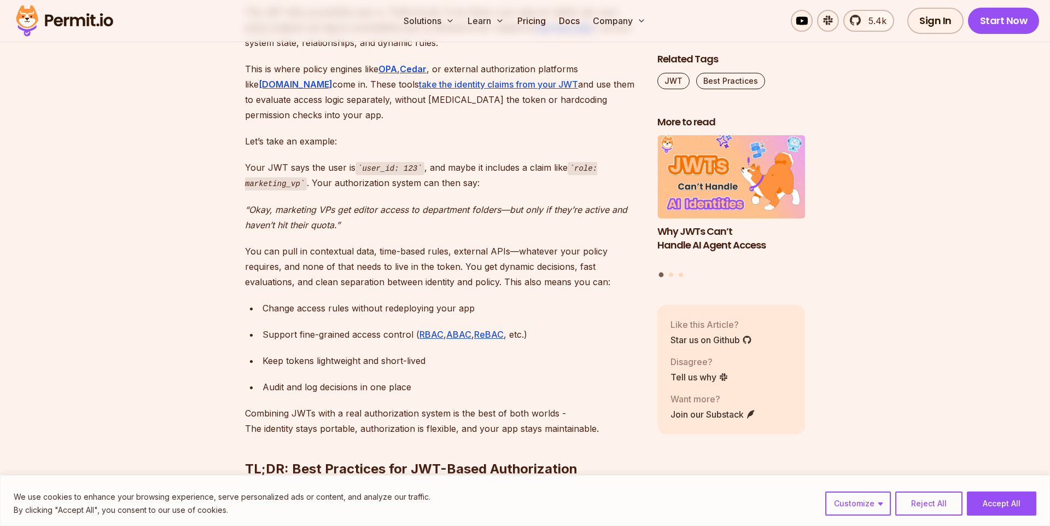
click at [422, 379] on div "Audit and log decisions in one place" at bounding box center [451, 386] width 377 height 15
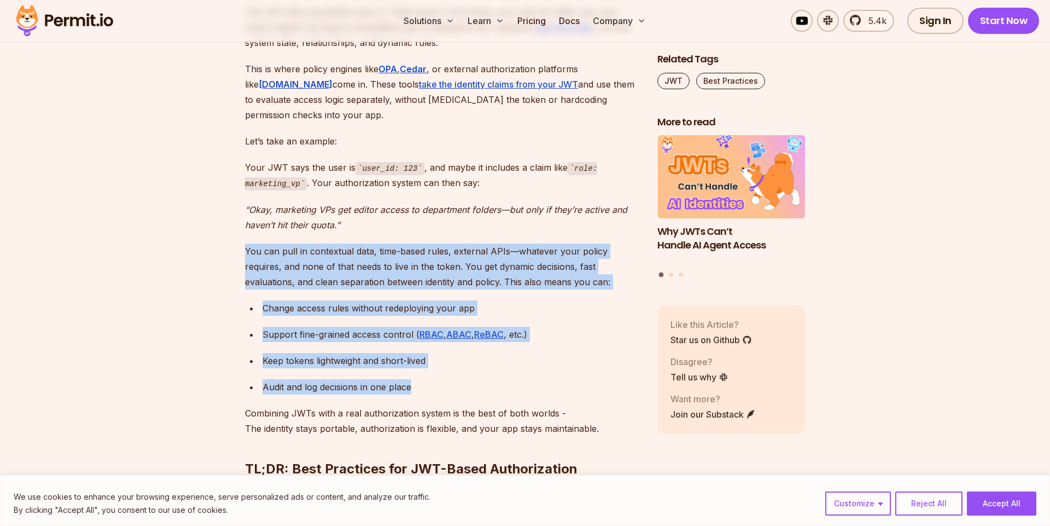
drag, startPoint x: 379, startPoint y: 371, endPoint x: 268, endPoint y: 207, distance: 198.5
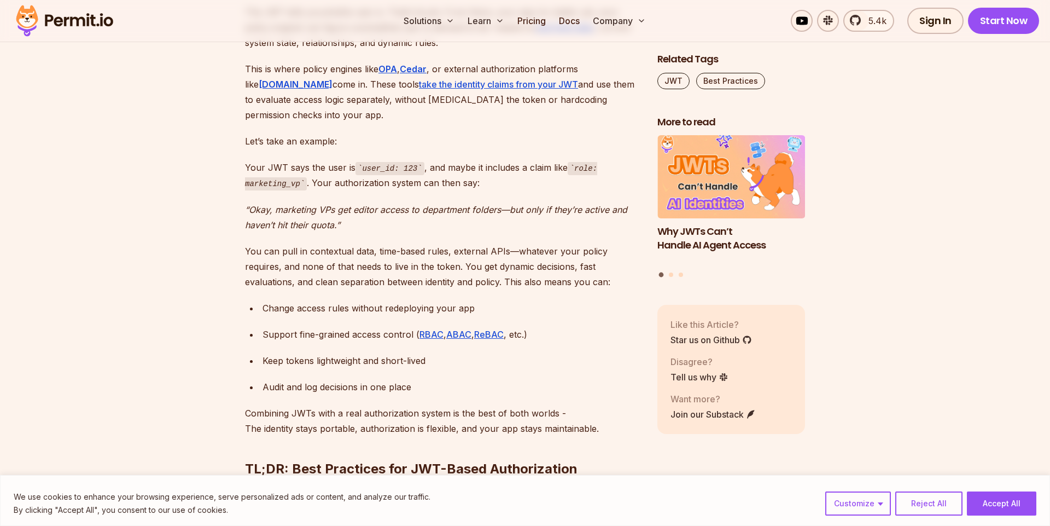
click at [332, 204] on em "“Okay, marketing VPs get editor access to department folders—but only if they’r…" at bounding box center [436, 217] width 382 height 26
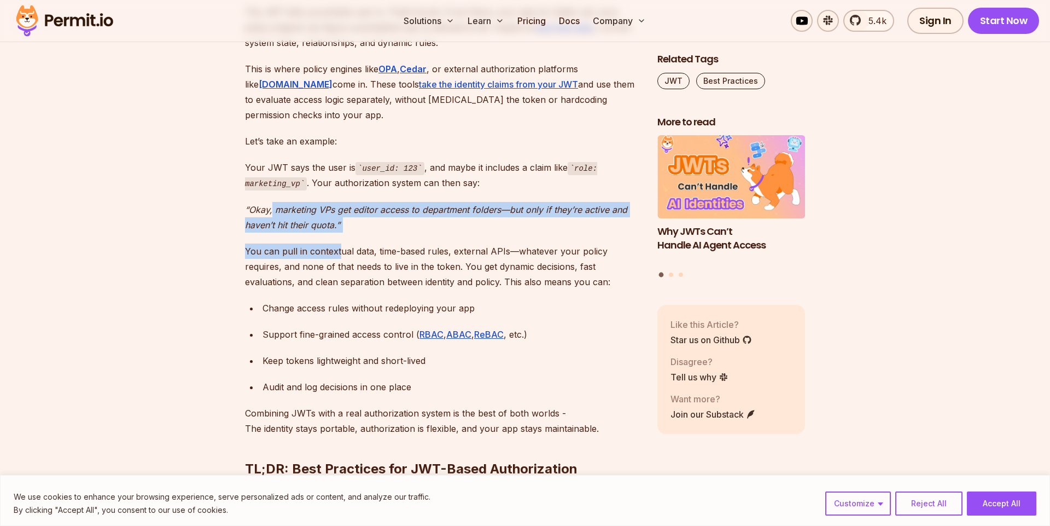
drag, startPoint x: 282, startPoint y: 199, endPoint x: 358, endPoint y: 255, distance: 95.0
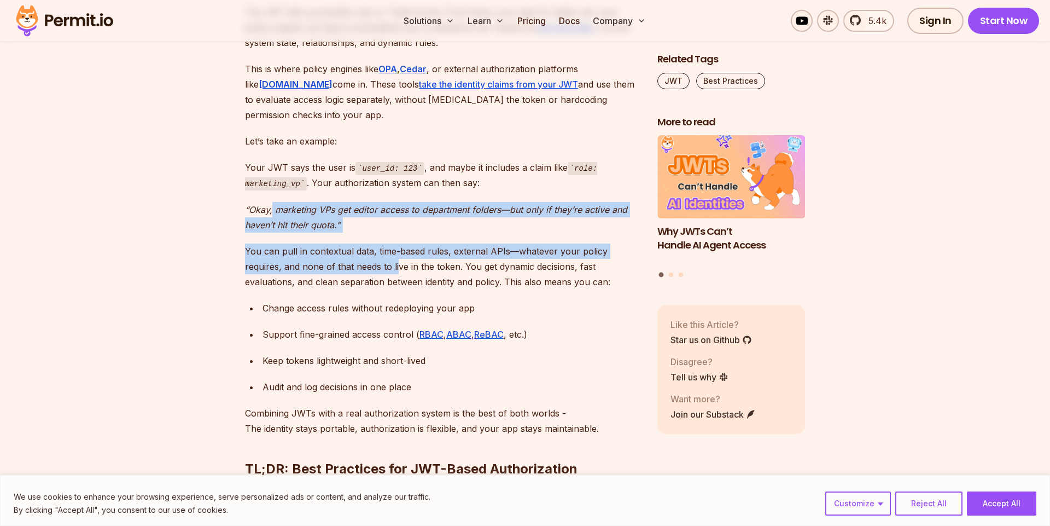
click at [358, 255] on p "You can pull in contextual data, time-based rules, external APIs—whatever your …" at bounding box center [442, 266] width 395 height 46
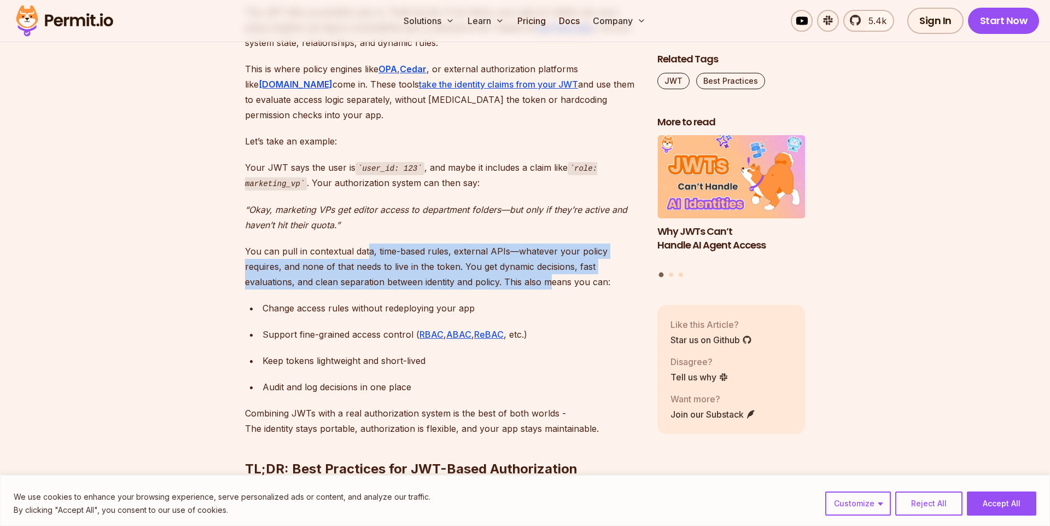
drag, startPoint x: 365, startPoint y: 237, endPoint x: 515, endPoint y: 270, distance: 153.5
click at [515, 270] on p "You can pull in contextual data, time-based rules, external APIs—whatever your …" at bounding box center [442, 266] width 395 height 46
drag, startPoint x: 515, startPoint y: 270, endPoint x: 553, endPoint y: 266, distance: 37.9
click at [515, 270] on p "You can pull in contextual data, time-based rules, external APIs—whatever your …" at bounding box center [442, 266] width 395 height 46
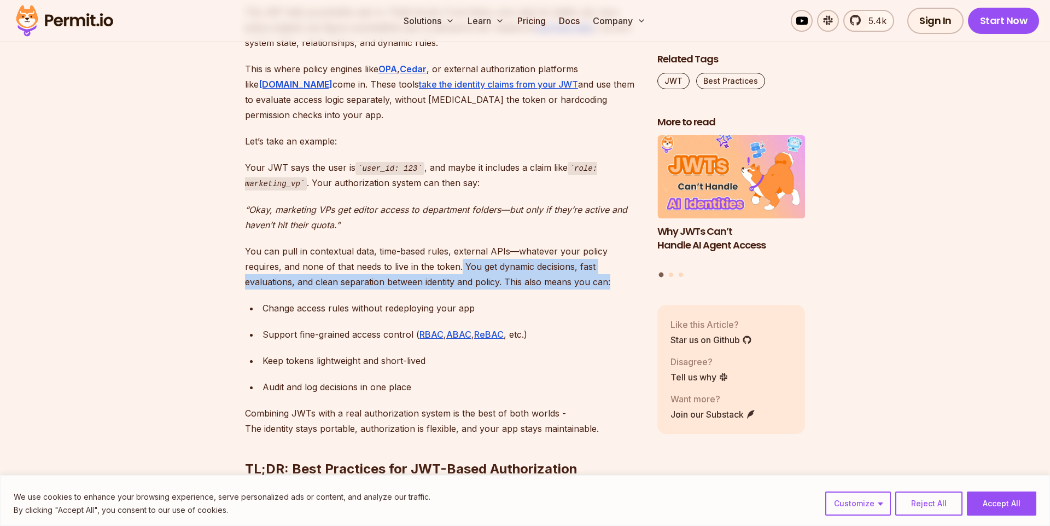
drag, startPoint x: 553, startPoint y: 266, endPoint x: 330, endPoint y: 245, distance: 224.2
click at [329, 247] on p "You can pull in contextual data, time-based rules, external APIs—whatever your …" at bounding box center [442, 266] width 395 height 46
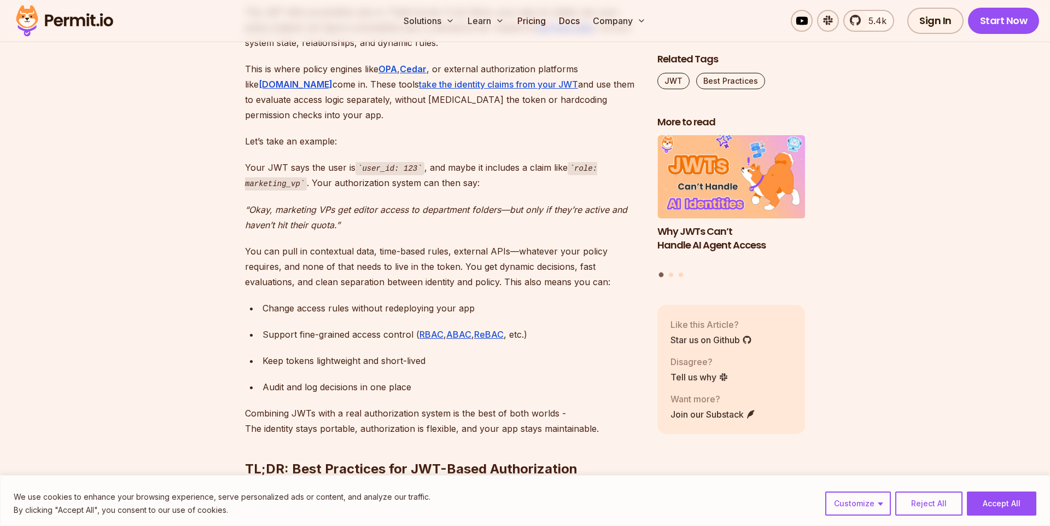
click at [330, 245] on p "You can pull in contextual data, time-based rules, external APIs—whatever your …" at bounding box center [442, 266] width 395 height 46
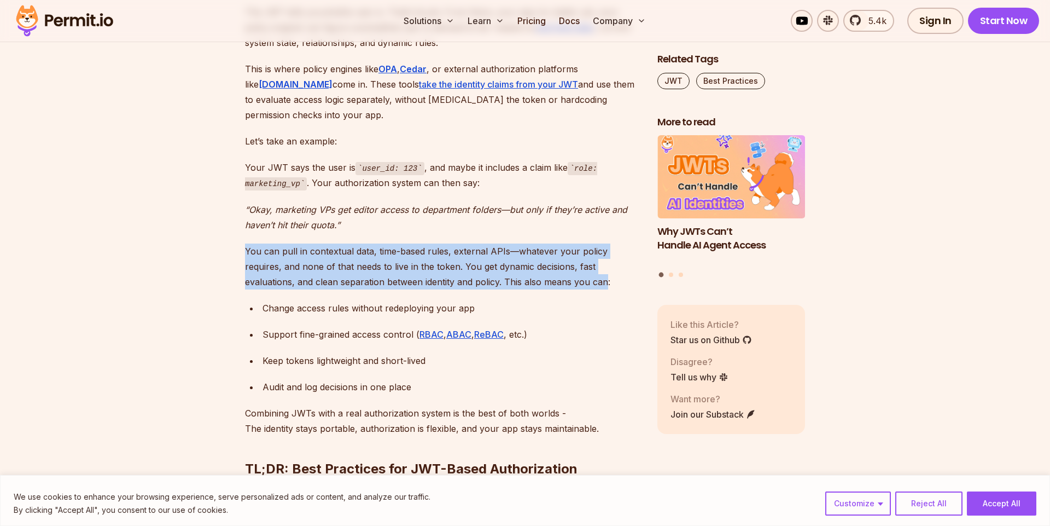
drag, startPoint x: 437, startPoint y: 237, endPoint x: 538, endPoint y: 271, distance: 106.7
click at [538, 271] on p "You can pull in contextual data, time-based rules, external APIs—whatever your …" at bounding box center [442, 266] width 395 height 46
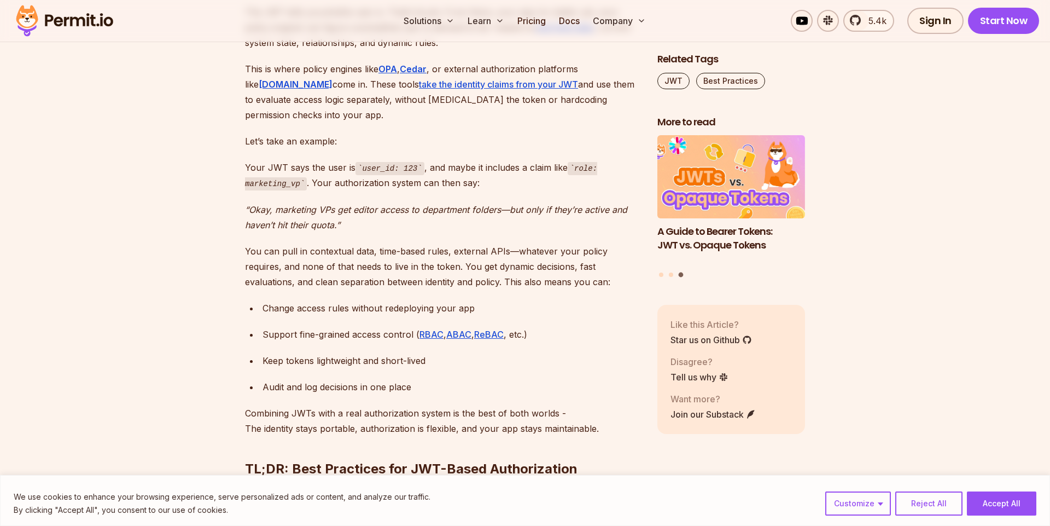
click at [358, 300] on div "Change access rules without redeploying your app" at bounding box center [451, 307] width 377 height 15
